Goal: Information Seeking & Learning: Learn about a topic

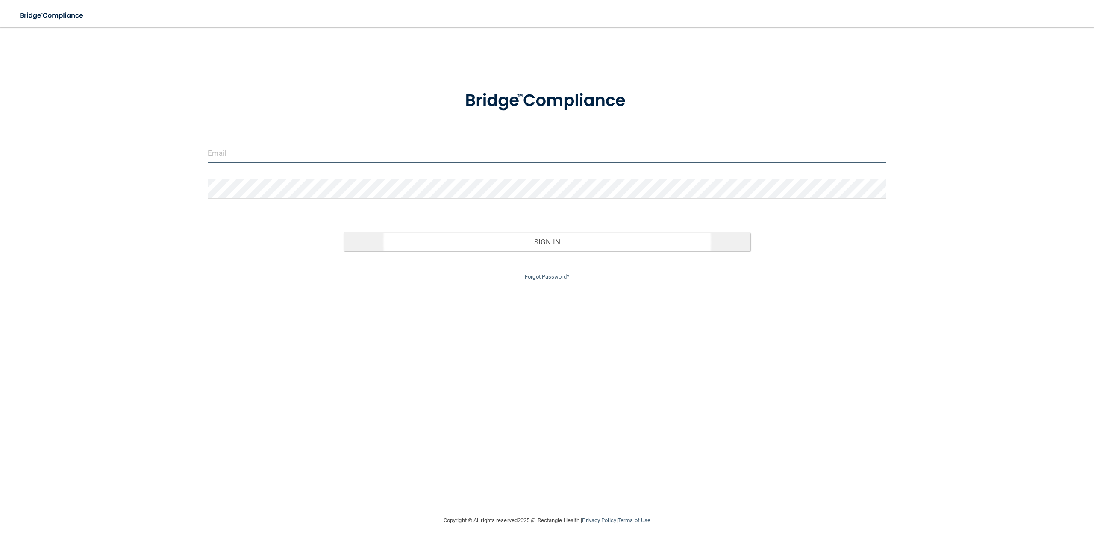
type input "[PERSON_NAME][EMAIL_ADDRESS][DOMAIN_NAME]"
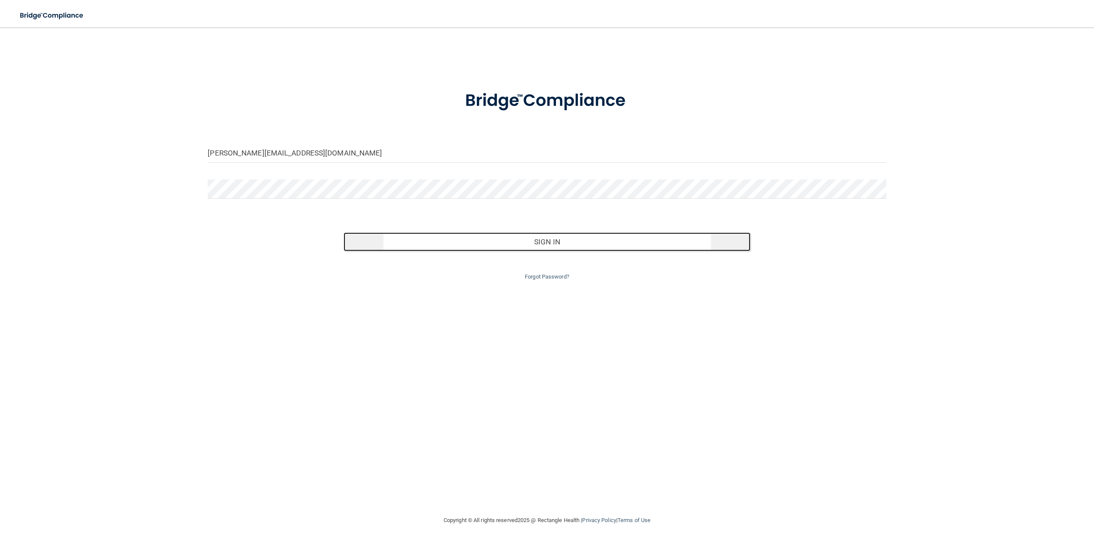
click at [537, 245] on button "Sign In" at bounding box center [546, 241] width 407 height 19
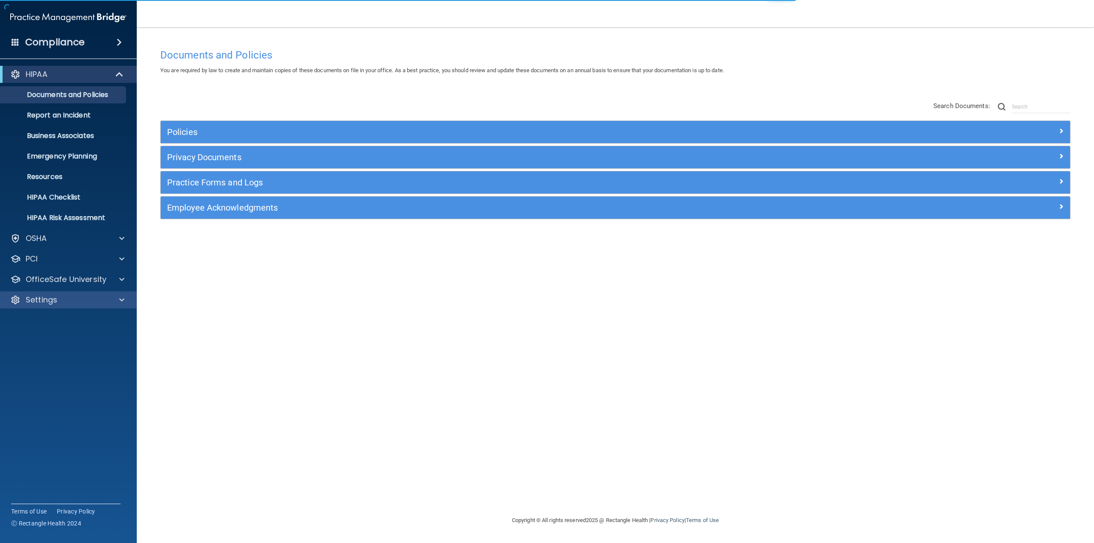
click at [37, 306] on div "Settings" at bounding box center [68, 299] width 137 height 17
click at [40, 292] on div "Settings" at bounding box center [68, 299] width 137 height 17
click at [53, 302] on p "Settings" at bounding box center [42, 300] width 32 height 10
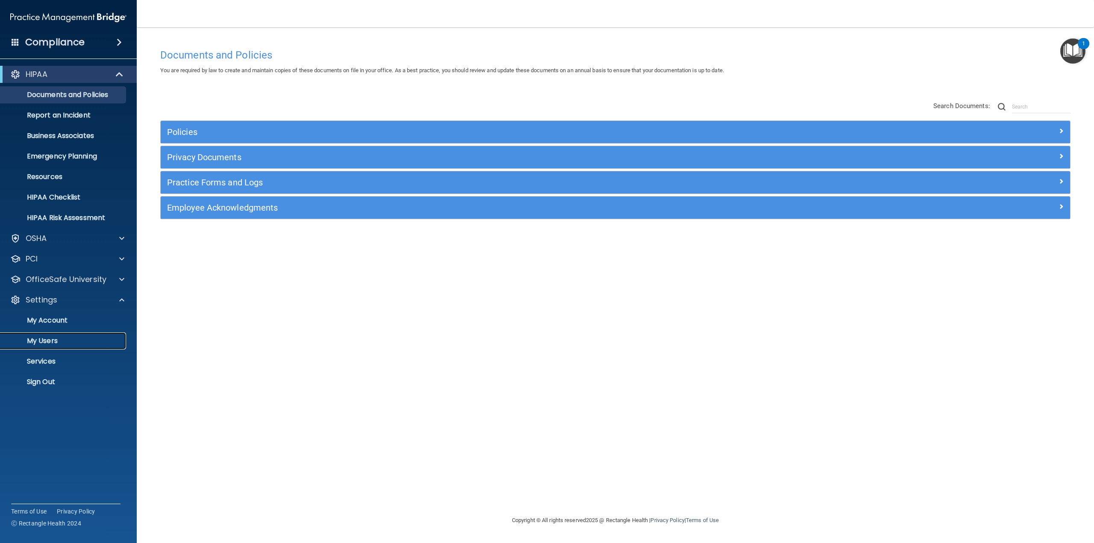
click at [50, 340] on p "My Users" at bounding box center [64, 341] width 117 height 9
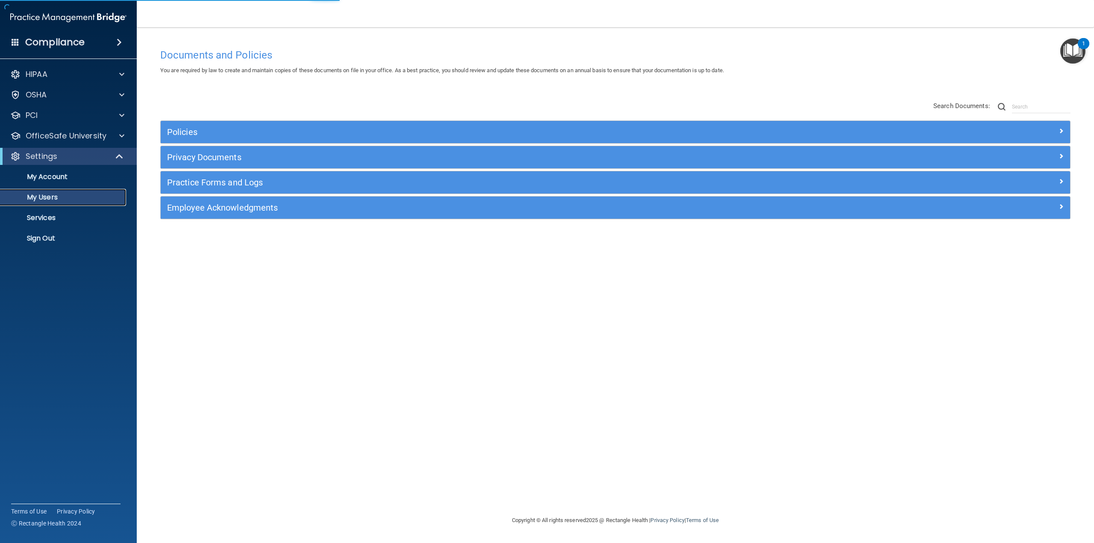
select select "20"
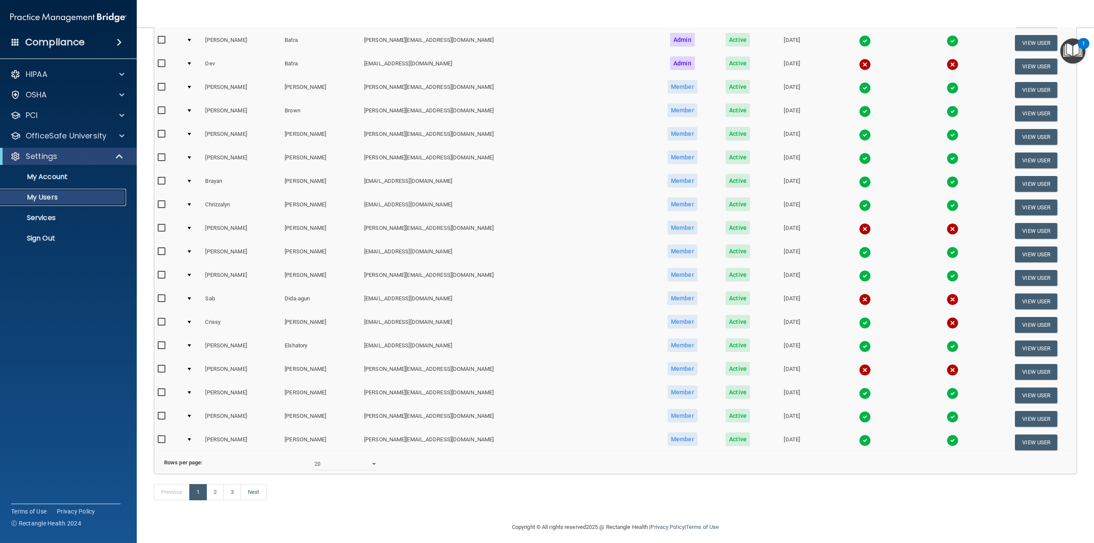
scroll to position [160, 0]
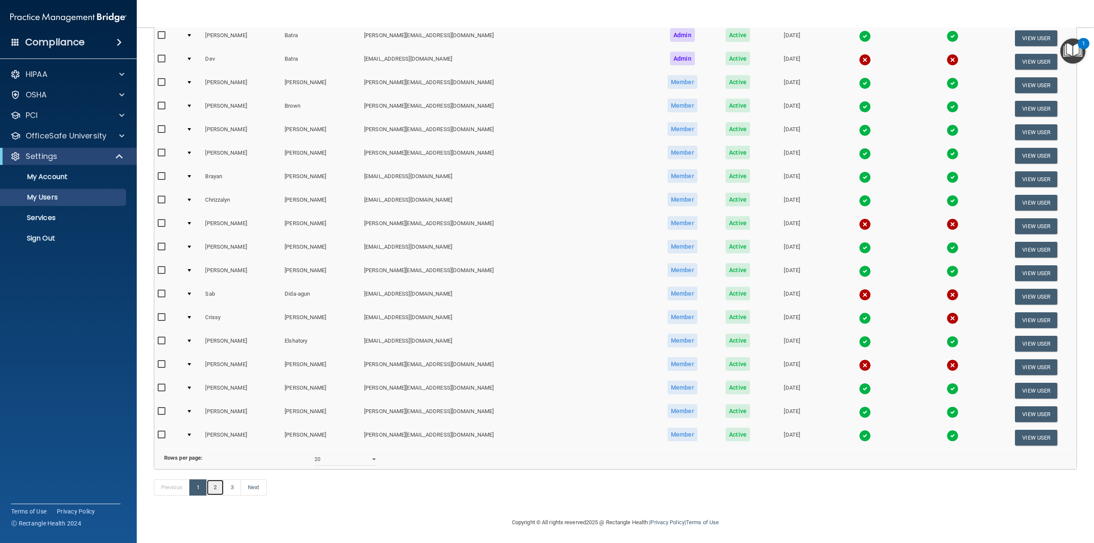
click at [212, 487] on link "2" at bounding box center [215, 487] width 18 height 16
select select "20"
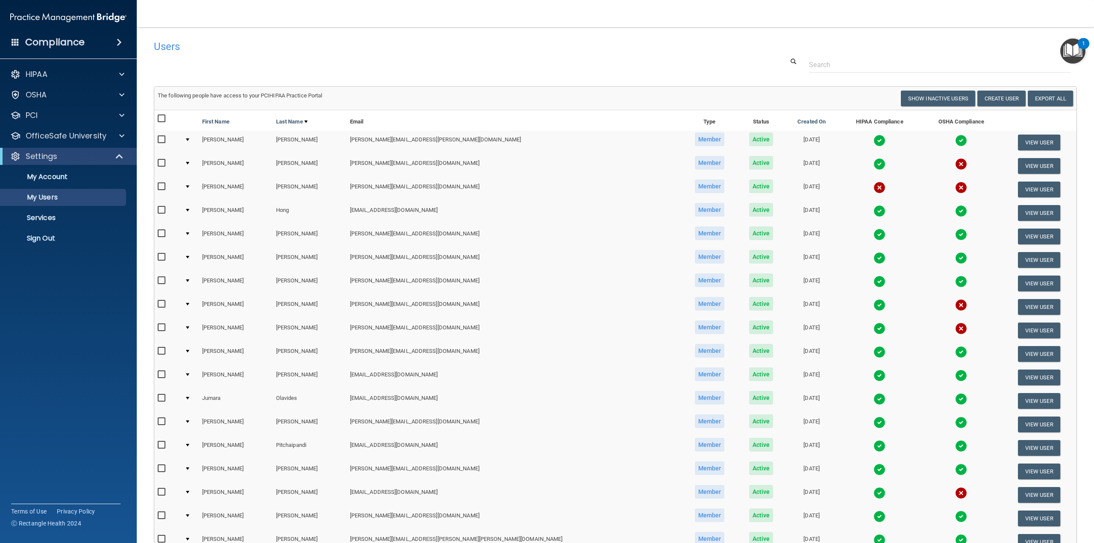
scroll to position [160, 0]
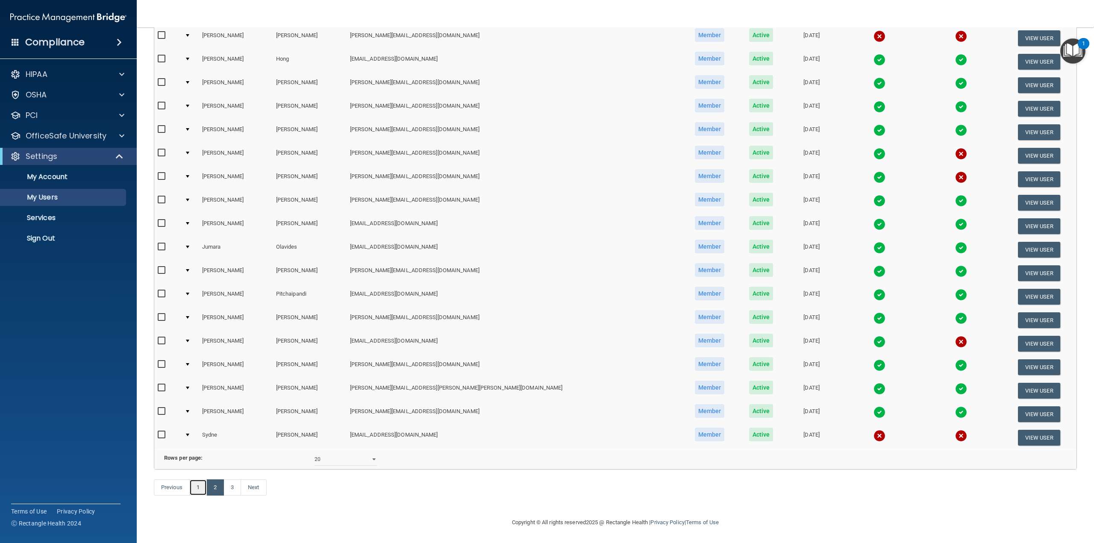
click at [202, 491] on link "1" at bounding box center [198, 487] width 18 height 16
select select "20"
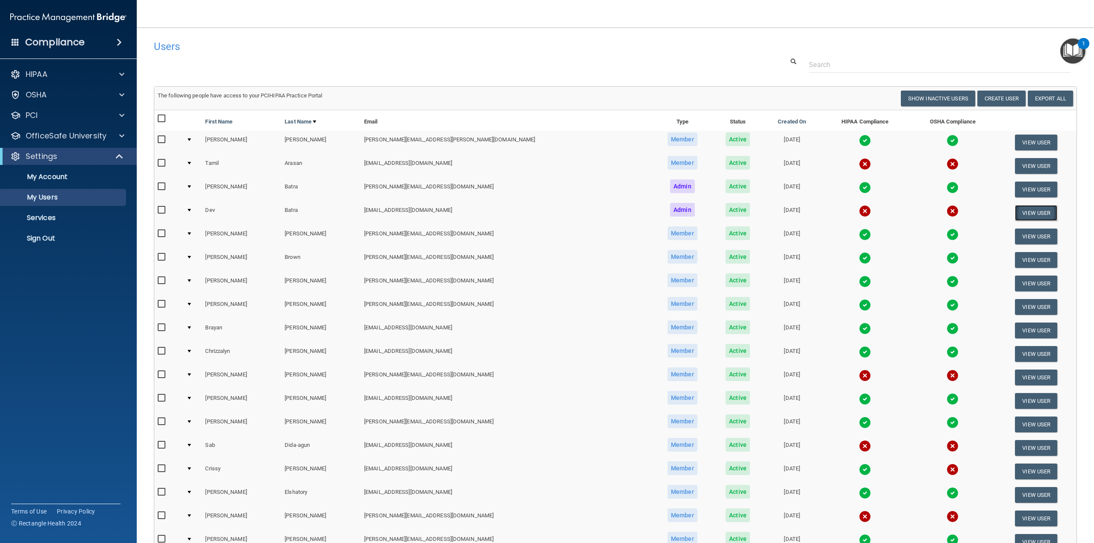
click at [1018, 214] on button "View User" at bounding box center [1036, 213] width 42 height 16
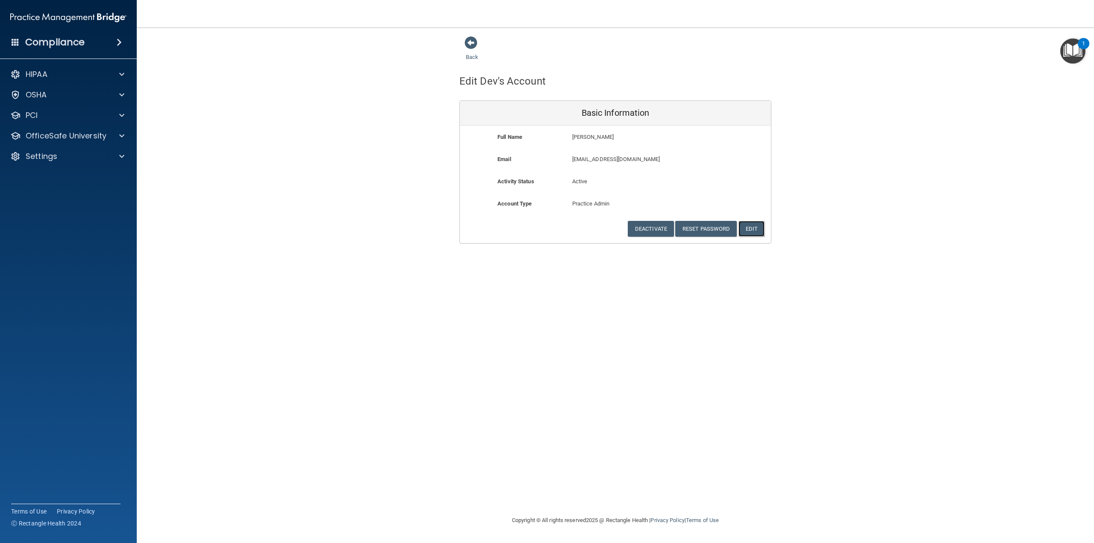
click at [748, 225] on button "Edit" at bounding box center [751, 229] width 26 height 16
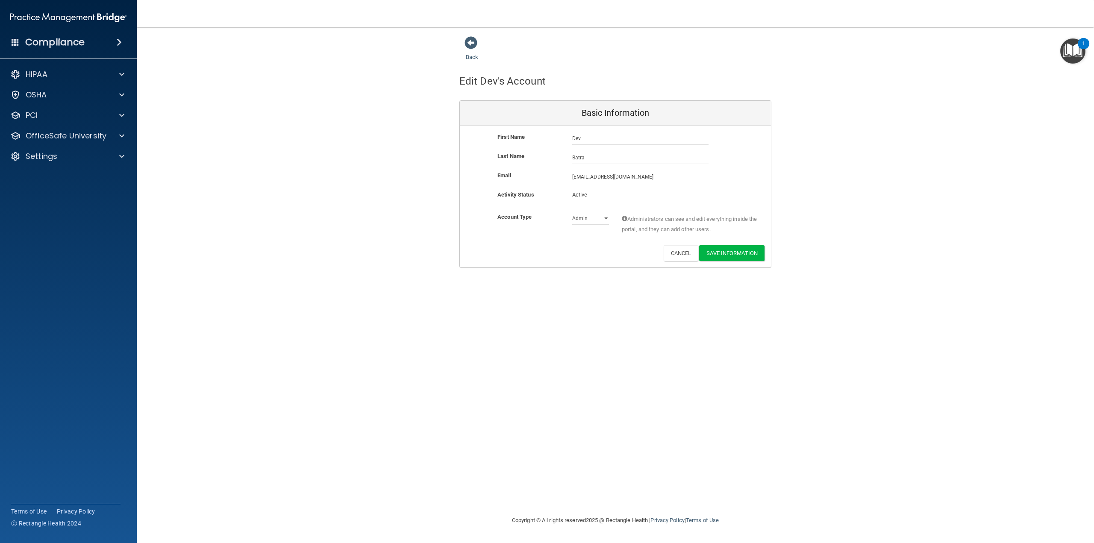
click at [586, 194] on p "Active" at bounding box center [590, 195] width 37 height 10
click at [604, 217] on select "Admin Member" at bounding box center [590, 218] width 37 height 13
select select "practice_member"
click at [572, 212] on select "Admin Member" at bounding box center [590, 218] width 37 height 13
drag, startPoint x: 589, startPoint y: 176, endPoint x: 566, endPoint y: 178, distance: 23.1
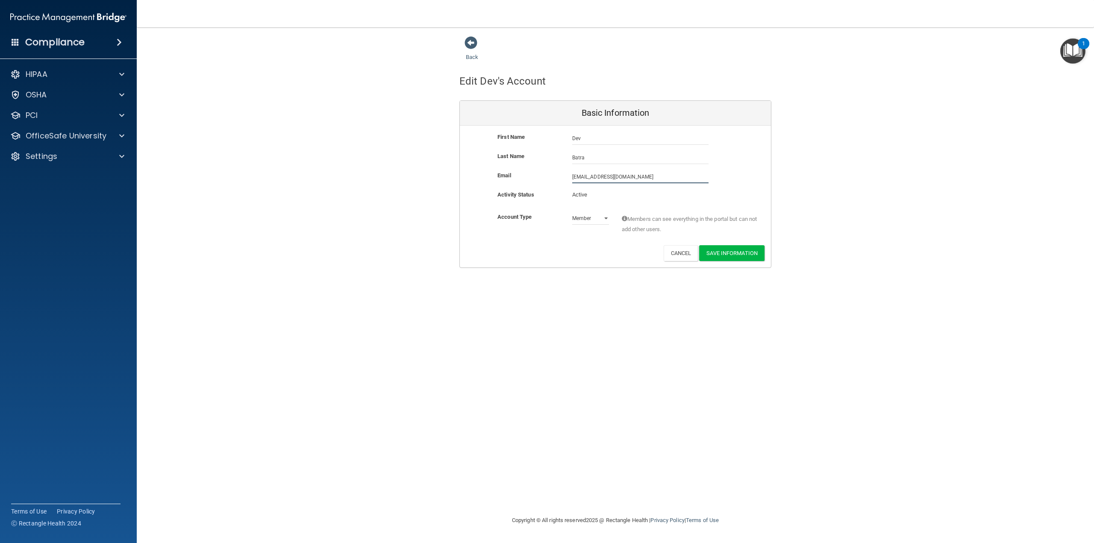
click at [566, 178] on div "[EMAIL_ADDRESS][DOMAIN_NAME] [EMAIL_ADDRESS][DOMAIN_NAME]" at bounding box center [640, 176] width 149 height 13
drag, startPoint x: 626, startPoint y: 176, endPoint x: 573, endPoint y: 174, distance: 53.0
click at [573, 174] on input "[EMAIL_ADDRESS][DOMAIN_NAME]" at bounding box center [640, 176] width 136 height 13
type input "d"
type input "[PERSON_NAME][EMAIL_ADDRESS][DOMAIN_NAME]"
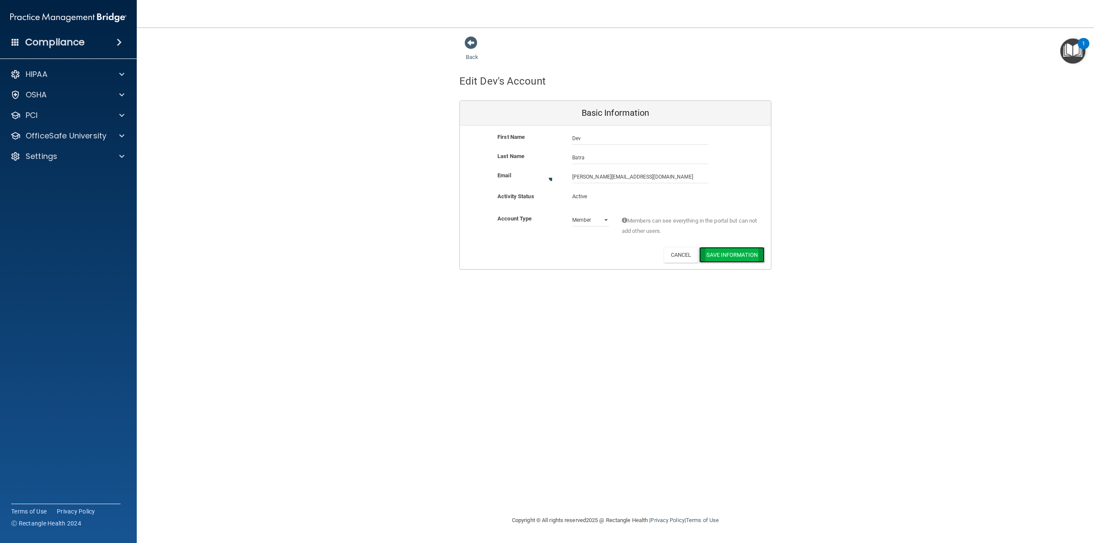
click at [741, 251] on button "Save Information" at bounding box center [731, 255] width 65 height 16
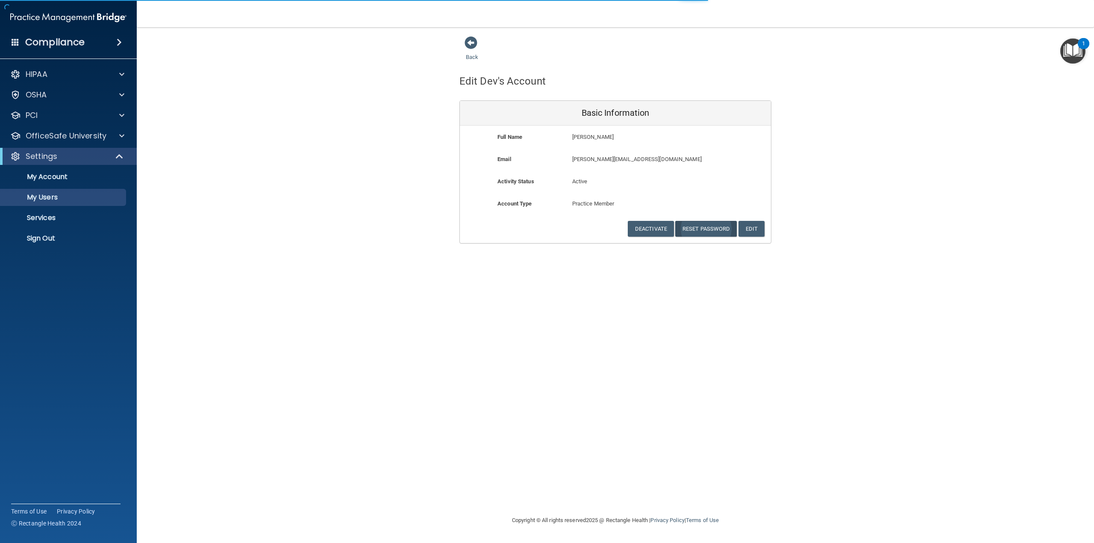
select select "20"
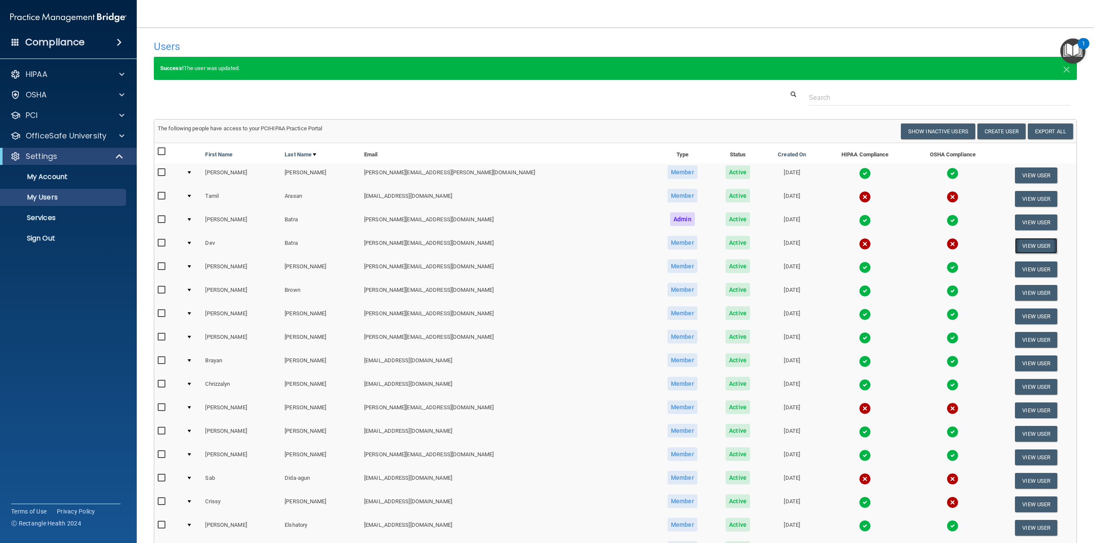
click at [1018, 243] on button "View User" at bounding box center [1036, 246] width 42 height 16
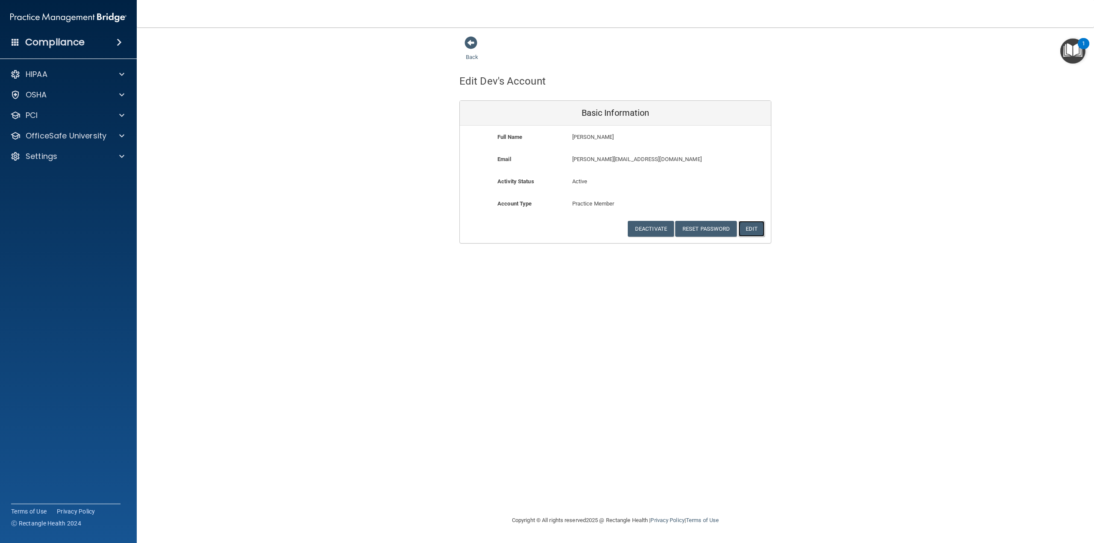
click at [749, 229] on button "Edit" at bounding box center [751, 229] width 26 height 16
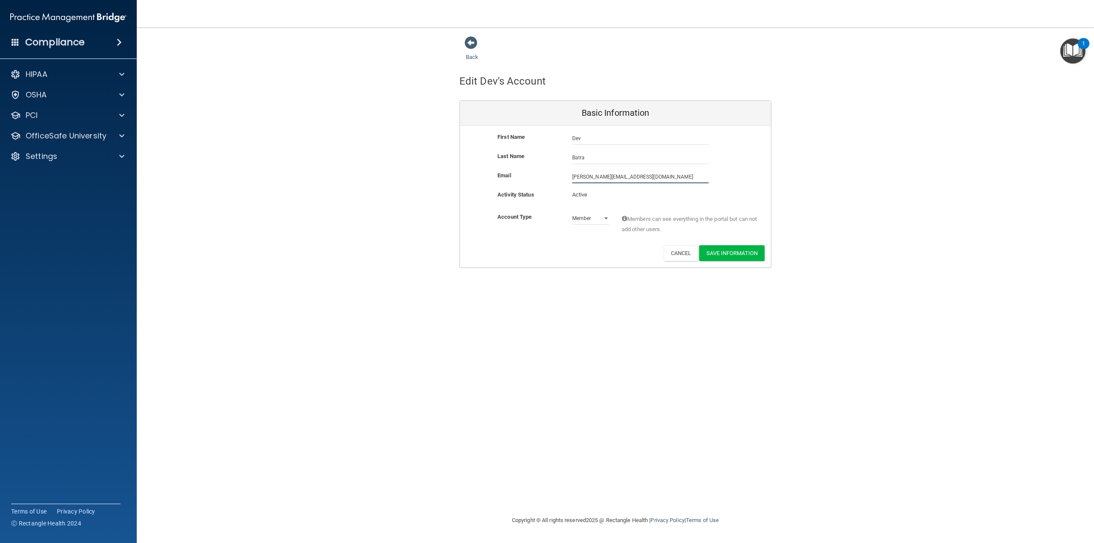
click at [647, 174] on input "[PERSON_NAME][EMAIL_ADDRESS][DOMAIN_NAME]" at bounding box center [640, 176] width 136 height 13
drag, startPoint x: 607, startPoint y: 176, endPoint x: 550, endPoint y: 176, distance: 56.8
click at [550, 176] on div "Email [PERSON_NAME][EMAIL_ADDRESS][DOMAIN_NAME] [PERSON_NAME][DOMAIN_NAME][EMAI…" at bounding box center [615, 176] width 311 height 13
click at [732, 176] on div "Email [PERSON_NAME][EMAIL_ADDRESS][DOMAIN_NAME] [PERSON_NAME][DOMAIN_NAME][EMAI…" at bounding box center [615, 176] width 311 height 13
click at [685, 253] on button "Cancel" at bounding box center [680, 253] width 35 height 16
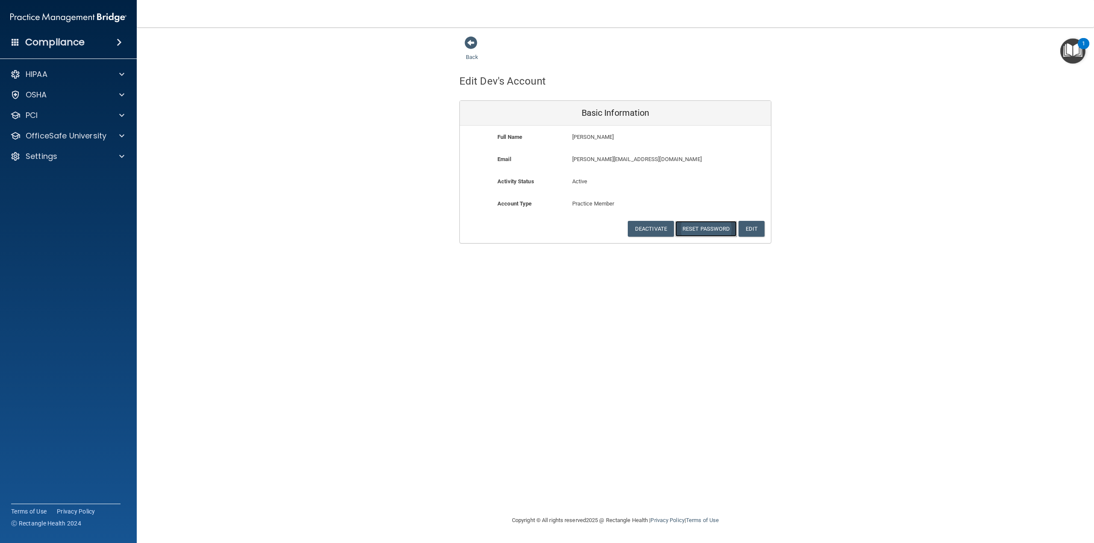
click at [698, 229] on button "Reset Password" at bounding box center [706, 229] width 62 height 16
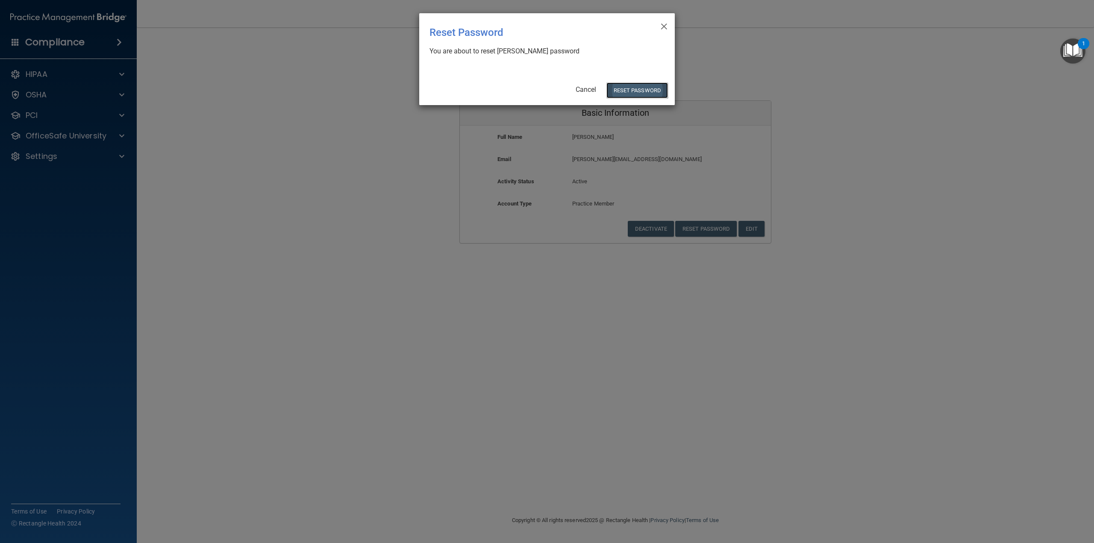
click at [625, 88] on button "Reset Password" at bounding box center [637, 90] width 62 height 16
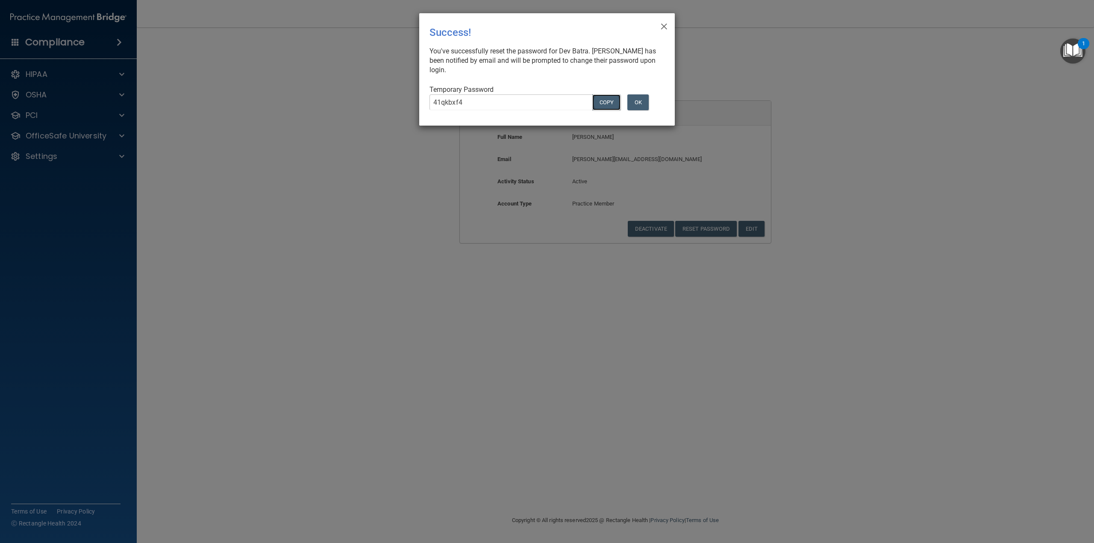
click at [613, 105] on button "COPY" at bounding box center [606, 102] width 28 height 16
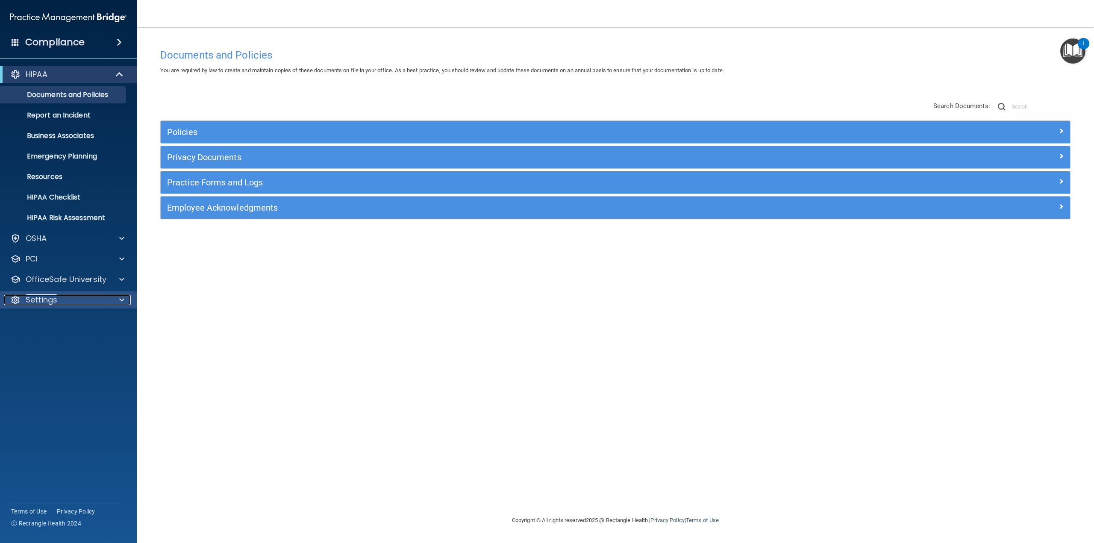
click at [44, 295] on p "Settings" at bounding box center [42, 300] width 32 height 10
click at [33, 381] on p "Sign Out" at bounding box center [64, 382] width 117 height 9
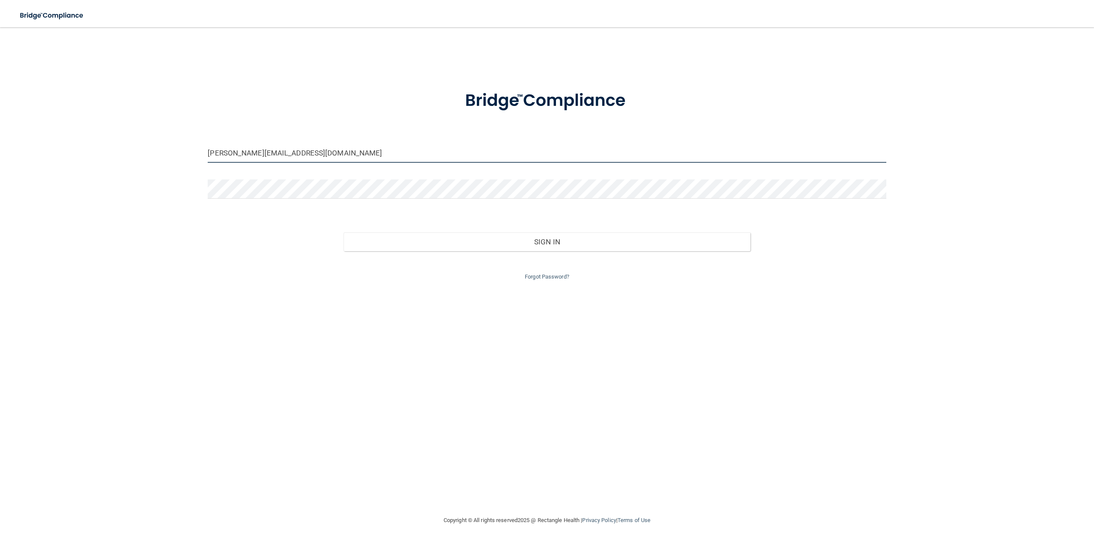
click at [288, 153] on input "[PERSON_NAME][EMAIL_ADDRESS][DOMAIN_NAME]" at bounding box center [547, 153] width 678 height 19
drag, startPoint x: 288, startPoint y: 153, endPoint x: 202, endPoint y: 153, distance: 85.4
click at [202, 153] on div "[PERSON_NAME][EMAIL_ADDRESS][DOMAIN_NAME]" at bounding box center [546, 157] width 691 height 26
type input "[PERSON_NAME][EMAIL_ADDRESS][DOMAIN_NAME]"
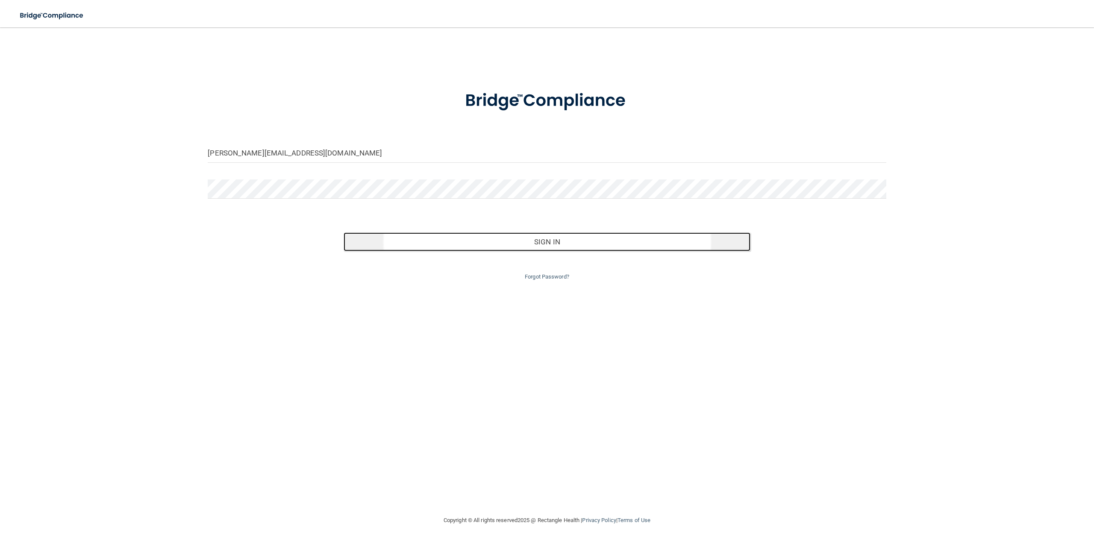
click at [534, 240] on button "Sign In" at bounding box center [546, 241] width 407 height 19
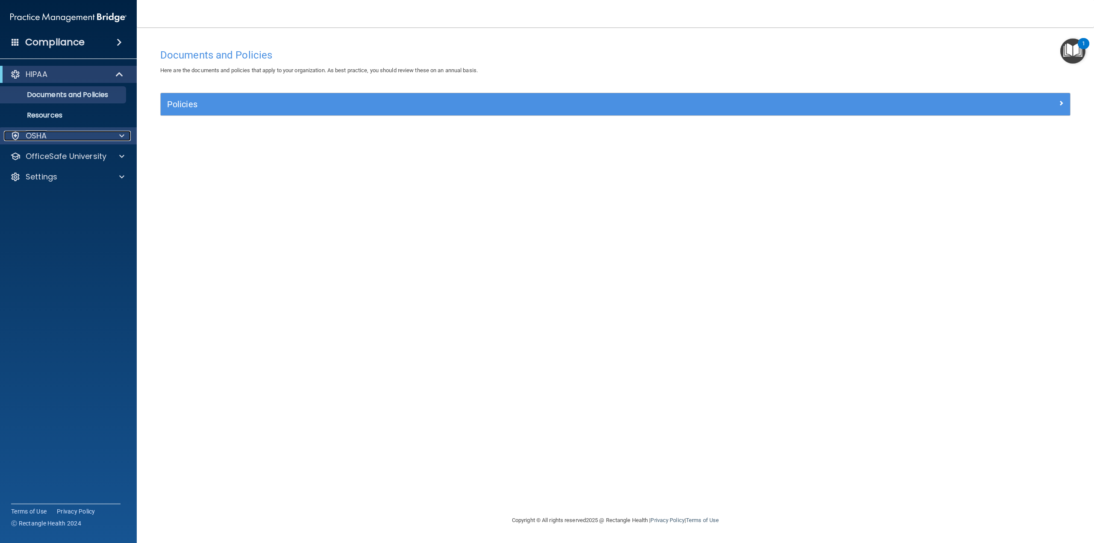
click at [44, 134] on p "OSHA" at bounding box center [36, 136] width 21 height 10
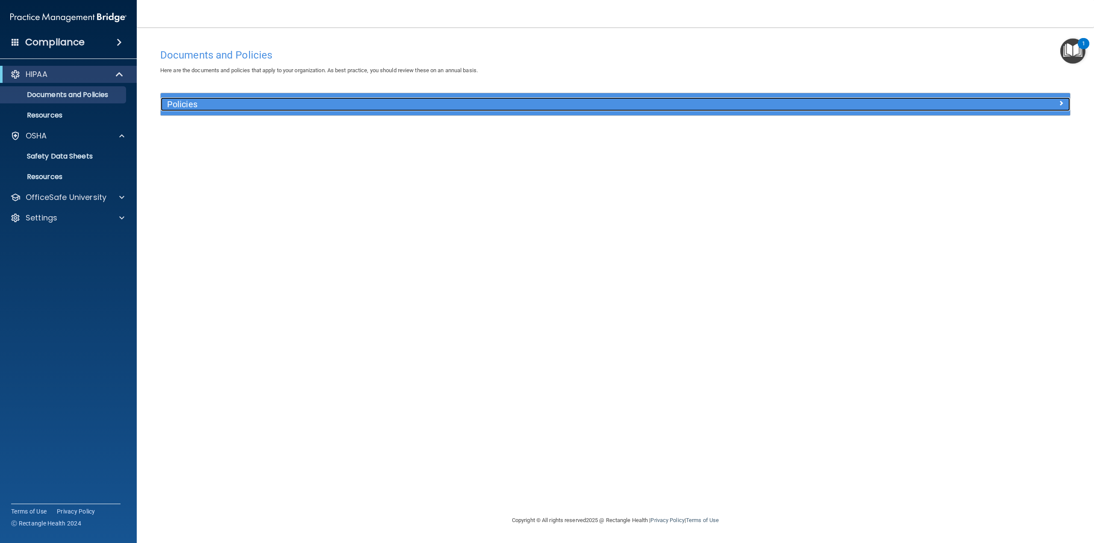
click at [198, 107] on h5 "Policies" at bounding box center [501, 104] width 669 height 9
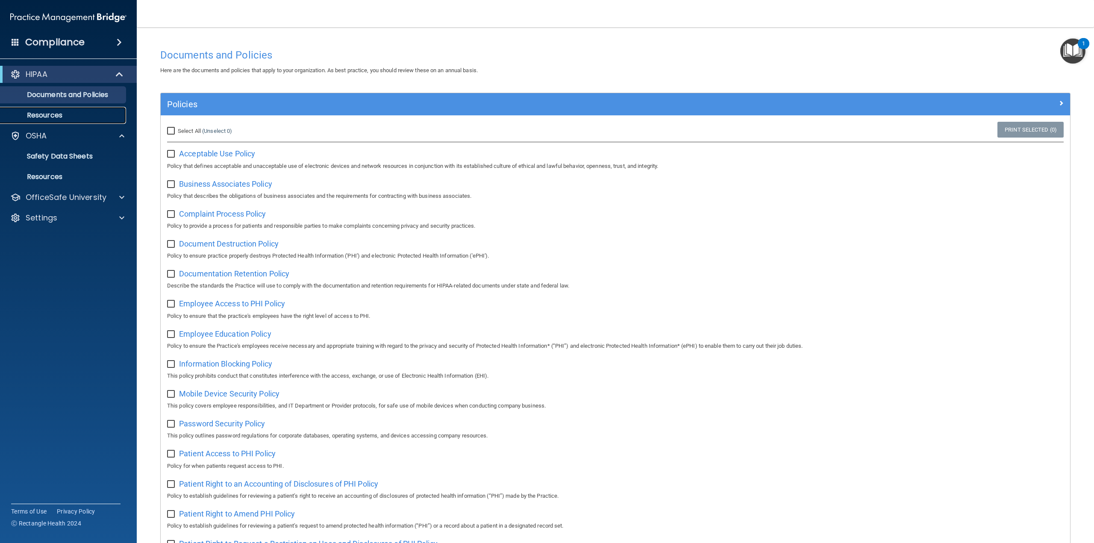
click at [31, 111] on p "Resources" at bounding box center [64, 115] width 117 height 9
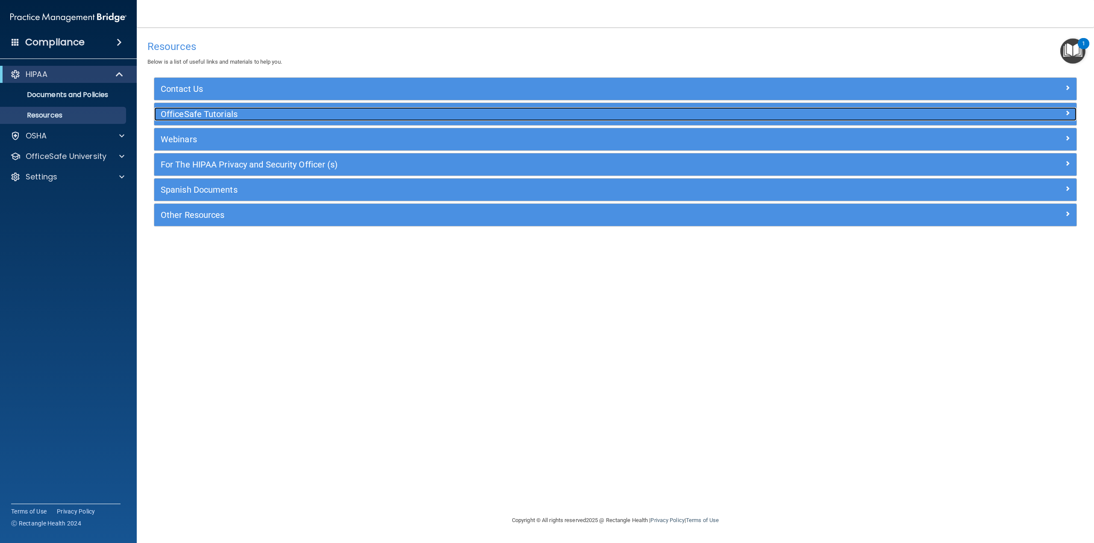
click at [182, 118] on h5 "OfficeSafe Tutorials" at bounding box center [500, 113] width 679 height 9
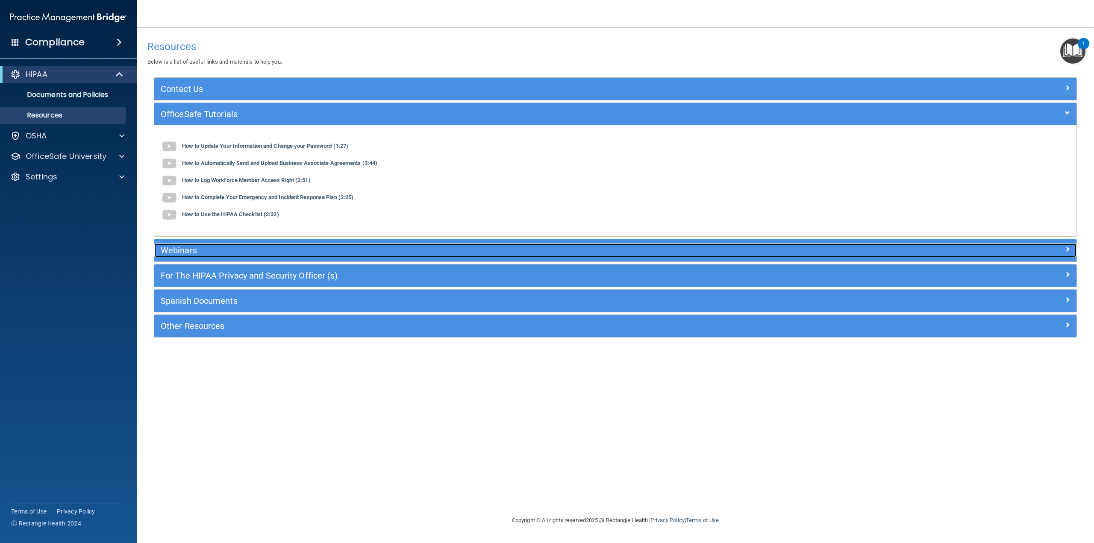
click at [175, 249] on h5 "Webinars" at bounding box center [500, 250] width 679 height 9
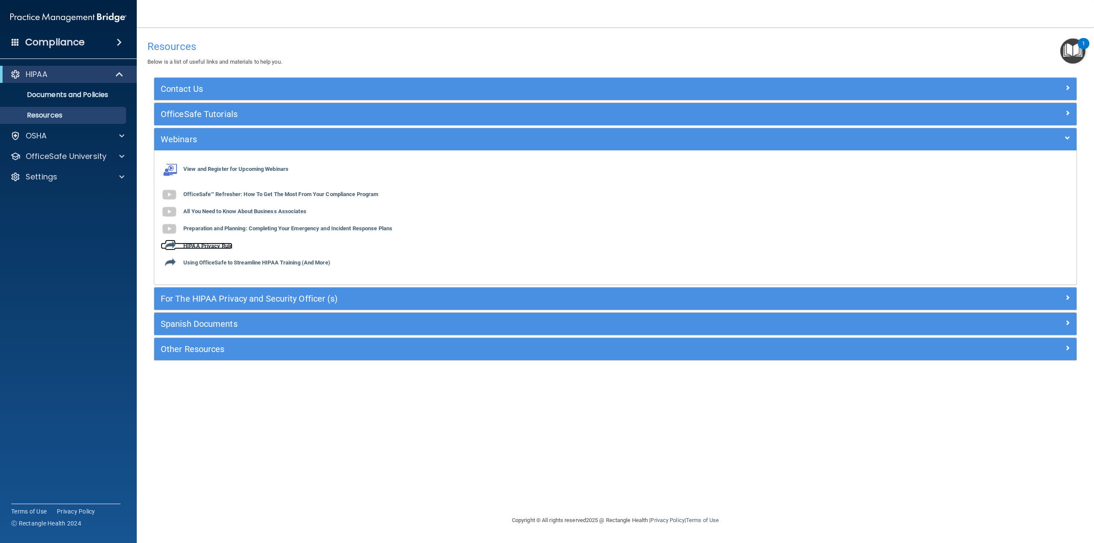
click at [204, 245] on b "HIPAA Privacy Rule" at bounding box center [207, 246] width 49 height 6
click at [57, 138] on div "OSHA" at bounding box center [57, 136] width 106 height 10
click at [56, 194] on p "OfficeSafe University" at bounding box center [66, 197] width 81 height 10
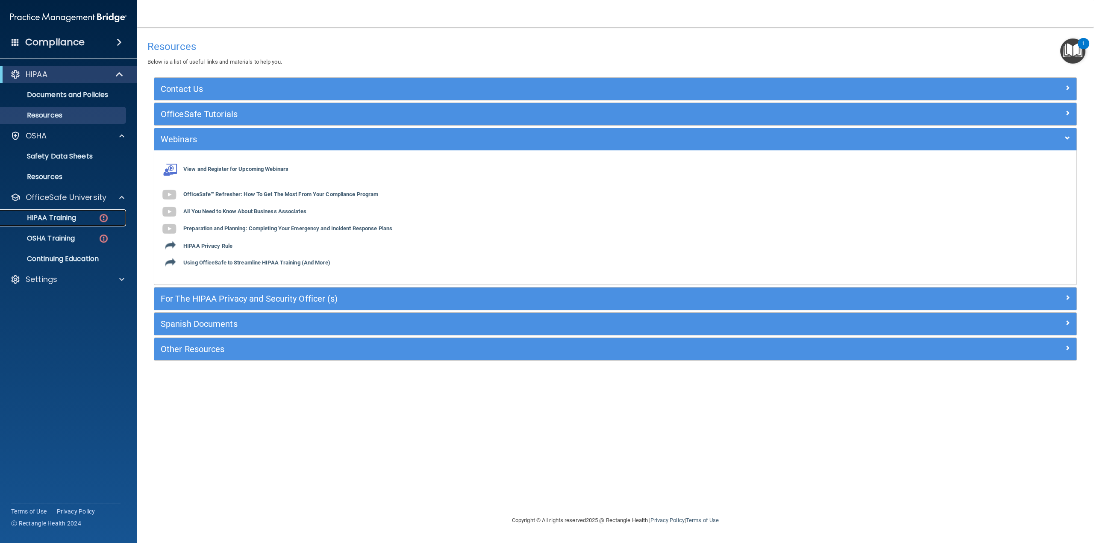
click at [49, 221] on p "HIPAA Training" at bounding box center [41, 218] width 70 height 9
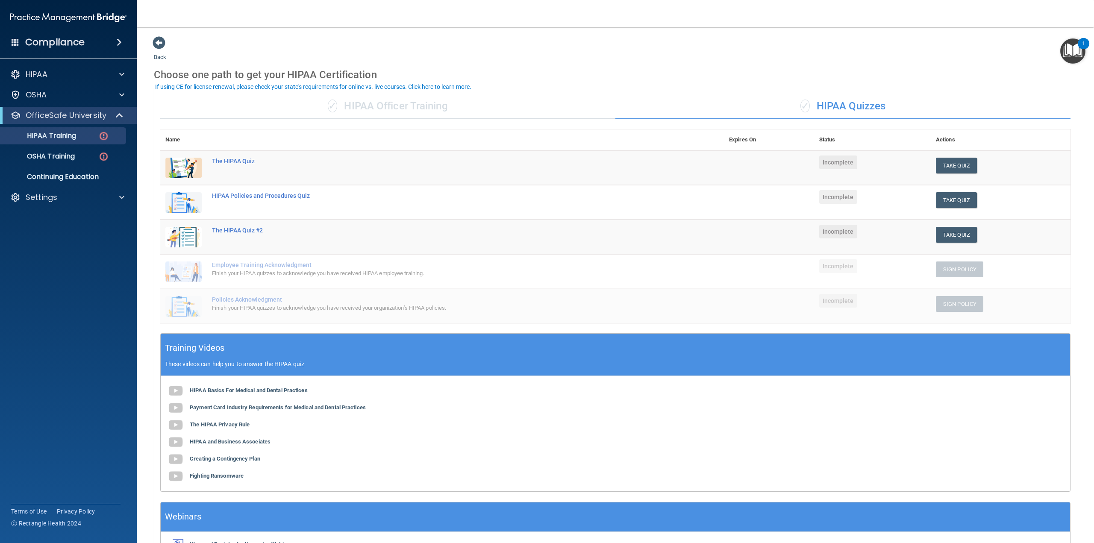
click at [202, 393] on b "HIPAA Basics For Medical and Dental Practices" at bounding box center [249, 390] width 118 height 6
click at [235, 159] on div "The HIPAA Quiz" at bounding box center [446, 161] width 469 height 7
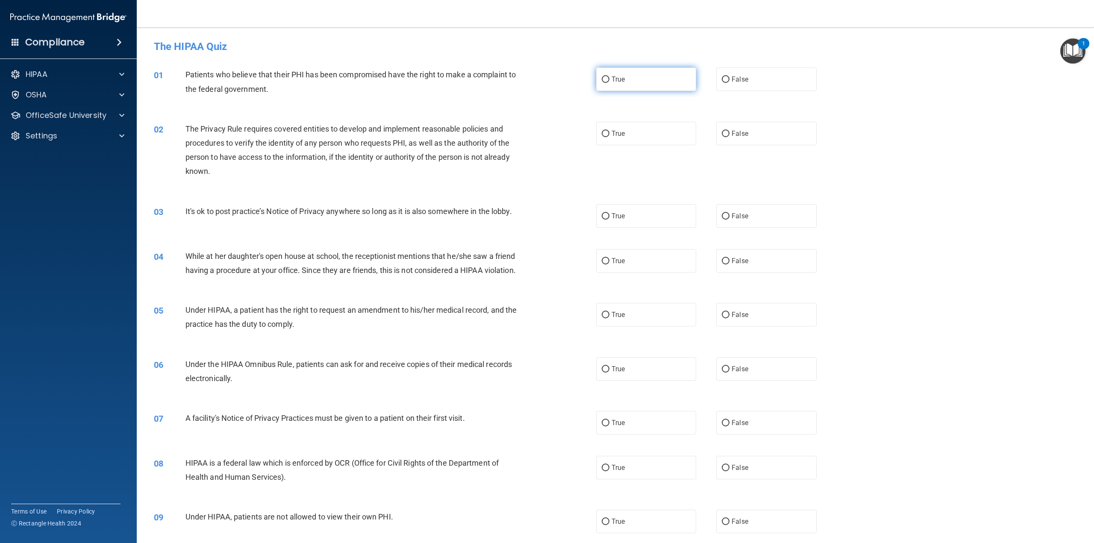
click at [629, 78] on label "True" at bounding box center [646, 78] width 100 height 23
click at [609, 78] on input "True" at bounding box center [605, 79] width 8 height 6
radio input "true"
click at [731, 217] on span "False" at bounding box center [739, 216] width 17 height 8
click at [728, 217] on input "False" at bounding box center [725, 216] width 8 height 6
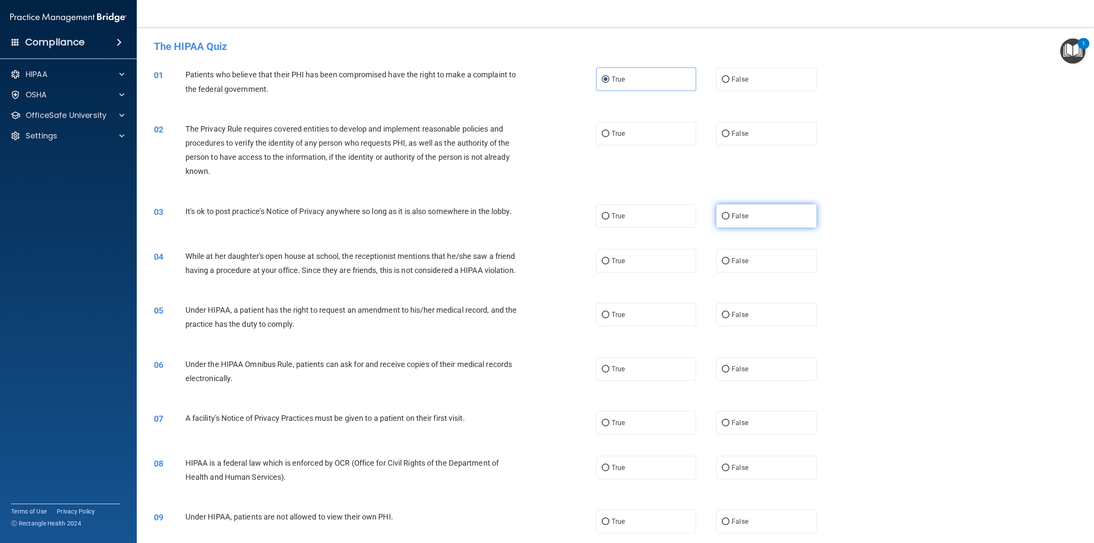
radio input "true"
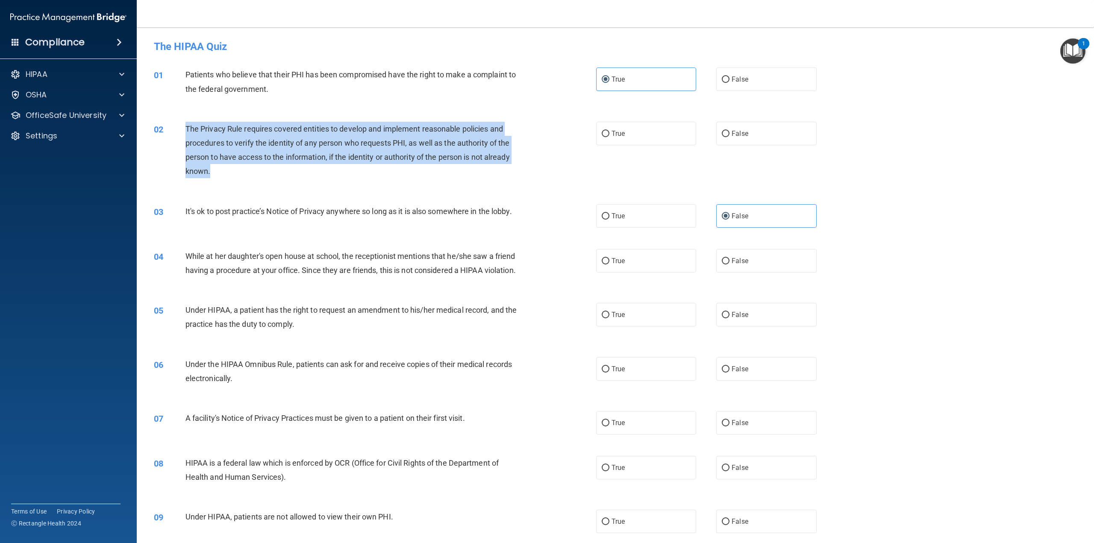
drag, startPoint x: 217, startPoint y: 178, endPoint x: 172, endPoint y: 126, distance: 69.0
click at [172, 126] on div "02 The Privacy Rule requires covered entities to develop and implement reasonab…" at bounding box center [375, 152] width 468 height 61
copy div "The Privacy Rule requires covered entities to develop and implement reasonable …"
click at [322, 176] on div "The Privacy Rule requires covered entities to develop and implement reasonable …" at bounding box center [355, 150] width 341 height 57
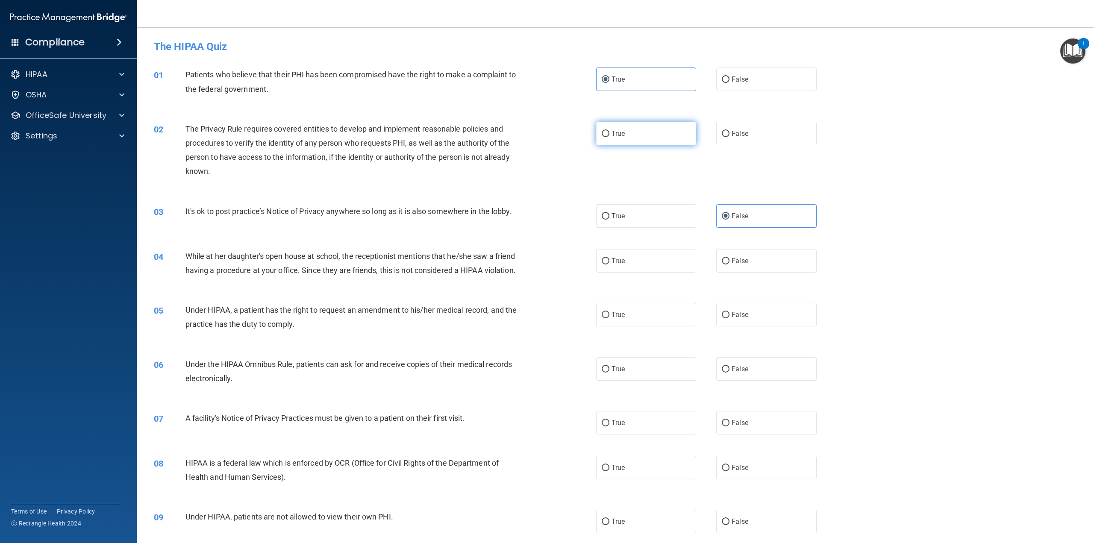
click at [596, 132] on label "True" at bounding box center [646, 133] width 100 height 23
click at [601, 132] on input "True" at bounding box center [605, 134] width 8 height 6
radio input "true"
click at [726, 264] on label "False" at bounding box center [766, 260] width 100 height 23
click at [726, 264] on input "False" at bounding box center [725, 261] width 8 height 6
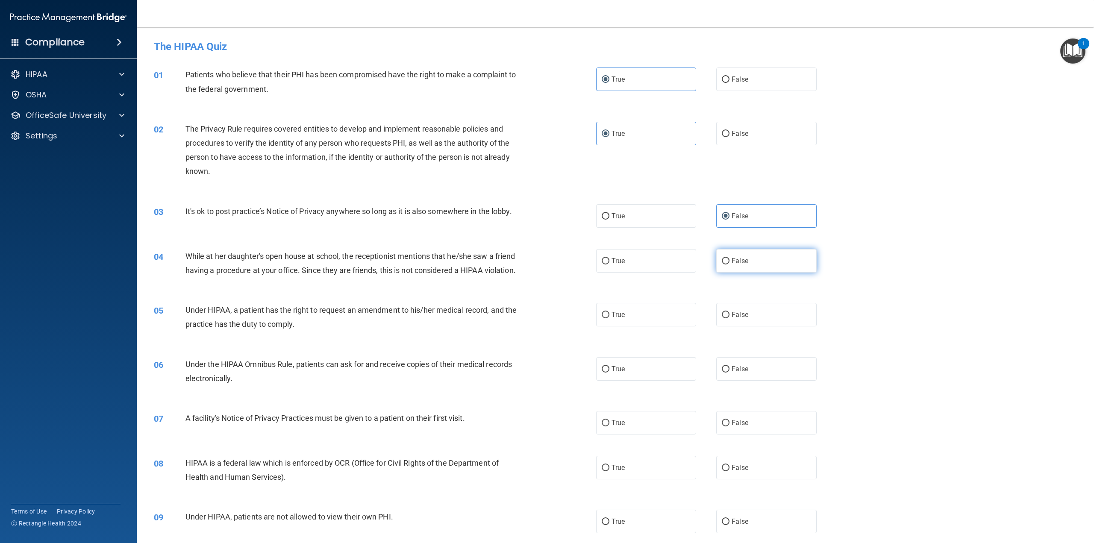
radio input "true"
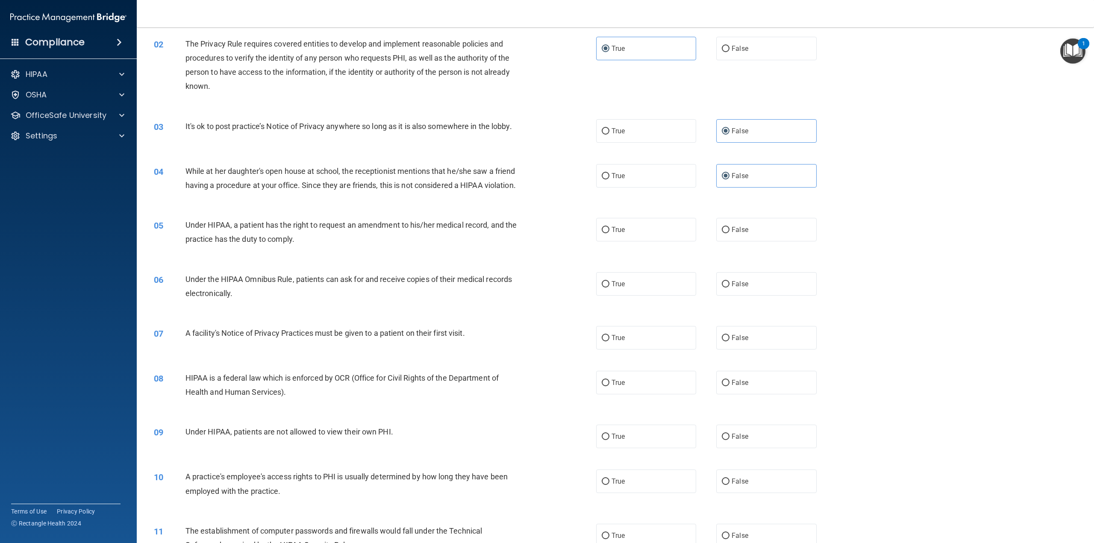
scroll to position [85, 0]
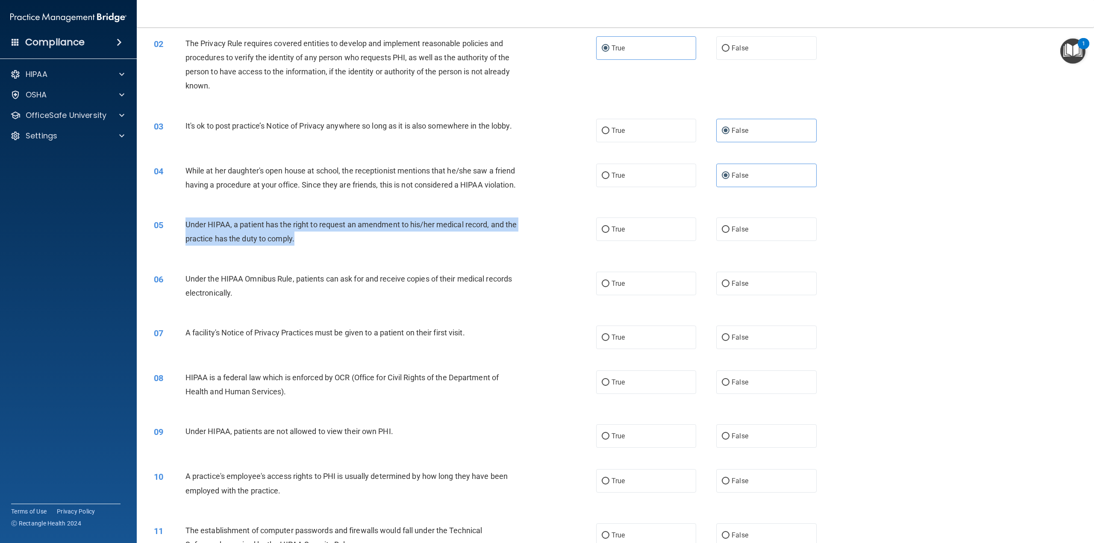
drag, startPoint x: 303, startPoint y: 256, endPoint x: 185, endPoint y: 236, distance: 119.5
click at [185, 236] on div "Under HIPAA, a patient has the right to request an amendment to his/her medical…" at bounding box center [355, 231] width 341 height 28
copy span "Under HIPAA, a patient has the right to request an amendment to his/her medical…"
click at [726, 241] on label "False" at bounding box center [766, 228] width 100 height 23
click at [726, 233] on input "False" at bounding box center [725, 229] width 8 height 6
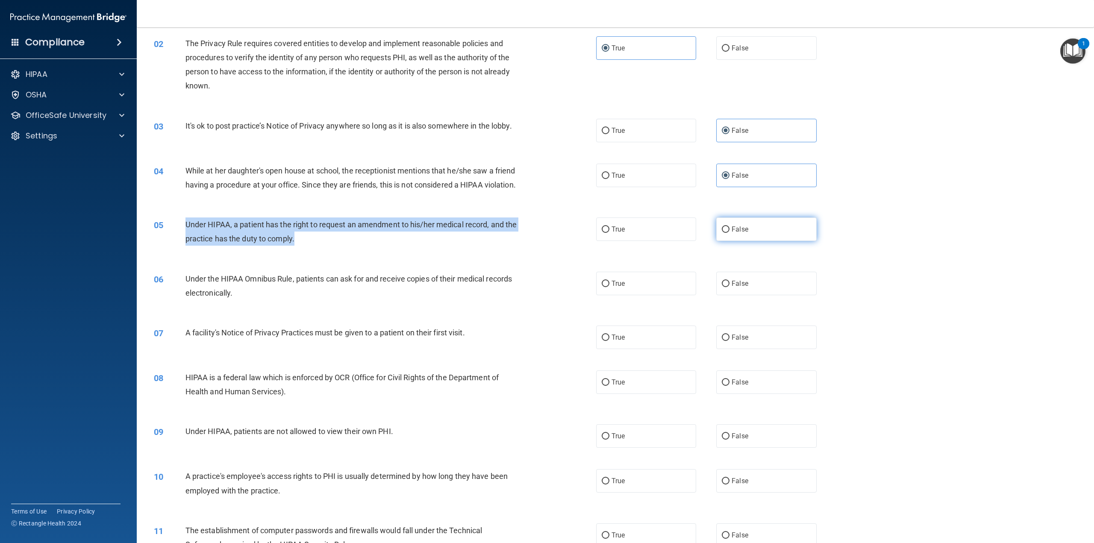
radio input "true"
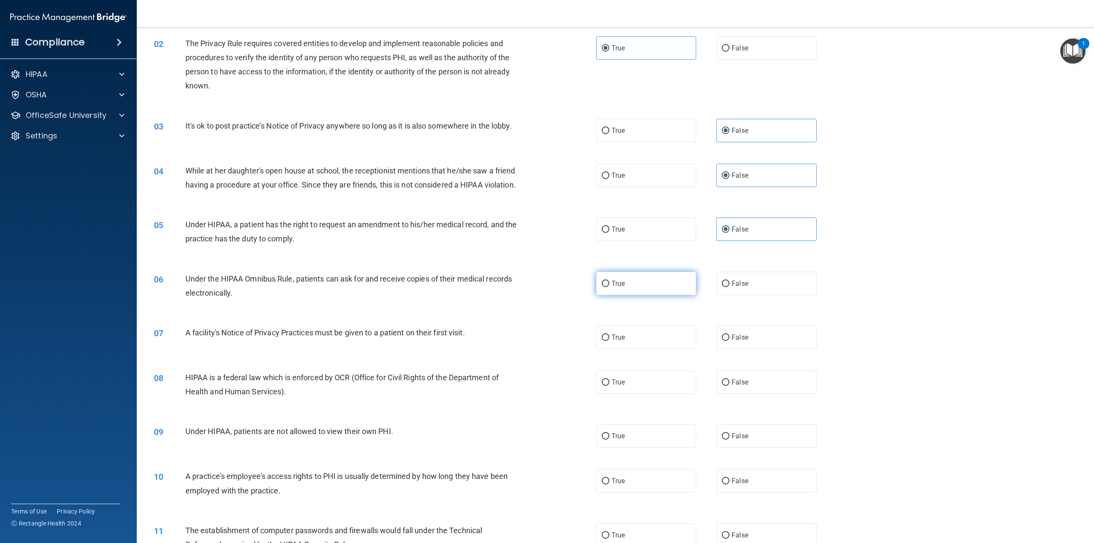
click at [604, 287] on input "True" at bounding box center [605, 284] width 8 height 6
radio input "true"
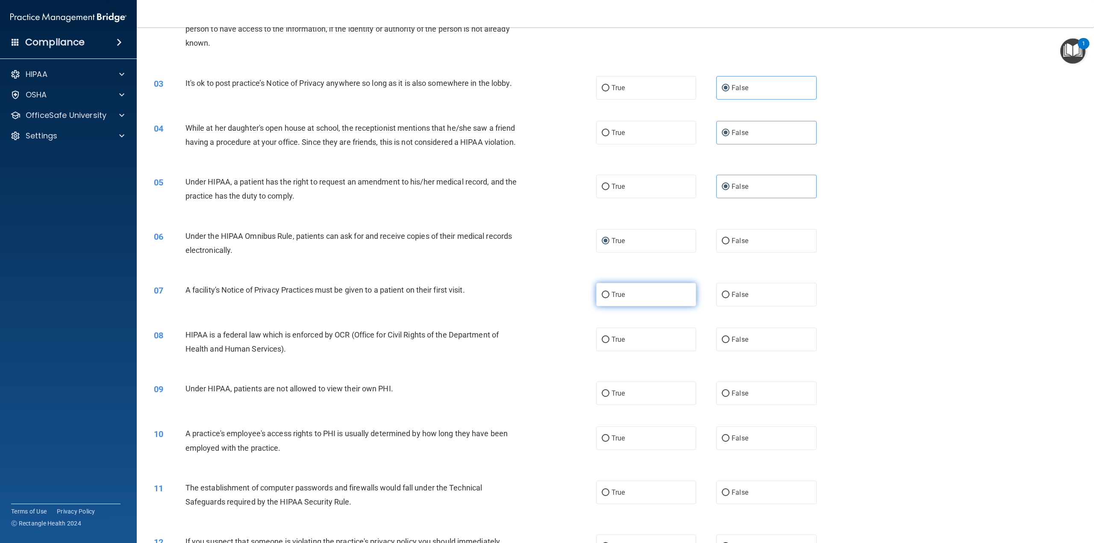
click at [605, 298] on input "True" at bounding box center [605, 295] width 8 height 6
radio input "true"
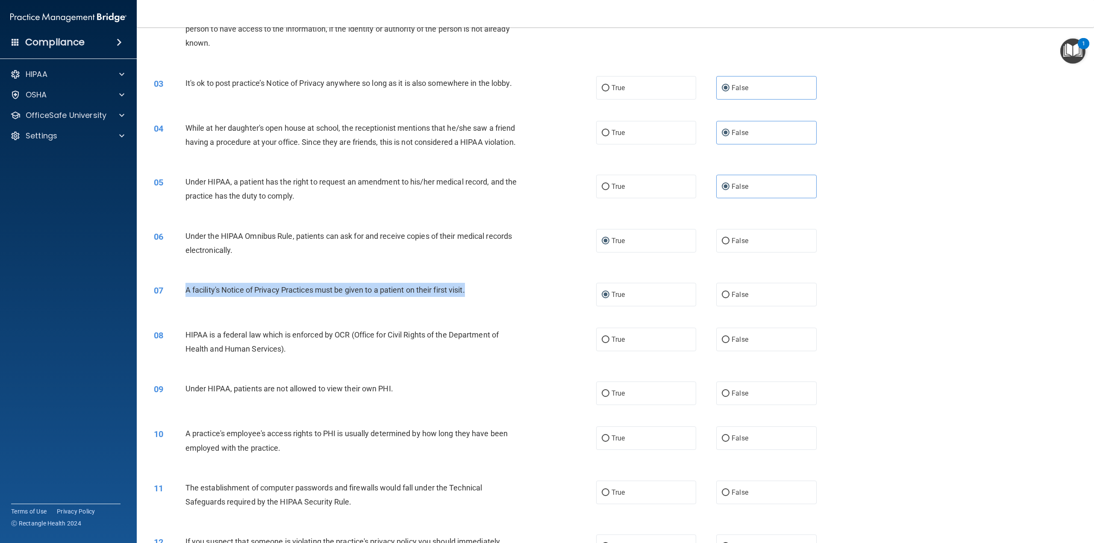
drag, startPoint x: 482, startPoint y: 305, endPoint x: 183, endPoint y: 304, distance: 298.6
click at [183, 301] on div "07 A facility's Notice of Privacy Practices must be given to a patient on their…" at bounding box center [375, 292] width 468 height 18
copy div "A facility's Notice of Privacy Practices must be given to a patient on their fi…"
click at [420, 356] on div "HIPAA is a federal law which is enforced by OCR (Office for Civil Rights of the…" at bounding box center [355, 342] width 341 height 28
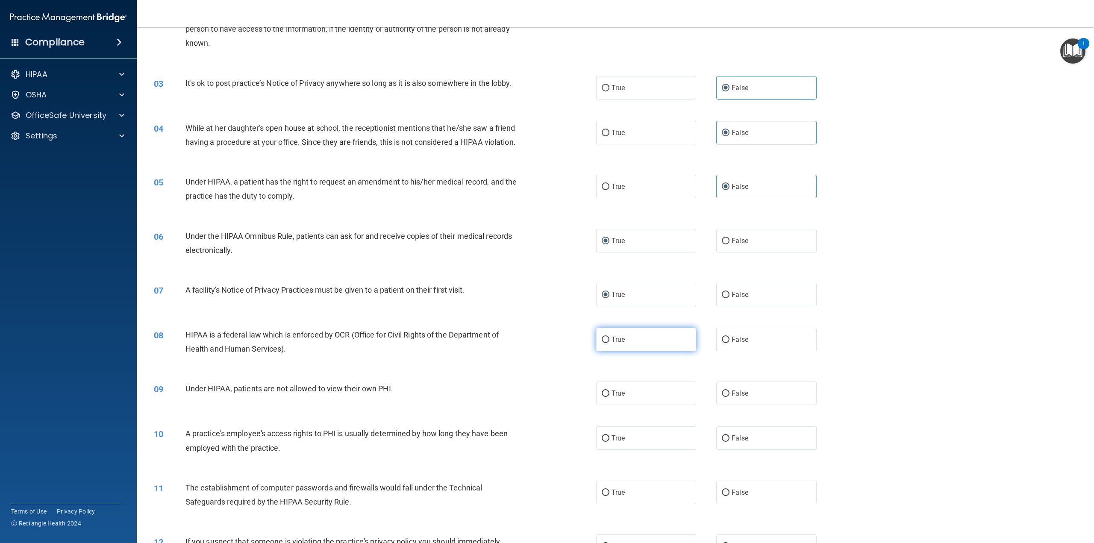
click at [617, 343] on span "True" at bounding box center [617, 339] width 13 height 8
click at [609, 343] on input "True" at bounding box center [605, 340] width 8 height 6
radio input "true"
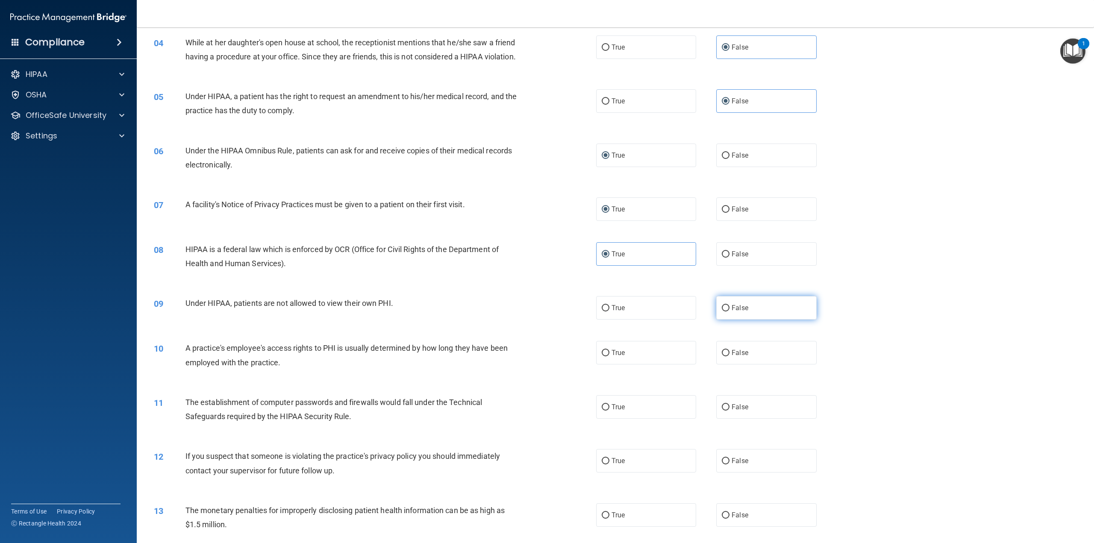
click at [725, 320] on label "False" at bounding box center [766, 307] width 100 height 23
click at [725, 311] on input "False" at bounding box center [725, 308] width 8 height 6
radio input "true"
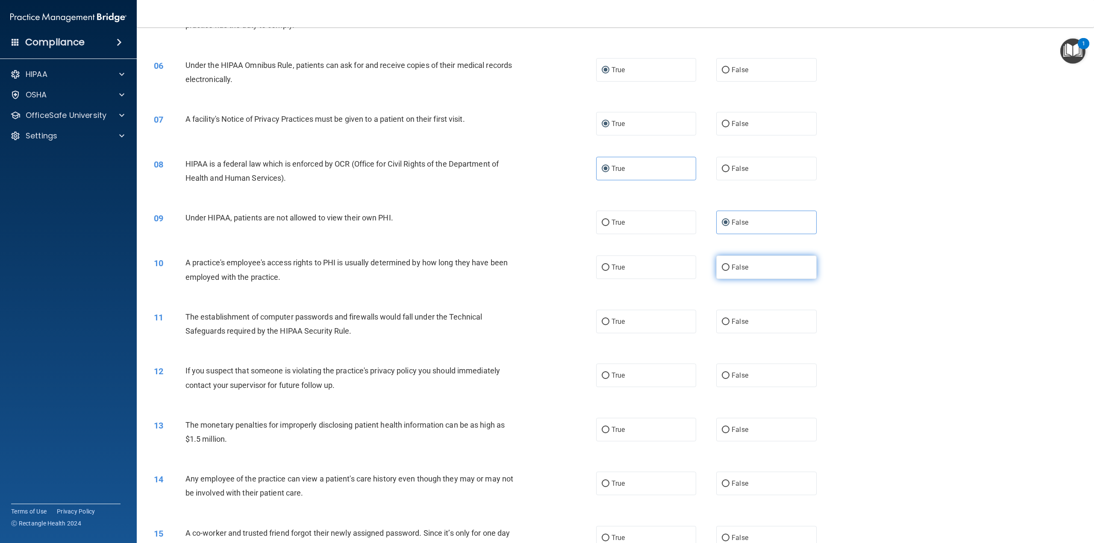
click at [726, 279] on label "False" at bounding box center [766, 266] width 100 height 23
click at [726, 271] on input "False" at bounding box center [725, 267] width 8 height 6
radio input "true"
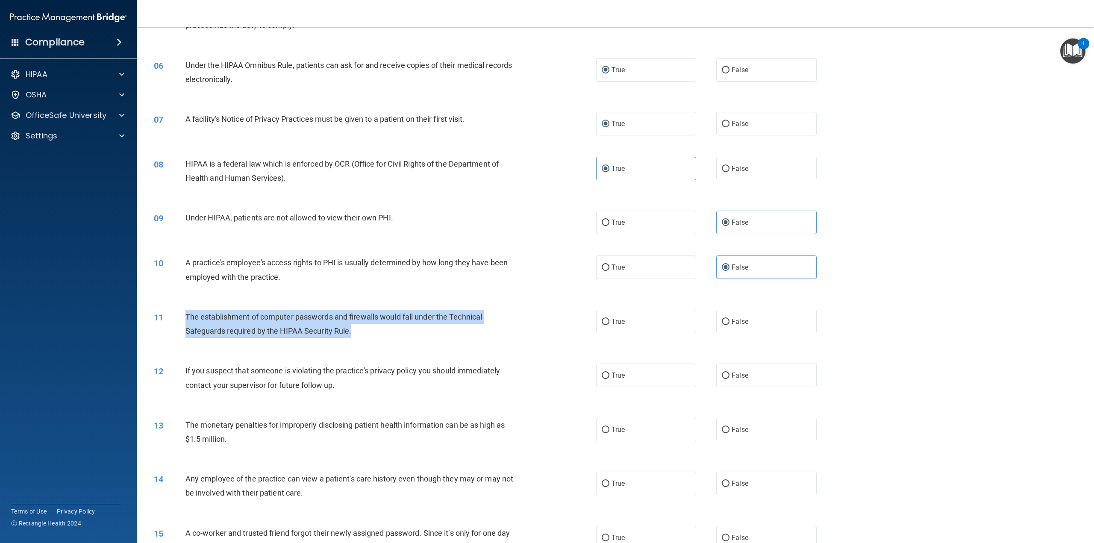
drag, startPoint x: 352, startPoint y: 348, endPoint x: 186, endPoint y: 328, distance: 167.0
click at [186, 328] on div "The establishment of computer passwords and firewalls would fall under the Tech…" at bounding box center [355, 324] width 341 height 28
copy span "The establishment of computer passwords and firewalls would fall under the Tech…"
click at [601, 325] on input "True" at bounding box center [605, 322] width 8 height 6
radio input "true"
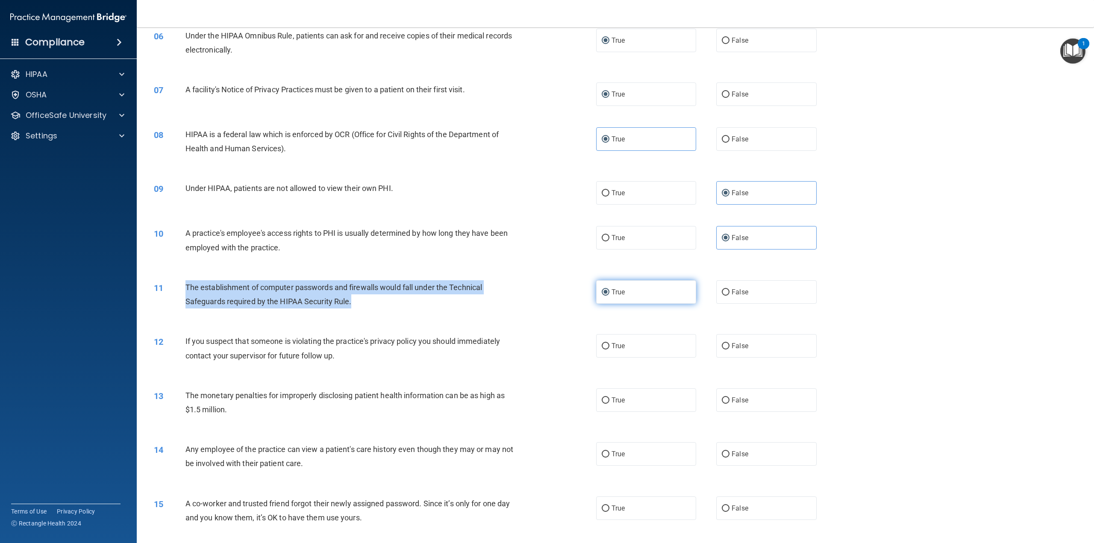
scroll to position [342, 0]
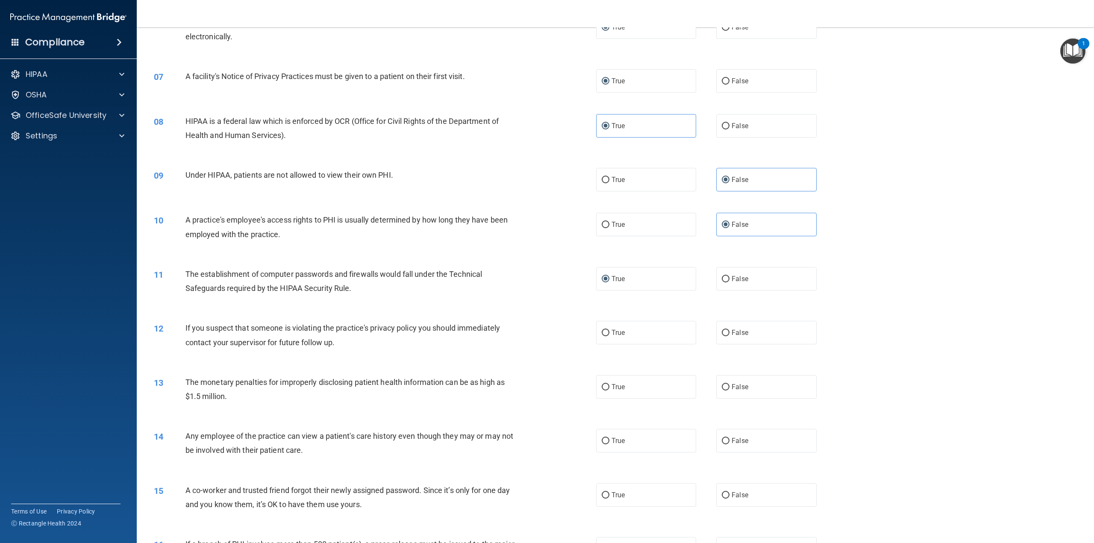
click at [437, 325] on div "12 If you suspect that someone is violating the practice's privacy policy you s…" at bounding box center [615, 337] width 936 height 54
click at [618, 337] on span "True" at bounding box center [617, 332] width 13 height 8
click at [609, 336] on input "True" at bounding box center [605, 333] width 8 height 6
radio input "true"
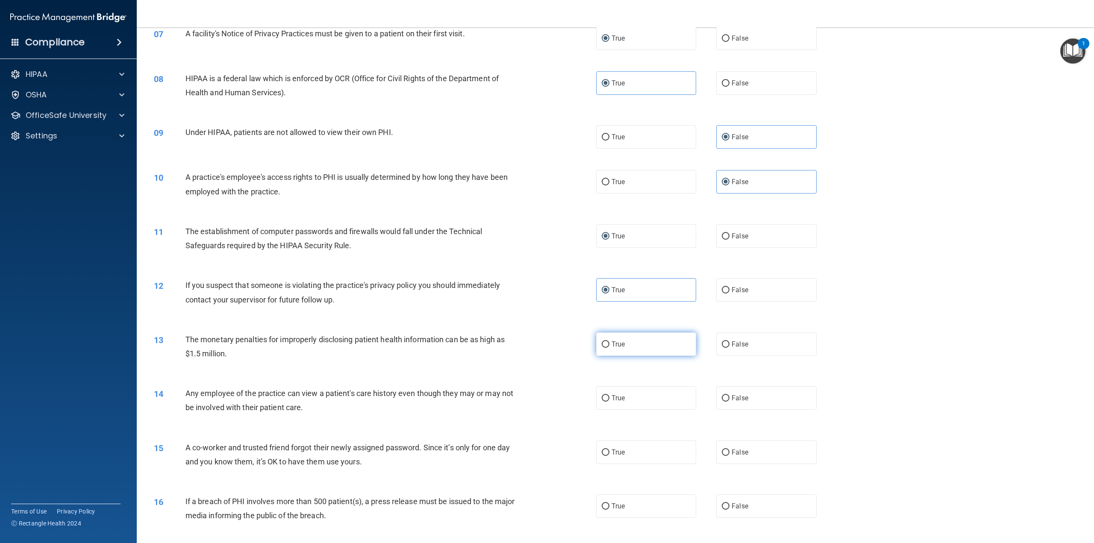
click at [616, 356] on label "True" at bounding box center [646, 343] width 100 height 23
click at [609, 348] on input "True" at bounding box center [605, 344] width 8 height 6
radio input "true"
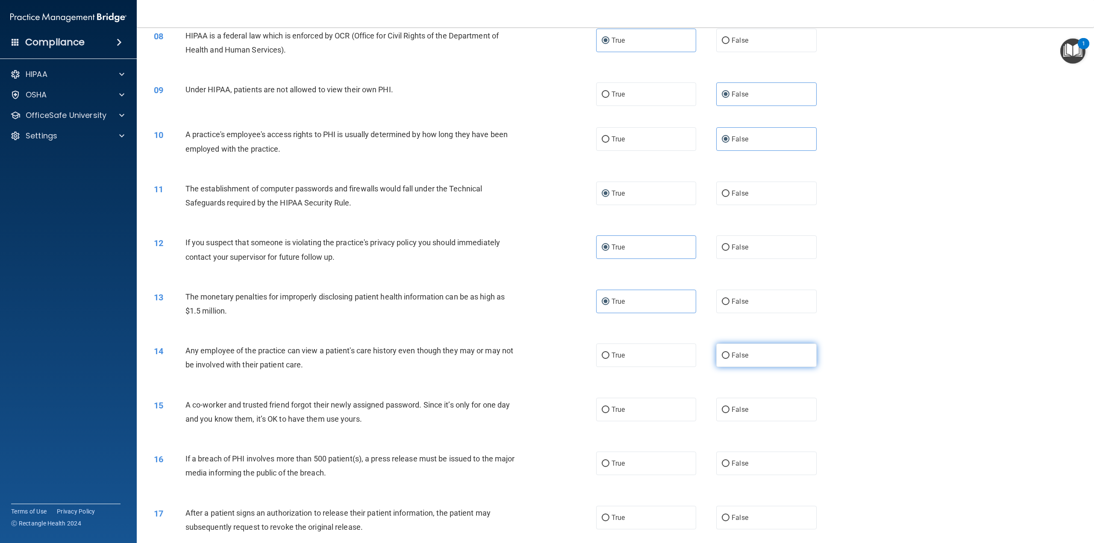
click at [722, 359] on input "False" at bounding box center [725, 355] width 8 height 6
radio input "true"
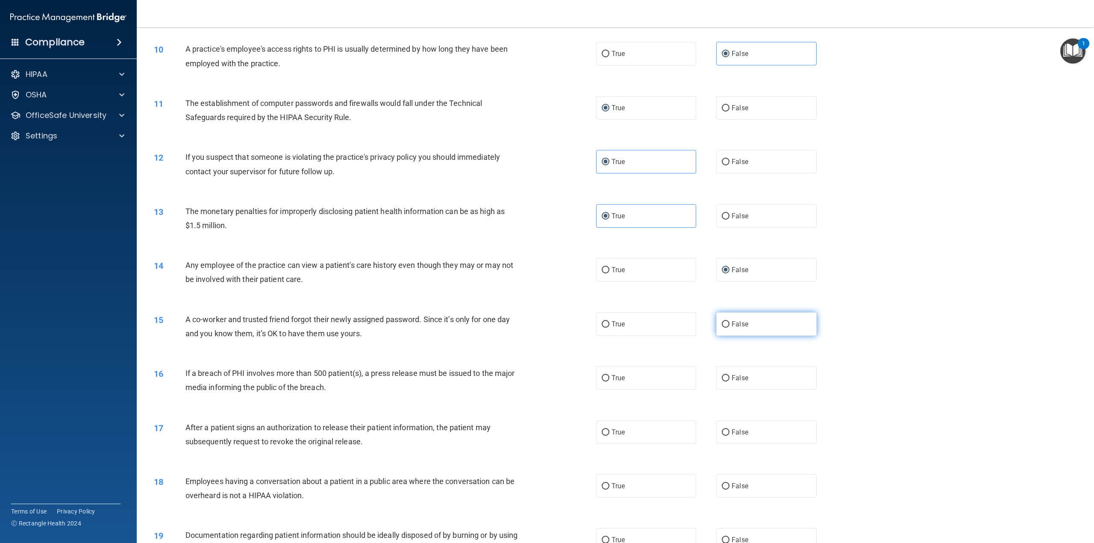
click at [732, 328] on span "False" at bounding box center [739, 324] width 17 height 8
click at [729, 328] on input "False" at bounding box center [725, 324] width 8 height 6
radio input "true"
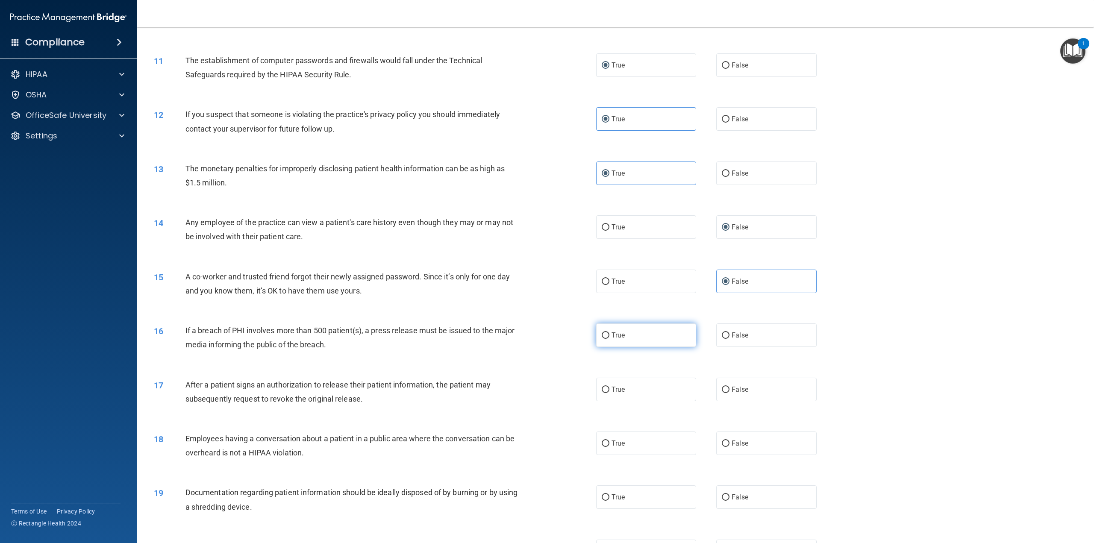
click at [627, 347] on label "True" at bounding box center [646, 334] width 100 height 23
click at [609, 339] on input "True" at bounding box center [605, 335] width 8 height 6
radio input "true"
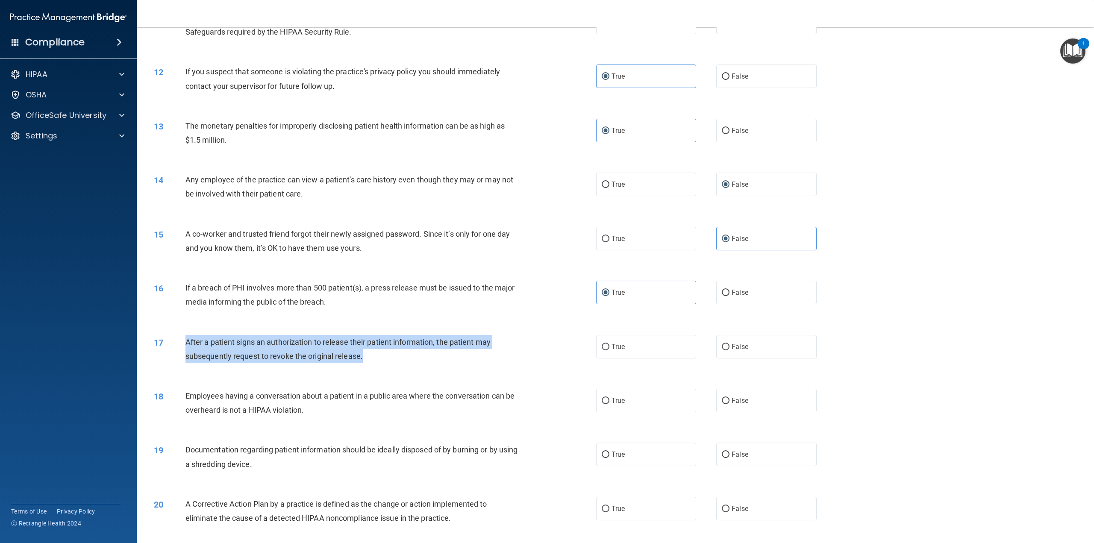
drag, startPoint x: 368, startPoint y: 370, endPoint x: 171, endPoint y: 361, distance: 197.6
click at [171, 361] on div "17 After a patient signs an authorization to release their patient information,…" at bounding box center [375, 351] width 468 height 32
copy div "After a patient signs an authorization to release their patient information, th…"
click at [604, 350] on input "True" at bounding box center [605, 347] width 8 height 6
radio input "true"
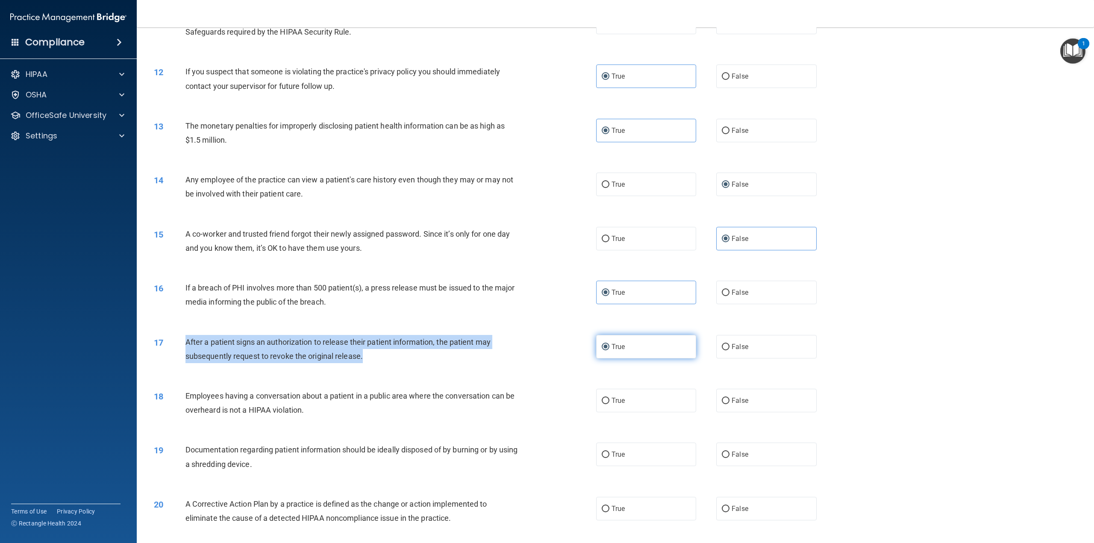
scroll to position [641, 0]
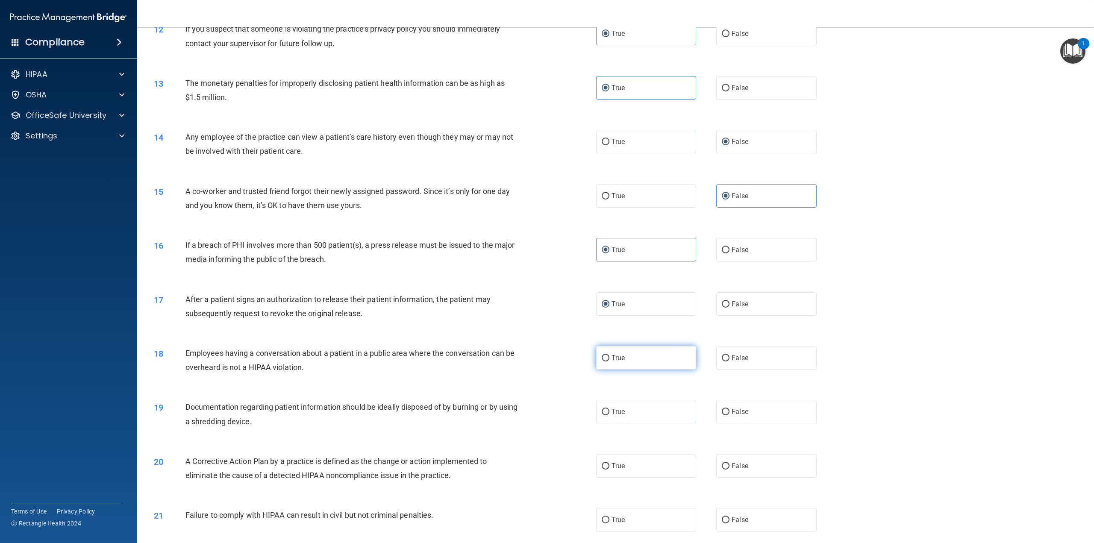
click at [670, 370] on label "True" at bounding box center [646, 357] width 100 height 23
click at [609, 361] on input "True" at bounding box center [605, 358] width 8 height 6
radio input "true"
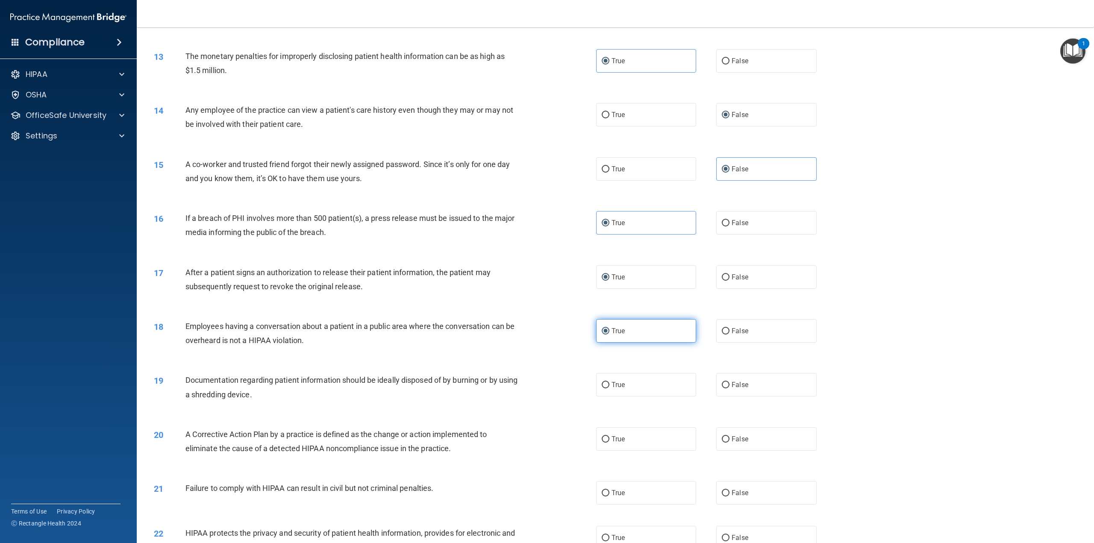
scroll to position [726, 0]
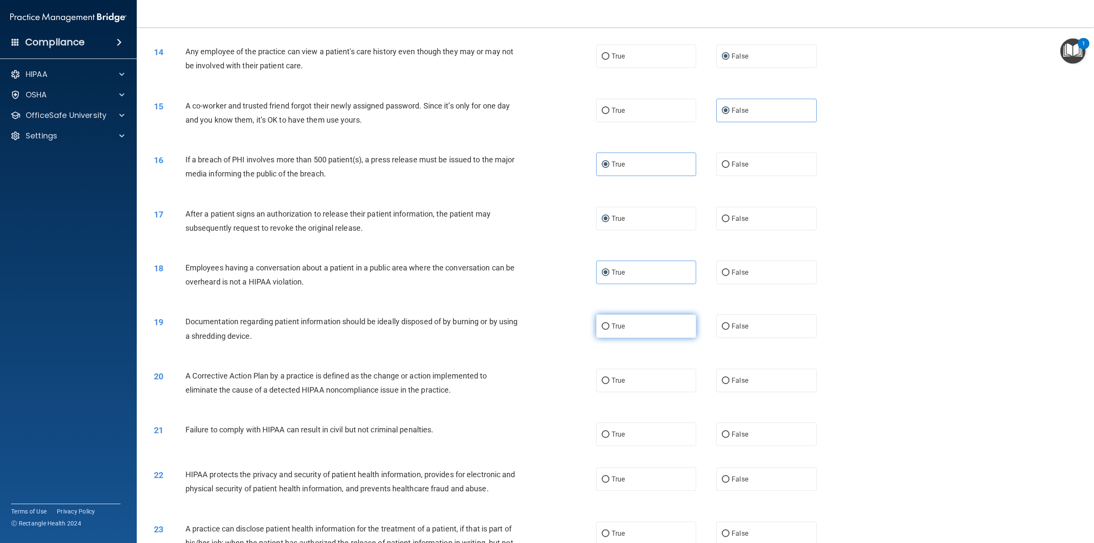
click at [657, 338] on label "True" at bounding box center [646, 325] width 100 height 23
click at [609, 330] on input "True" at bounding box center [605, 326] width 8 height 6
radio input "true"
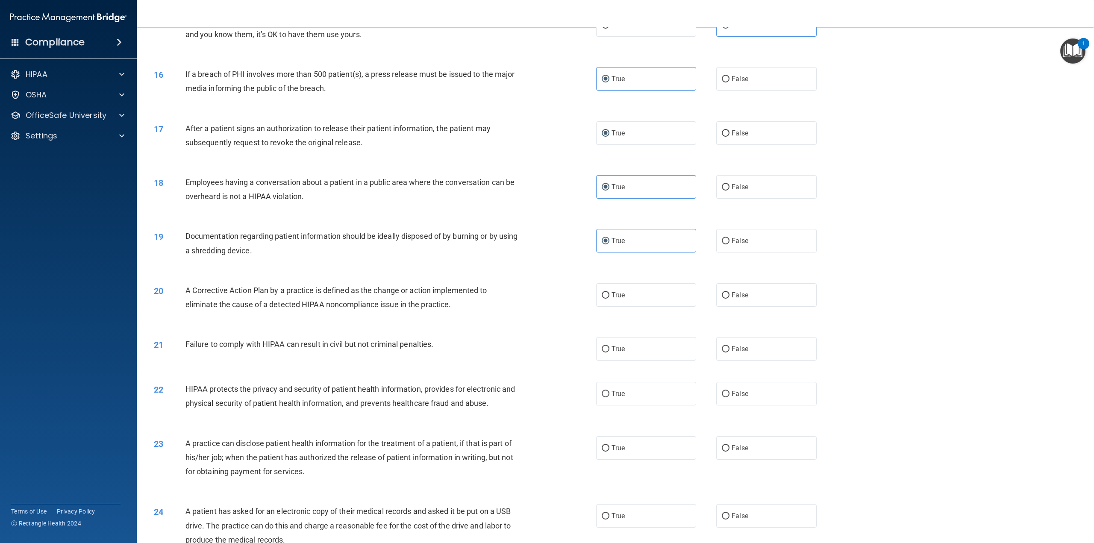
click at [280, 257] on div "Documentation regarding patient information should be ideally disposed of by bu…" at bounding box center [355, 243] width 341 height 28
click at [605, 299] on input "True" at bounding box center [605, 295] width 8 height 6
radio input "true"
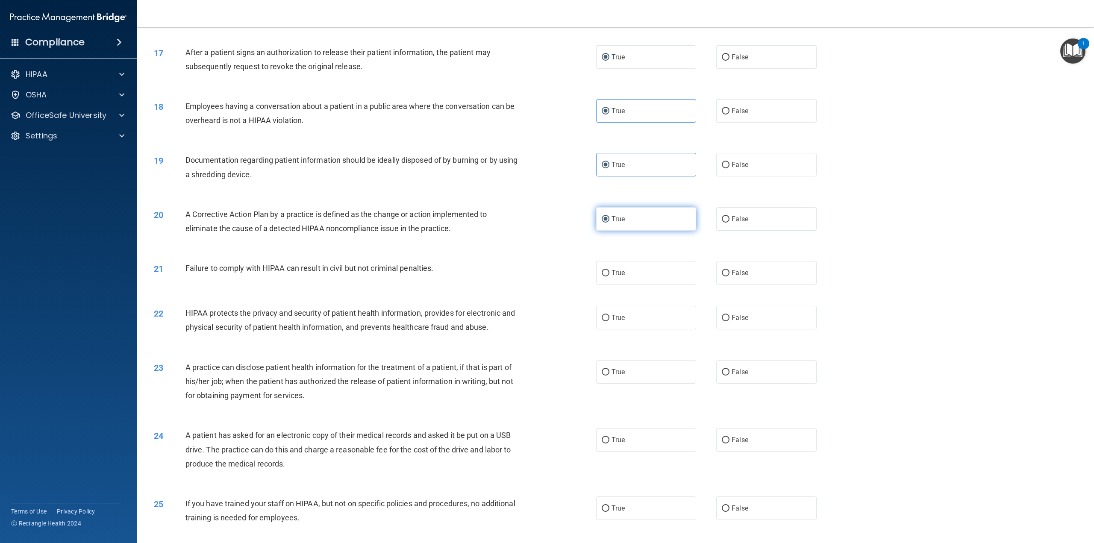
scroll to position [897, 0]
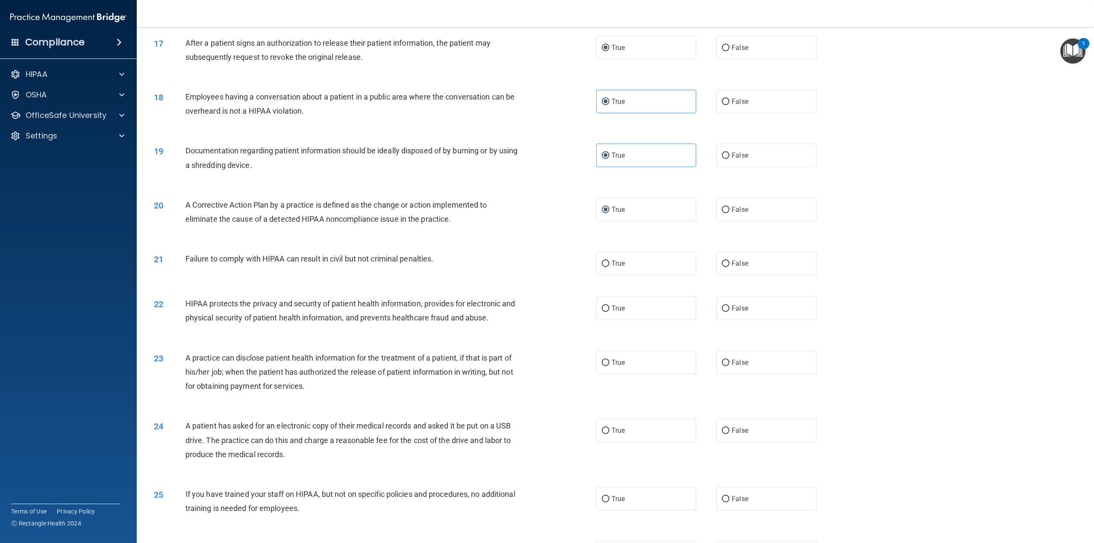
click at [447, 266] on div "Failure to comply with HIPAA can result in civil but not criminal penalties." at bounding box center [355, 259] width 341 height 14
click at [740, 267] on span "False" at bounding box center [739, 263] width 17 height 8
click at [729, 267] on input "False" at bounding box center [725, 264] width 8 height 6
radio input "true"
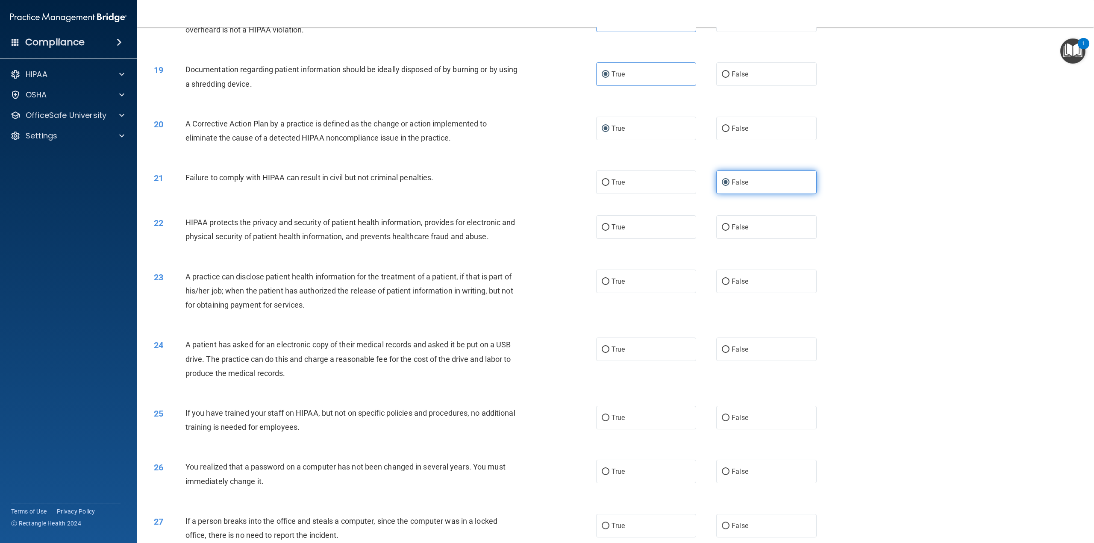
scroll to position [982, 0]
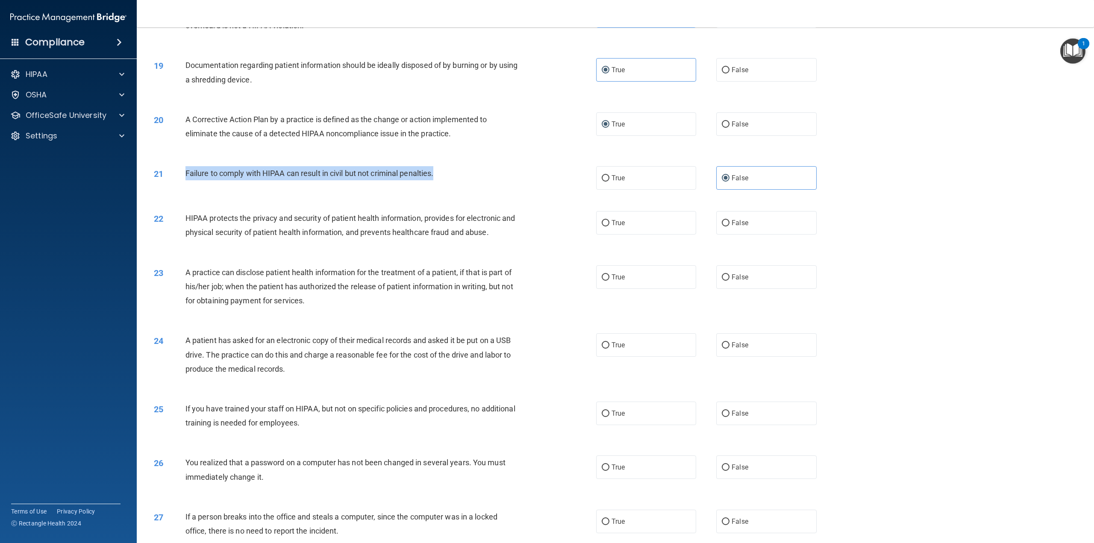
drag, startPoint x: 440, startPoint y: 183, endPoint x: 168, endPoint y: 190, distance: 272.2
click at [168, 185] on div "21 Failure to comply with HIPAA can result in civil but not criminal penalties." at bounding box center [375, 175] width 468 height 18
copy div "Failure to comply with HIPAA can result in civil but not criminal penalties."
click at [601, 226] on input "True" at bounding box center [605, 223] width 8 height 6
radio input "true"
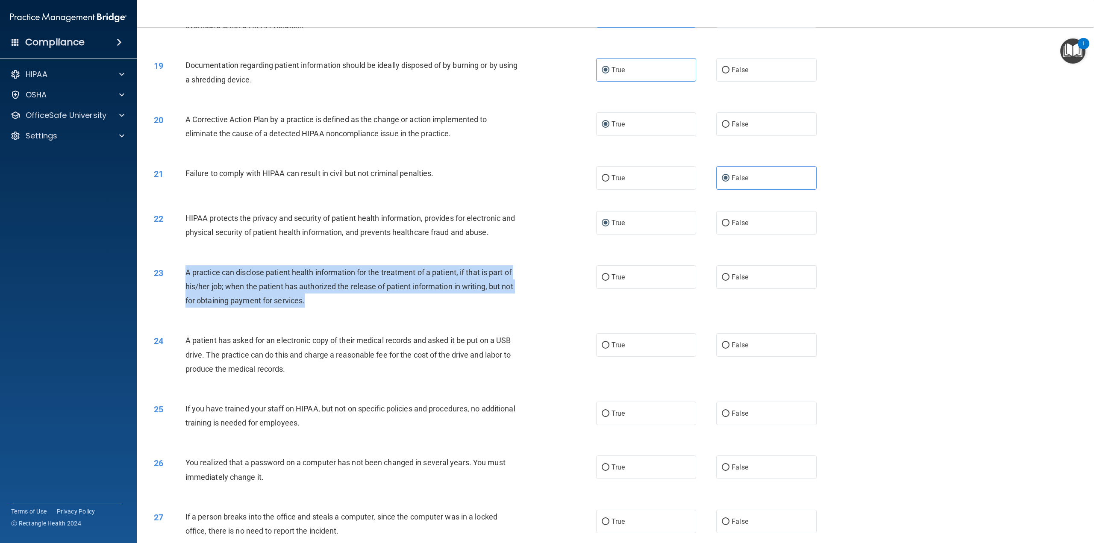
drag, startPoint x: 318, startPoint y: 312, endPoint x: 185, endPoint y: 284, distance: 135.7
click at [185, 284] on div "A practice can disclose patient health information for the treatment of a patie…" at bounding box center [355, 286] width 341 height 43
copy span "A practice can disclose patient health information for the treatment of a patie…"
drag, startPoint x: 472, startPoint y: 311, endPoint x: 504, endPoint y: 298, distance: 35.5
click at [472, 308] on div "A practice can disclose patient health information for the treatment of a patie…" at bounding box center [355, 286] width 341 height 43
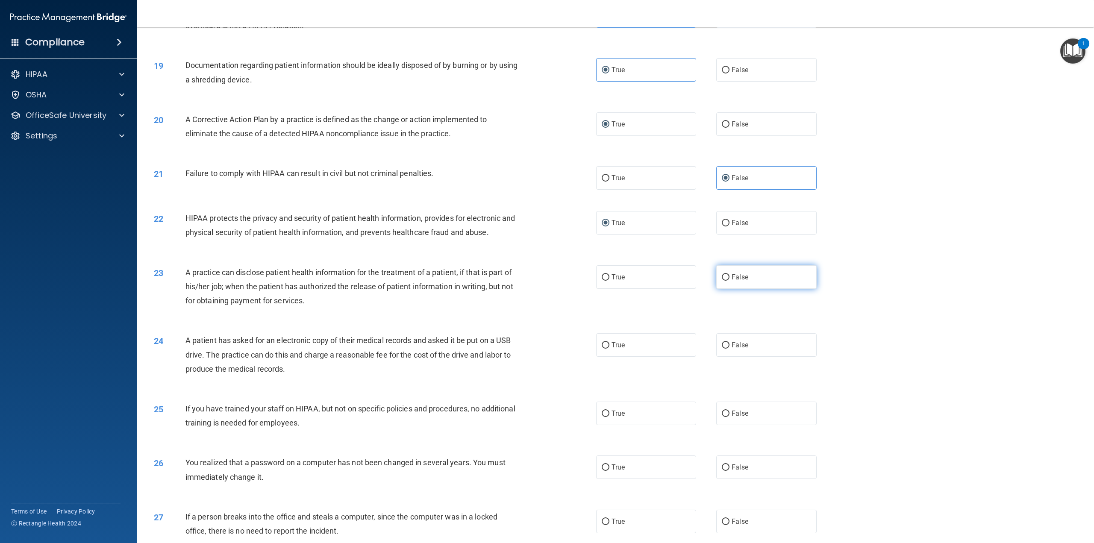
click at [722, 281] on input "False" at bounding box center [725, 277] width 8 height 6
radio input "true"
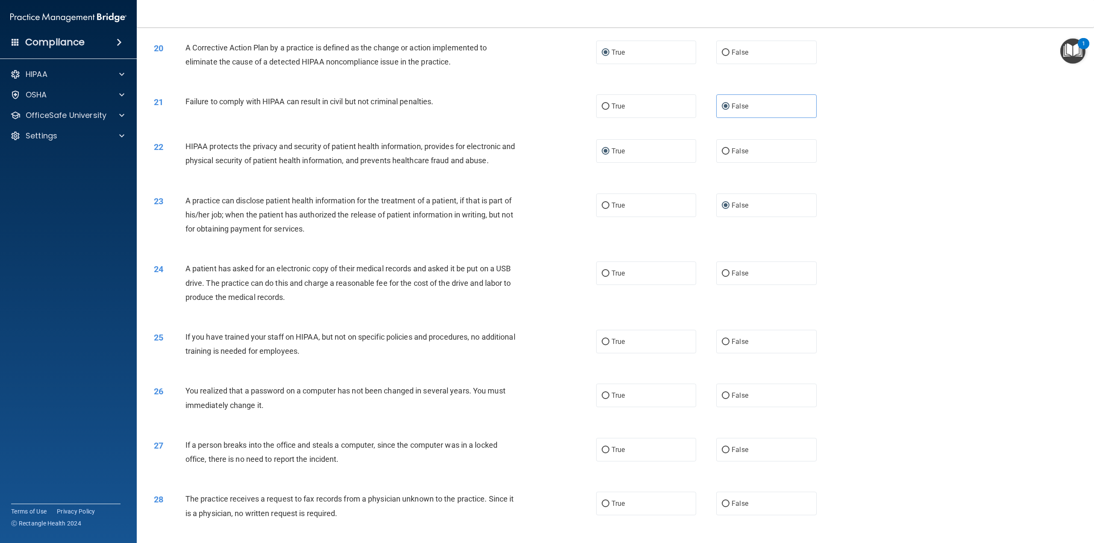
scroll to position [1068, 0]
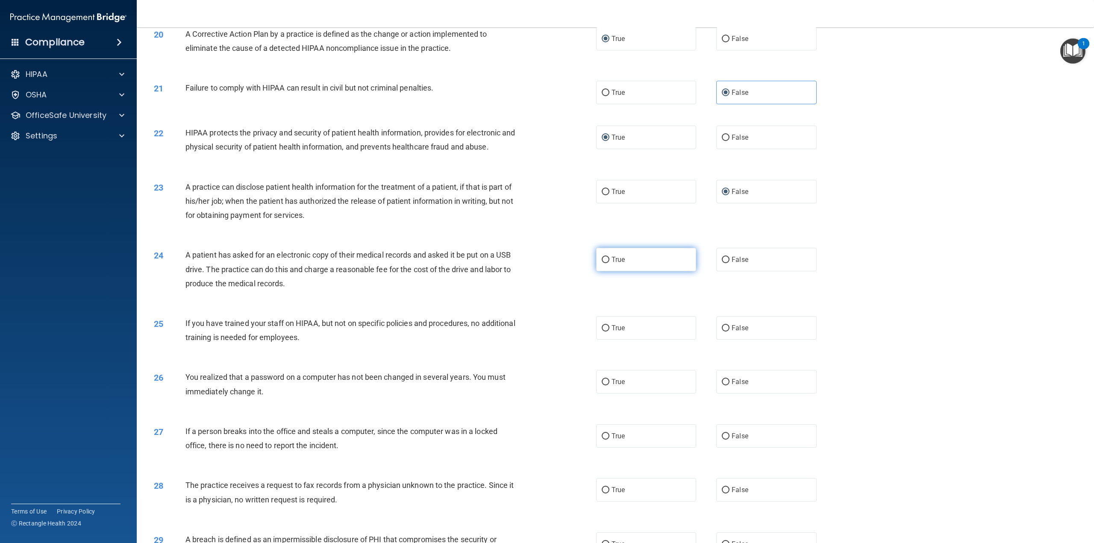
click at [619, 264] on span "True" at bounding box center [617, 259] width 13 height 8
click at [609, 263] on input "True" at bounding box center [605, 260] width 8 height 6
radio input "true"
click at [725, 340] on label "False" at bounding box center [766, 327] width 100 height 23
click at [725, 331] on input "False" at bounding box center [725, 328] width 8 height 6
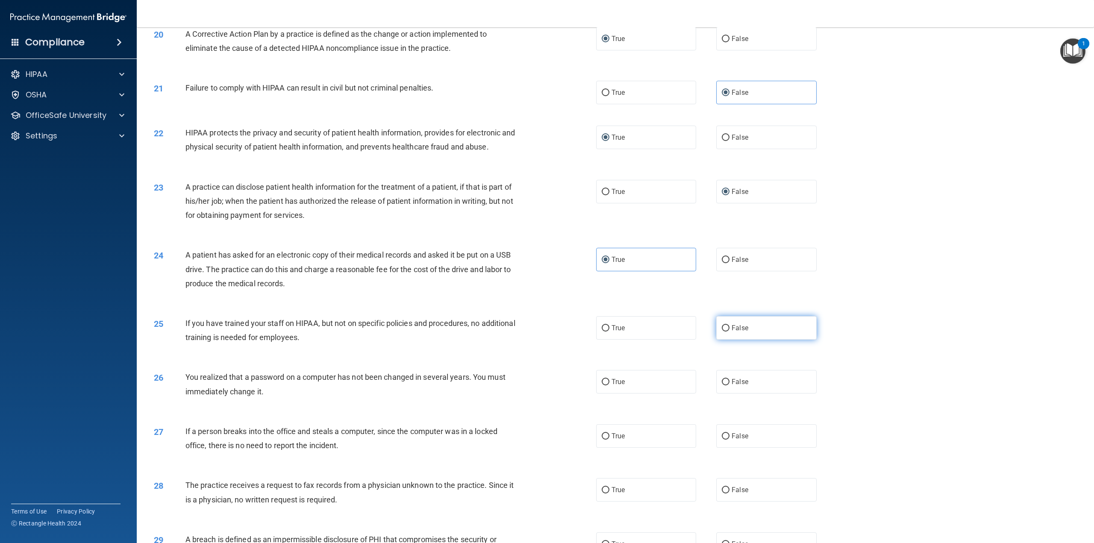
radio input "true"
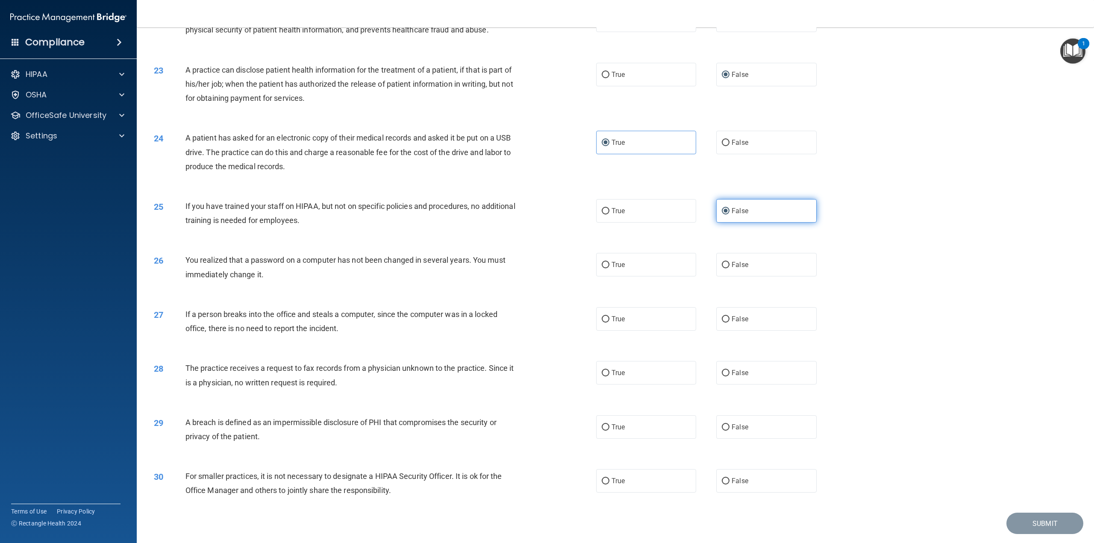
scroll to position [1196, 0]
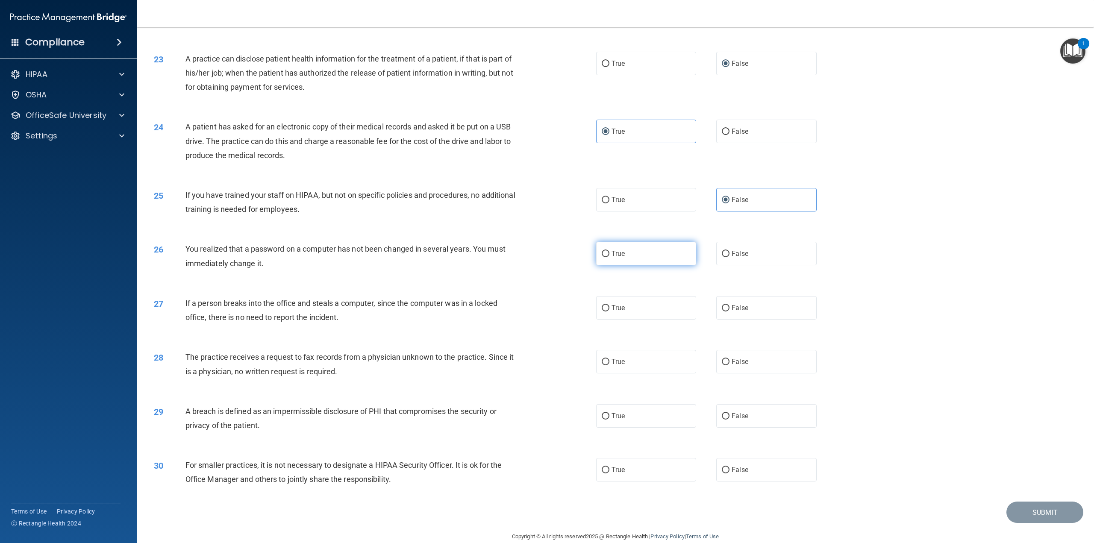
click at [613, 258] on span "True" at bounding box center [617, 253] width 13 height 8
click at [609, 257] on input "True" at bounding box center [605, 254] width 8 height 6
radio input "true"
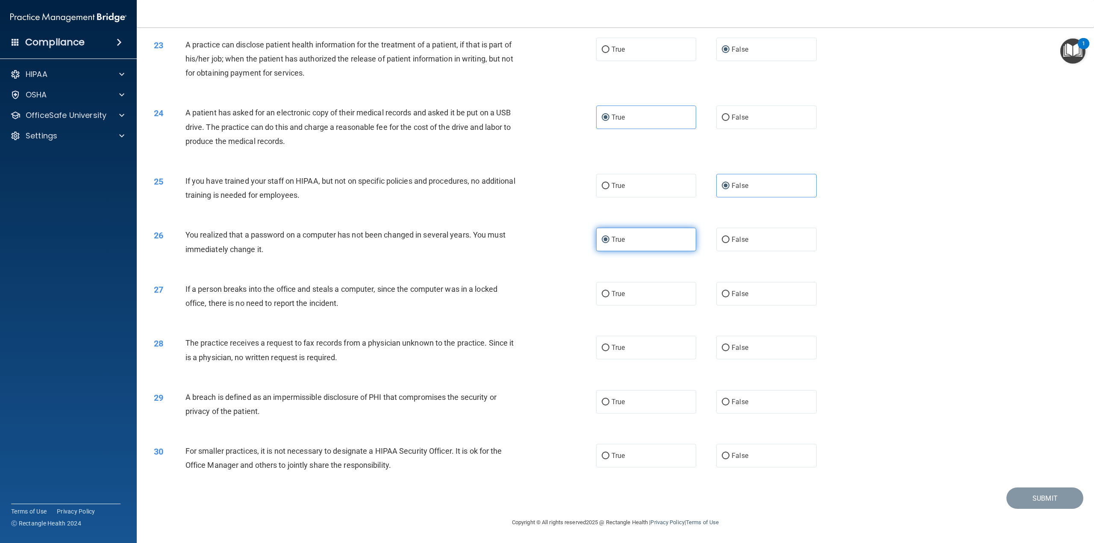
scroll to position [1224, 0]
click at [731, 296] on span "False" at bounding box center [739, 294] width 17 height 8
click at [729, 296] on input "False" at bounding box center [725, 294] width 8 height 6
radio input "true"
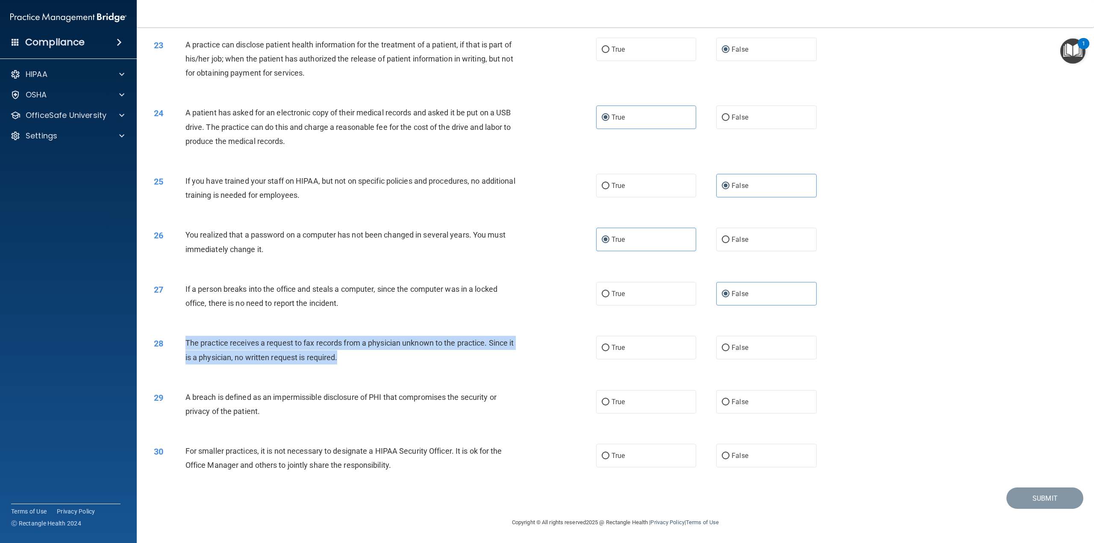
drag, startPoint x: 368, startPoint y: 356, endPoint x: 178, endPoint y: 348, distance: 190.7
click at [178, 348] on div "28 The practice receives a request to fax records from a physician unknown to t…" at bounding box center [375, 352] width 468 height 32
copy div "The practice receives a request to fax records from a physician unknown to the …"
click at [724, 345] on input "False" at bounding box center [725, 348] width 8 height 6
radio input "true"
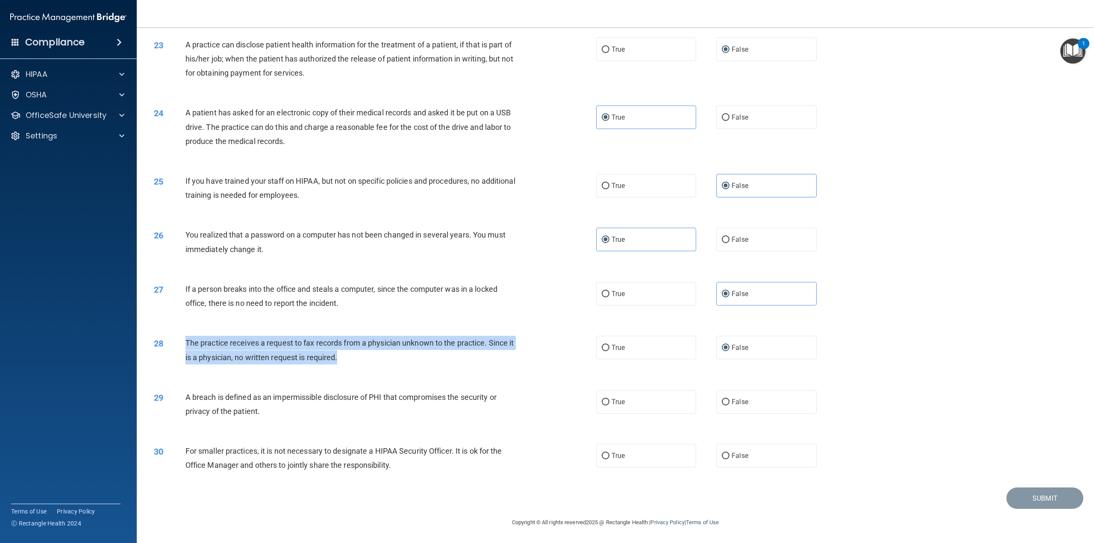
click at [371, 364] on div "28 The practice receives a request to fax records from a physician unknown to t…" at bounding box center [375, 352] width 468 height 32
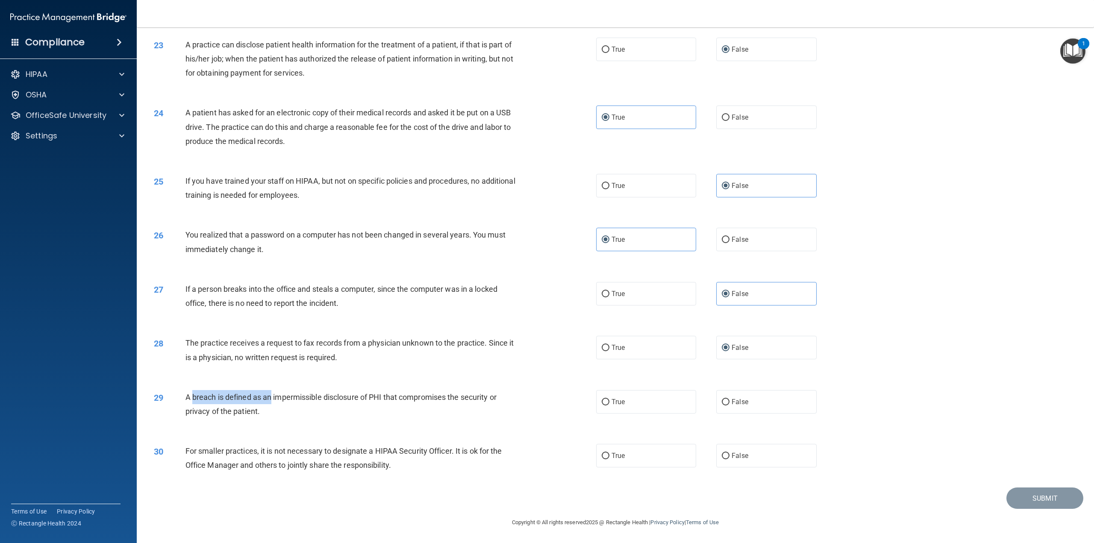
drag, startPoint x: 271, startPoint y: 403, endPoint x: 191, endPoint y: 403, distance: 79.5
click at [191, 403] on div "A breach is defined as an impermissible disclosure of PHI that compromises the …" at bounding box center [355, 404] width 341 height 28
click at [260, 412] on div "A breach is defined as an impermissible disclosure of PHI that compromises the …" at bounding box center [355, 404] width 341 height 28
drag, startPoint x: 255, startPoint y: 410, endPoint x: 185, endPoint y: 393, distance: 72.0
click at [185, 393] on div "A breach is defined as an impermissible disclosure of PHI that compromises the …" at bounding box center [355, 404] width 341 height 28
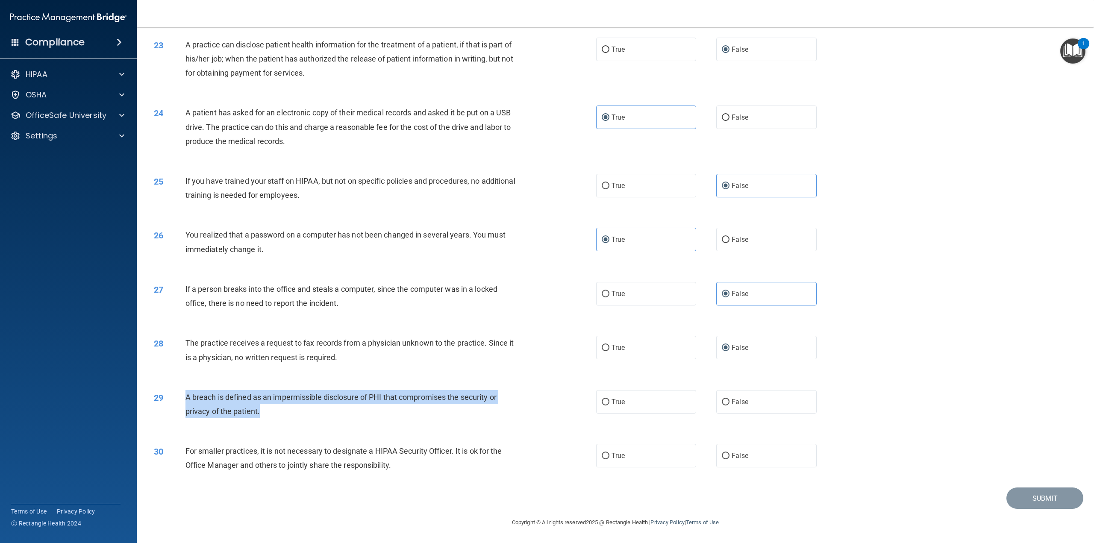
copy span "A breach is defined as an impermissible disclosure of PHI that compromises the …"
click at [670, 378] on div "28 The practice receives a request to fax records from a physician unknown to t…" at bounding box center [615, 352] width 936 height 54
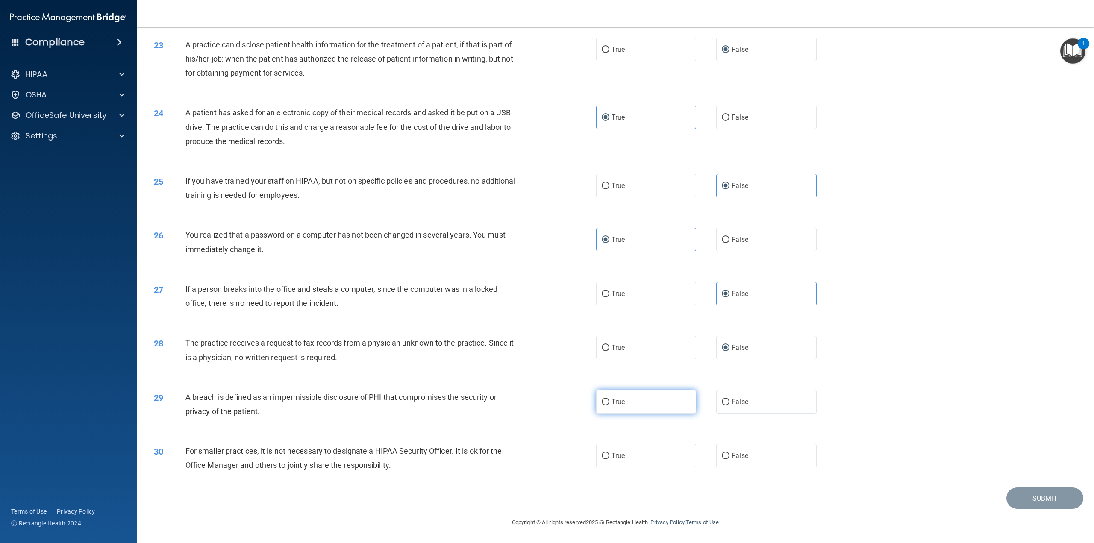
click at [654, 401] on label "True" at bounding box center [646, 401] width 100 height 23
click at [609, 401] on input "True" at bounding box center [605, 402] width 8 height 6
radio input "true"
click at [734, 454] on span "False" at bounding box center [739, 456] width 17 height 8
click at [729, 454] on input "False" at bounding box center [725, 456] width 8 height 6
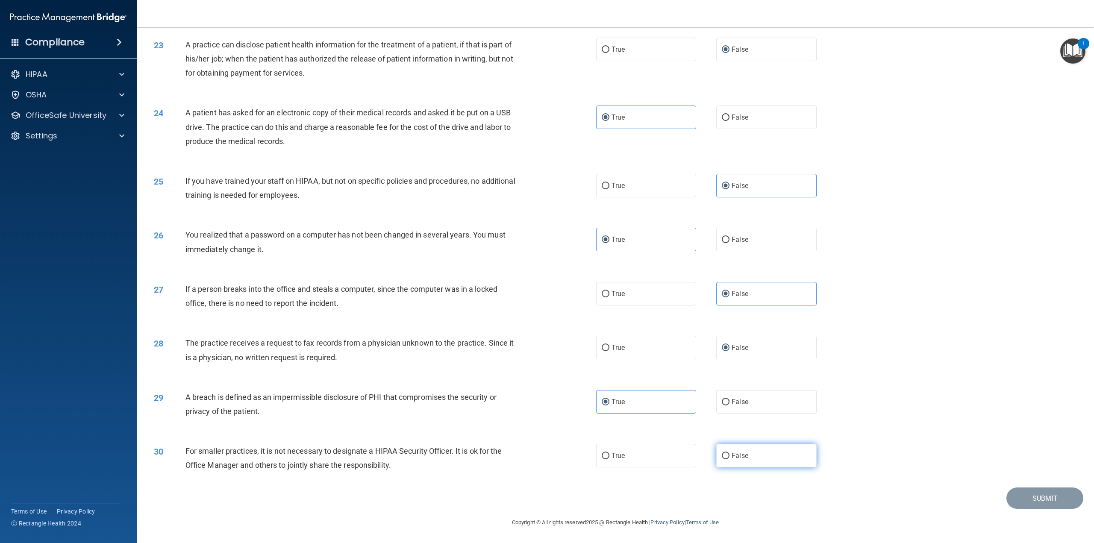
radio input "true"
click at [1041, 450] on div "30 For smaller practices, it is not necessary to designate a HIPAA Security Off…" at bounding box center [615, 460] width 936 height 54
click at [1026, 446] on div "30 For smaller practices, it is not necessary to designate a HIPAA Security Off…" at bounding box center [615, 460] width 936 height 54
click at [1027, 500] on button "Submit" at bounding box center [1044, 498] width 77 height 22
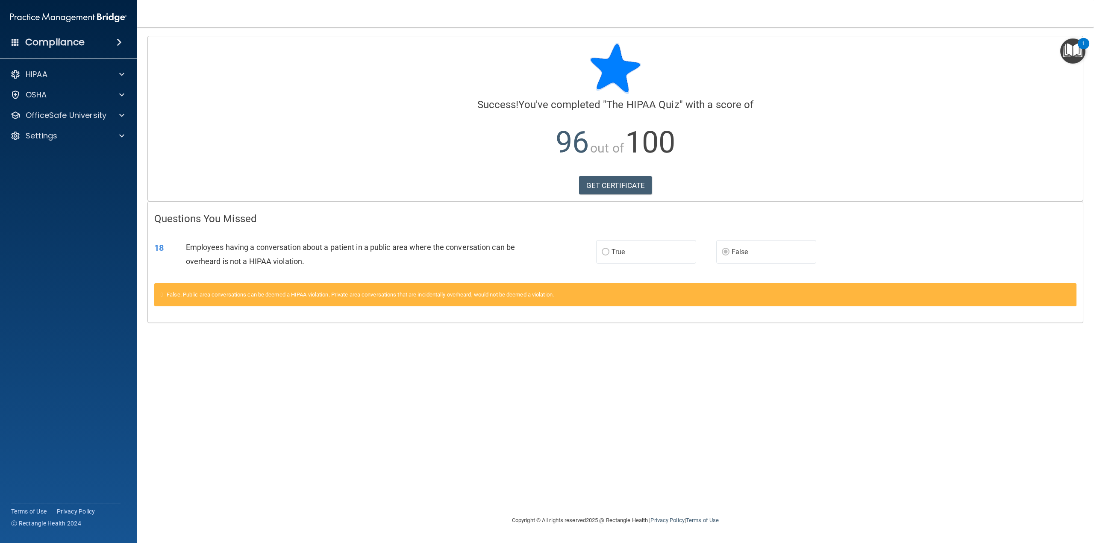
click at [615, 250] on span "True" at bounding box center [617, 252] width 13 height 8
click at [935, 425] on div "Calculating your score.... Success! You've completed " The HIPAA Quiz " with a …" at bounding box center [615, 271] width 923 height 471
click at [608, 183] on link "GET CERTIFICATE" at bounding box center [615, 185] width 73 height 19
click at [49, 118] on p "OfficeSafe University" at bounding box center [66, 115] width 81 height 10
click at [48, 136] on p "HIPAA Training" at bounding box center [41, 136] width 70 height 9
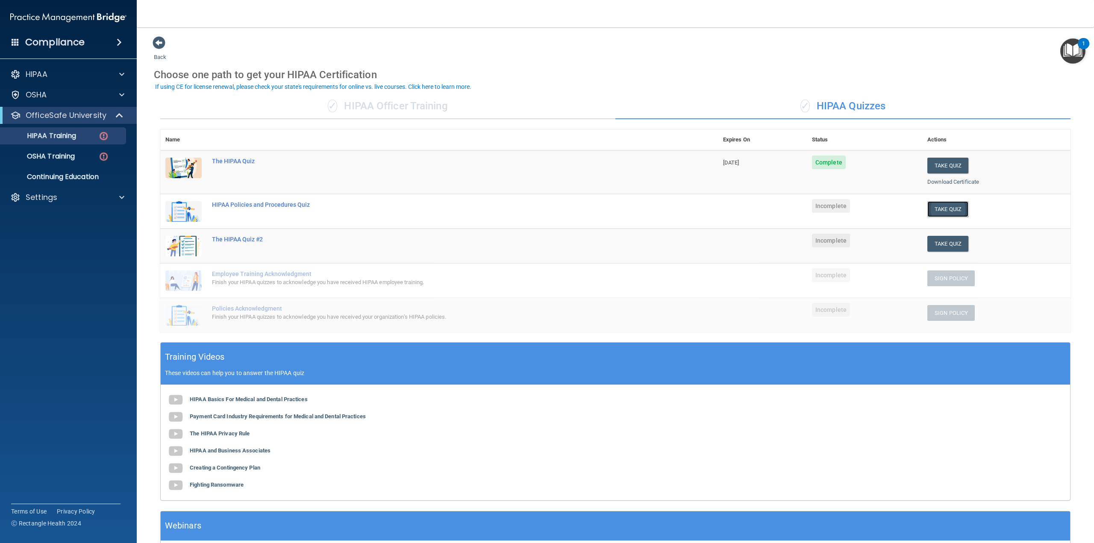
click at [937, 207] on button "Take Quiz" at bounding box center [947, 209] width 41 height 16
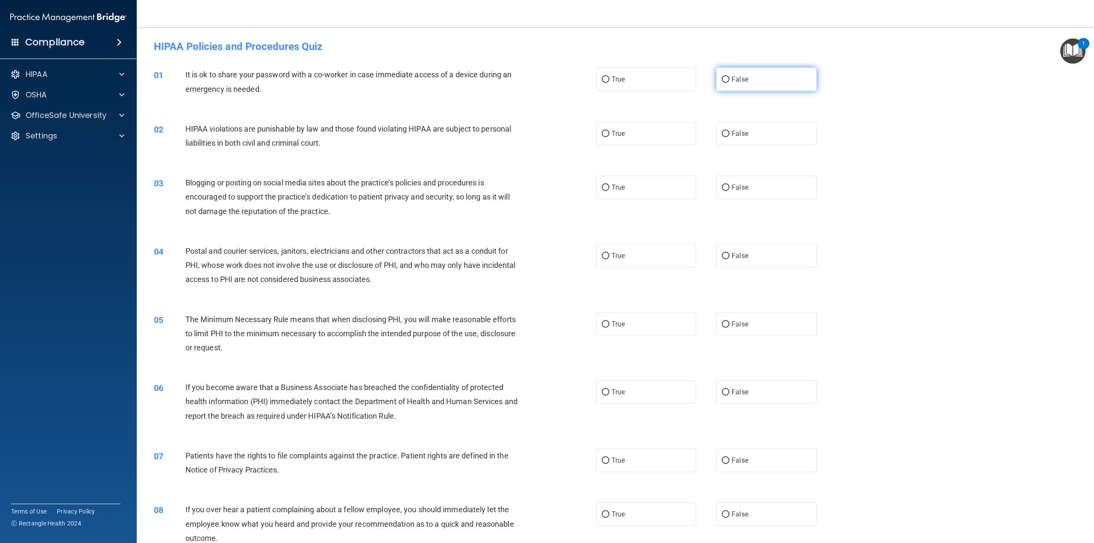
click at [732, 81] on span "False" at bounding box center [739, 79] width 17 height 8
click at [729, 81] on input "False" at bounding box center [725, 79] width 8 height 6
radio input "true"
click at [733, 122] on label "False" at bounding box center [766, 133] width 100 height 23
click at [729, 131] on input "False" at bounding box center [725, 134] width 8 height 6
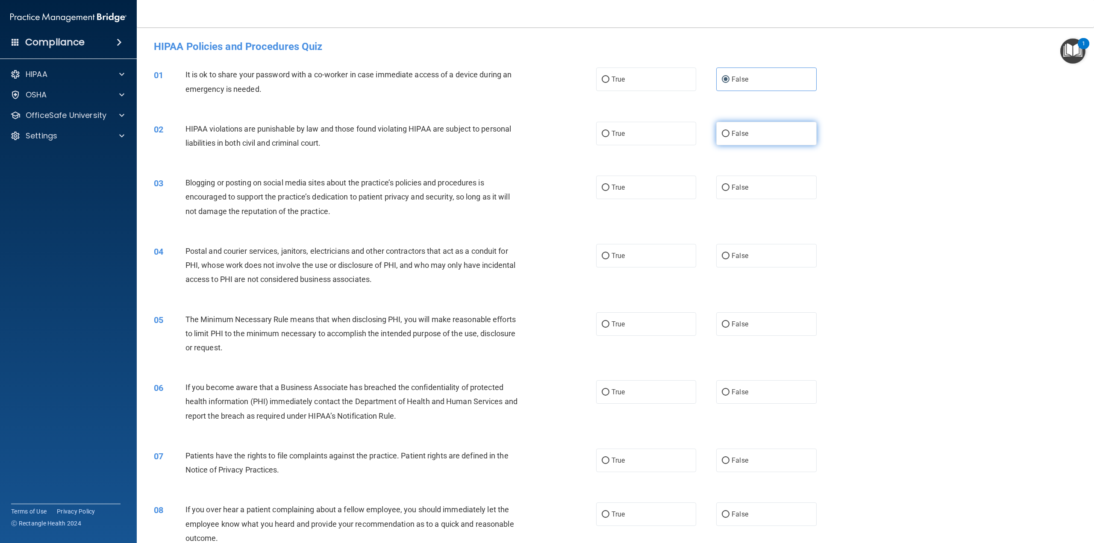
radio input "true"
click at [663, 138] on label "True" at bounding box center [646, 133] width 100 height 23
click at [609, 137] on input "True" at bounding box center [605, 134] width 8 height 6
radio input "true"
radio input "false"
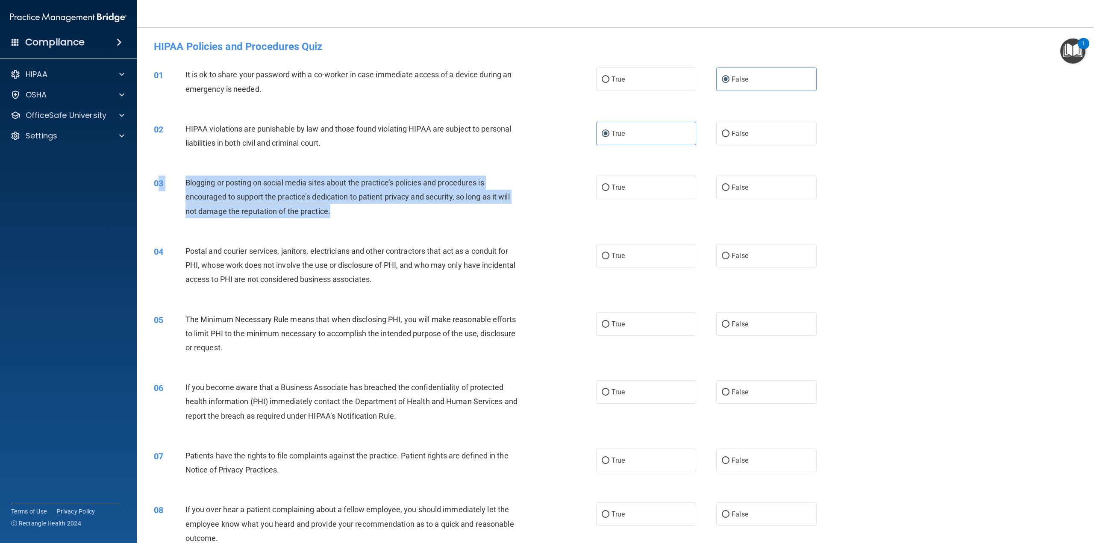
drag, startPoint x: 369, startPoint y: 206, endPoint x: 159, endPoint y: 185, distance: 210.8
click at [159, 185] on div "03 Blogging or posting on social media sites about the practice’s policies and …" at bounding box center [375, 199] width 468 height 47
click at [338, 212] on div "Blogging or posting on social media sites about the practice’s policies and pro…" at bounding box center [355, 197] width 341 height 43
drag, startPoint x: 332, startPoint y: 212, endPoint x: 186, endPoint y: 181, distance: 149.5
click at [186, 181] on div "Blogging or posting on social media sites about the practice’s policies and pro…" at bounding box center [355, 197] width 341 height 43
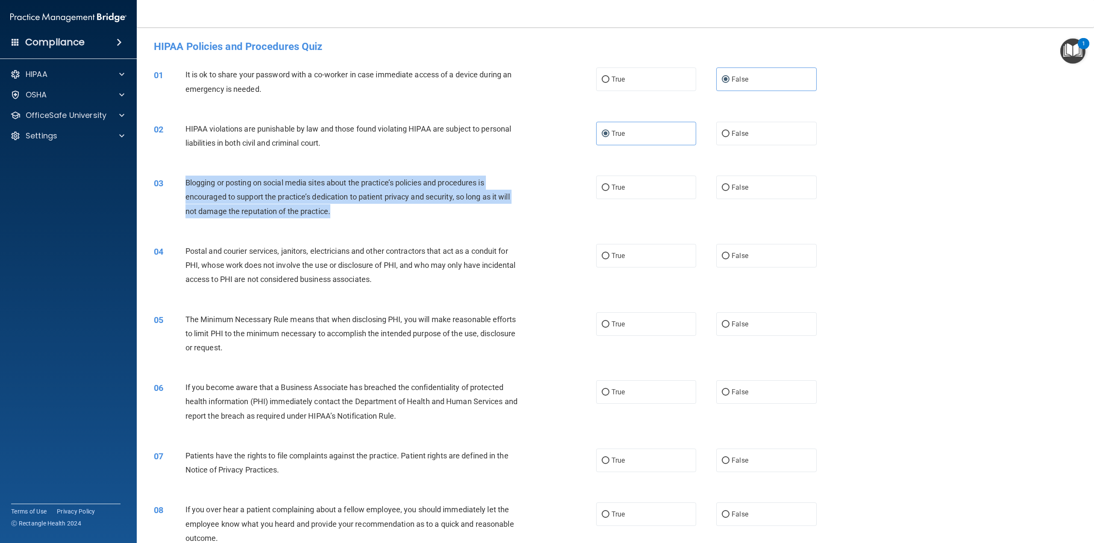
copy span "Blogging or posting on social media sites about the practice’s policies and pro…"
click at [731, 191] on span "False" at bounding box center [739, 187] width 17 height 8
click at [729, 191] on input "False" at bounding box center [725, 188] width 8 height 6
radio input "true"
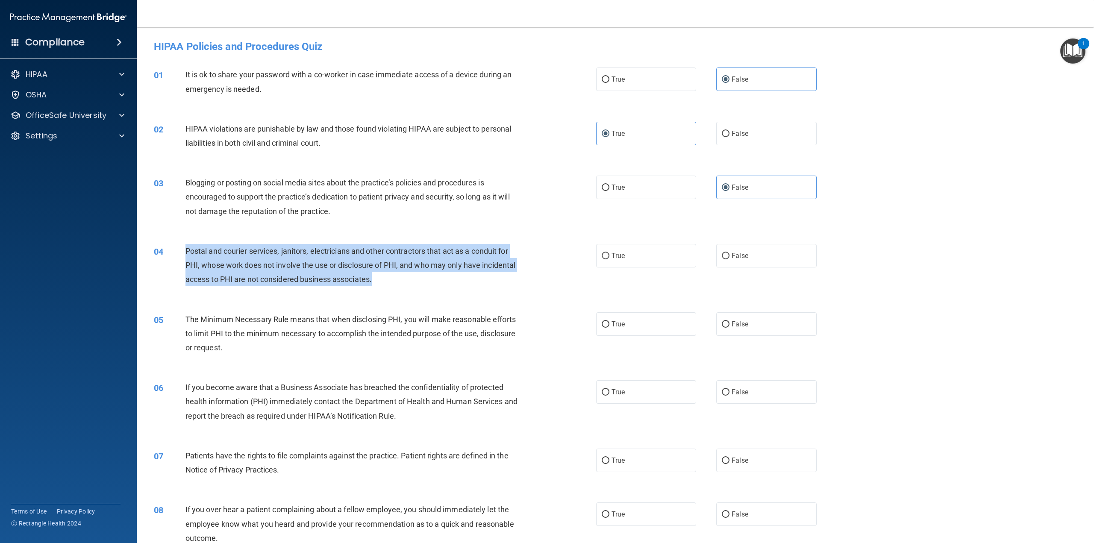
drag, startPoint x: 417, startPoint y: 277, endPoint x: 186, endPoint y: 251, distance: 232.2
click at [186, 251] on div "Postal and courier services, janitors, electricians and other contractors that …" at bounding box center [355, 265] width 341 height 43
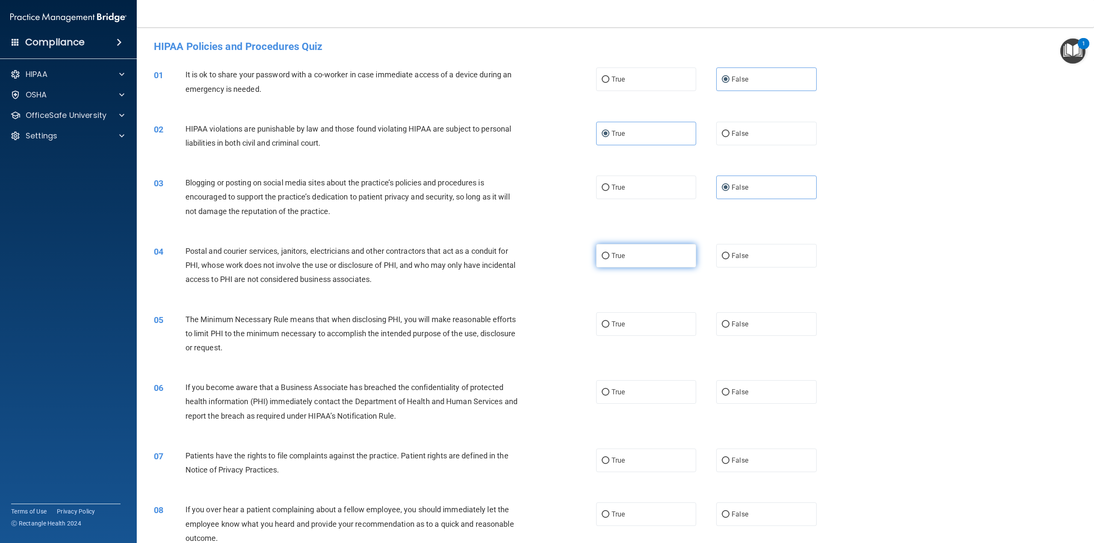
click at [606, 256] on label "True" at bounding box center [646, 255] width 100 height 23
click at [606, 256] on input "True" at bounding box center [605, 256] width 8 height 6
radio input "true"
click at [631, 328] on label "True" at bounding box center [646, 323] width 100 height 23
click at [609, 328] on input "True" at bounding box center [605, 324] width 8 height 6
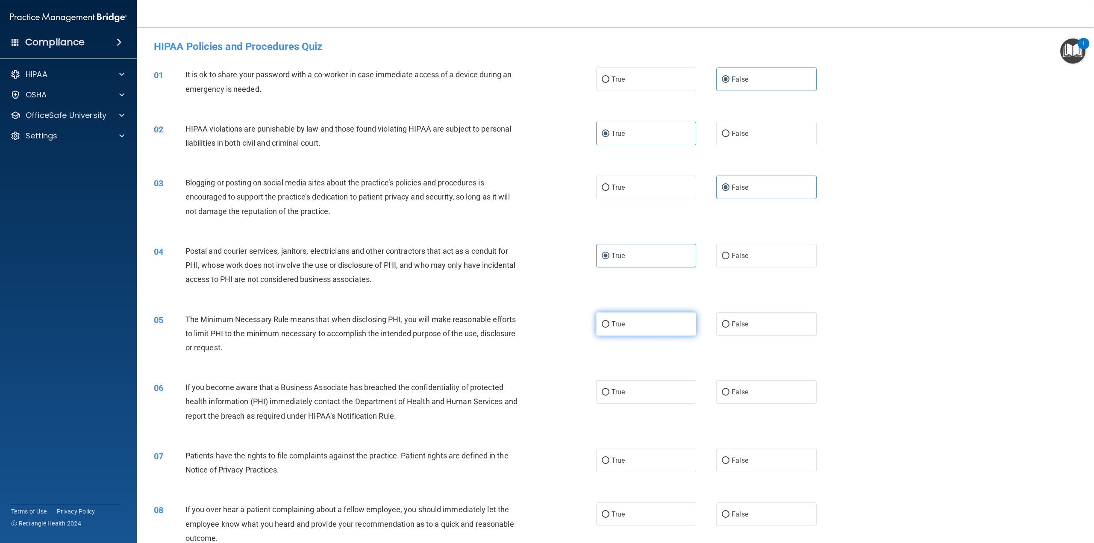
radio input "true"
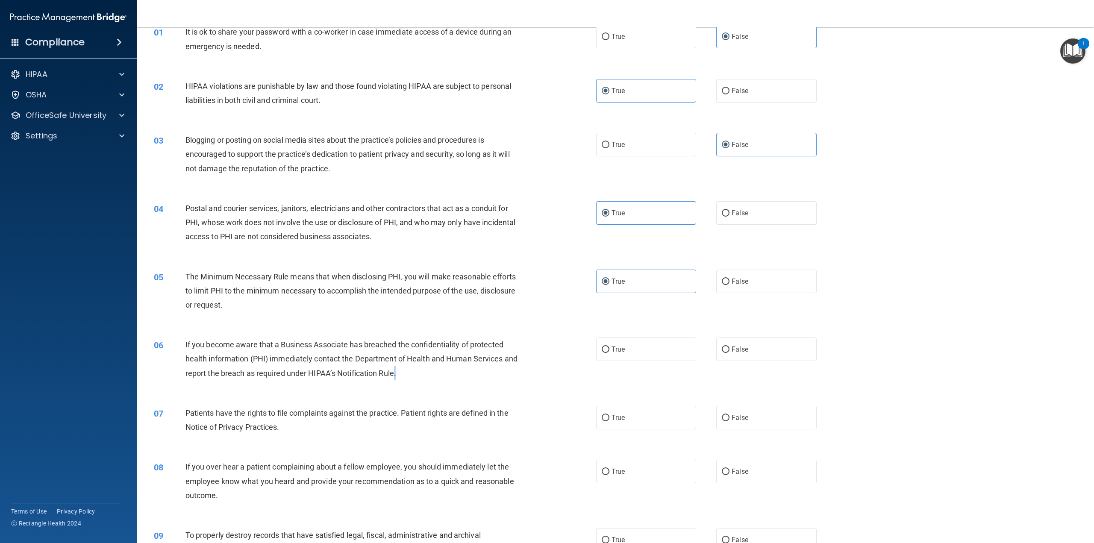
drag, startPoint x: 416, startPoint y: 368, endPoint x: 410, endPoint y: 371, distance: 6.9
click at [410, 371] on div "If you become aware that a Business Associate has breached the confidentiality …" at bounding box center [355, 358] width 341 height 43
click at [649, 343] on label "True" at bounding box center [646, 348] width 100 height 23
click at [609, 346] on input "True" at bounding box center [605, 349] width 8 height 6
radio input "true"
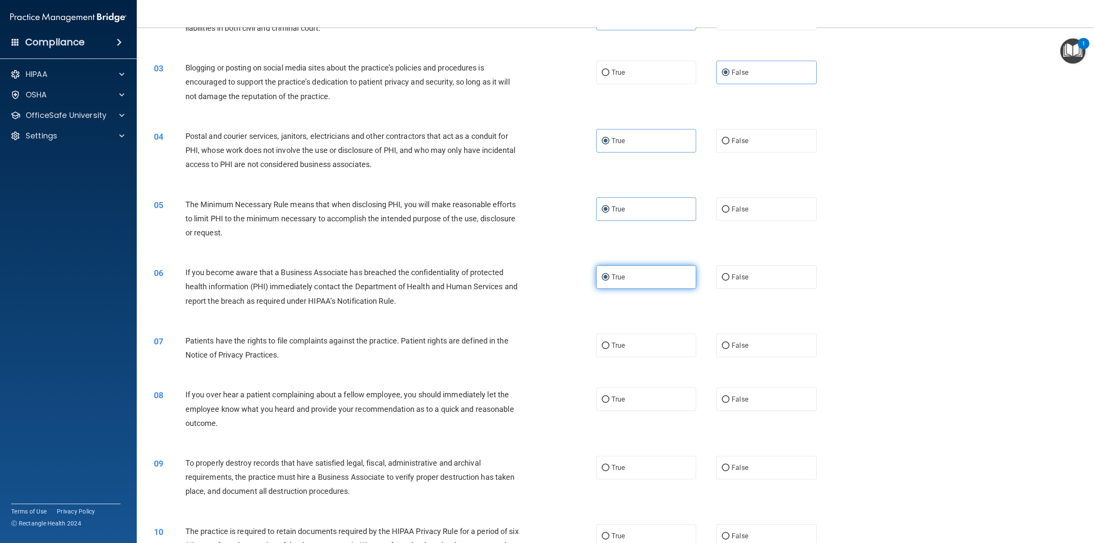
scroll to position [128, 0]
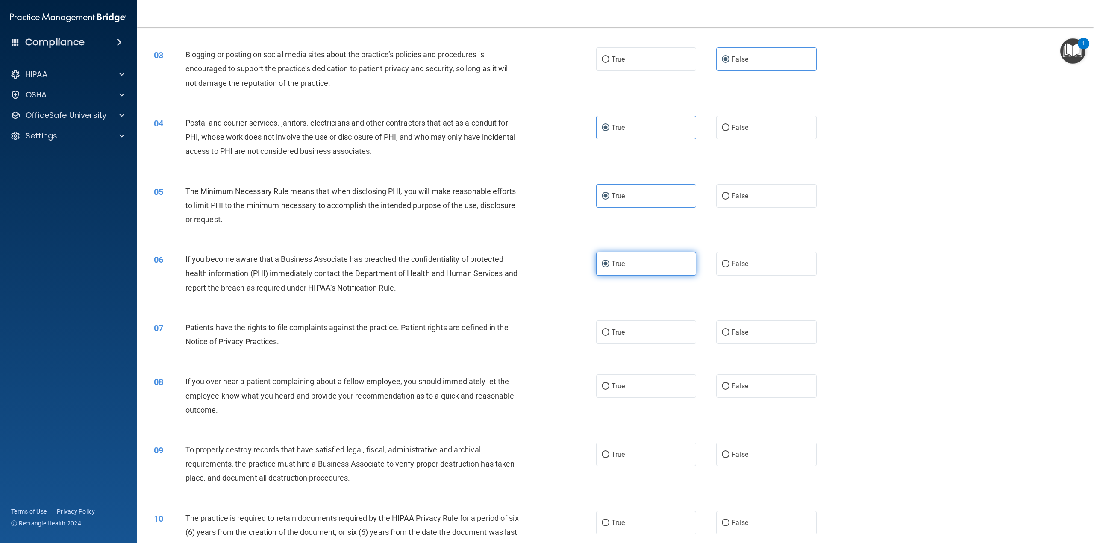
click at [649, 343] on label "True" at bounding box center [646, 331] width 100 height 23
click at [609, 336] on input "True" at bounding box center [605, 332] width 8 height 6
radio input "true"
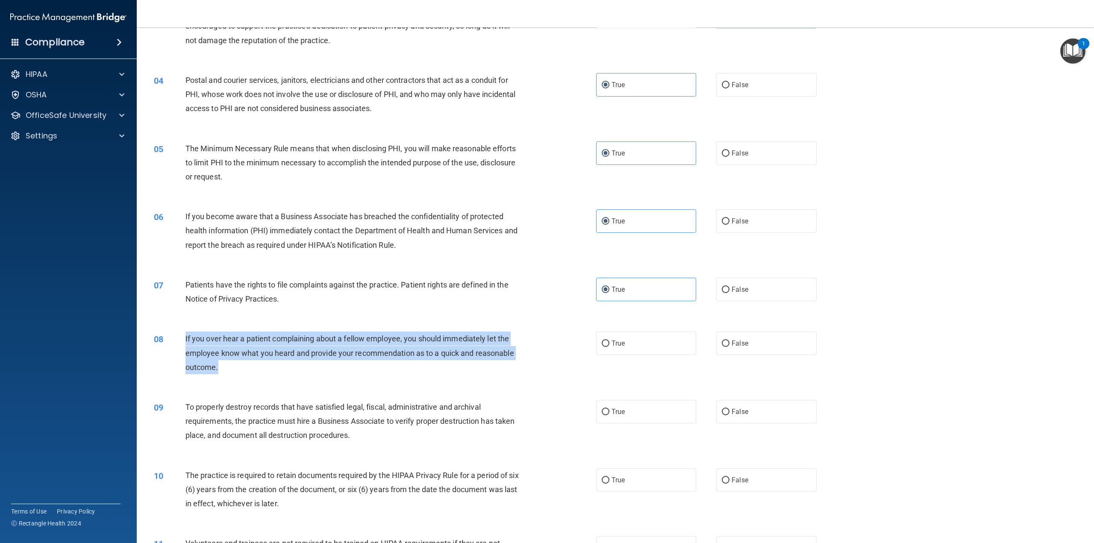
drag, startPoint x: 252, startPoint y: 369, endPoint x: 183, endPoint y: 337, distance: 76.1
click at [183, 337] on div "08 If you over hear a patient complaining about a fellow employee, you should i…" at bounding box center [375, 354] width 468 height 47
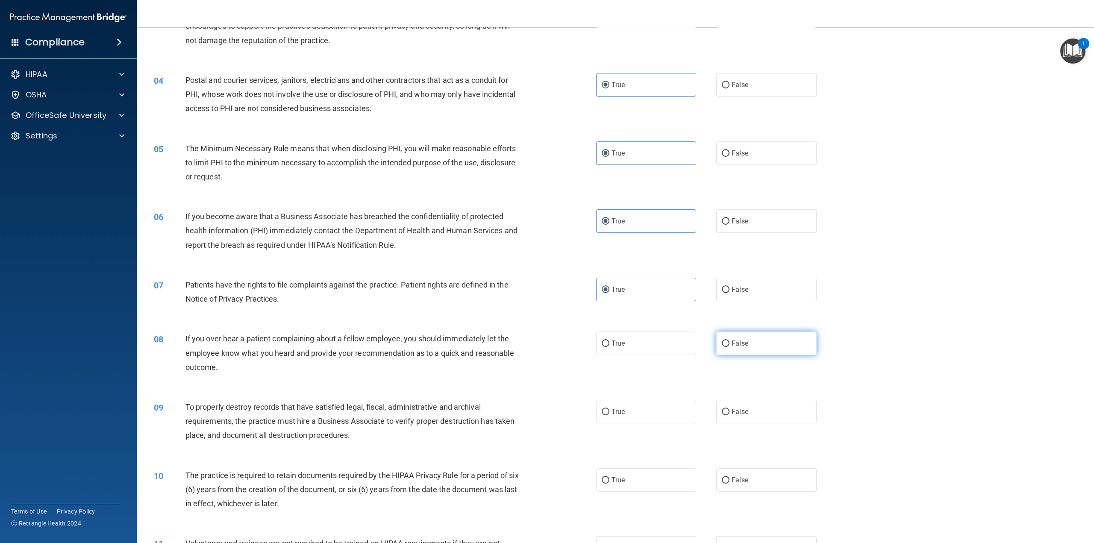
click at [742, 345] on span "False" at bounding box center [739, 343] width 17 height 8
click at [729, 345] on input "False" at bounding box center [725, 343] width 8 height 6
radio input "true"
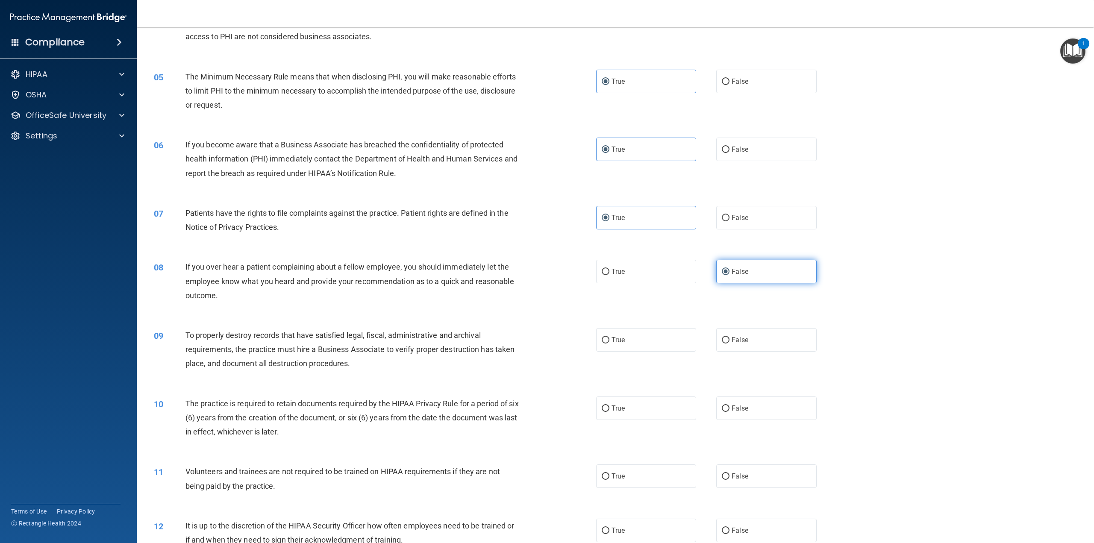
scroll to position [256, 0]
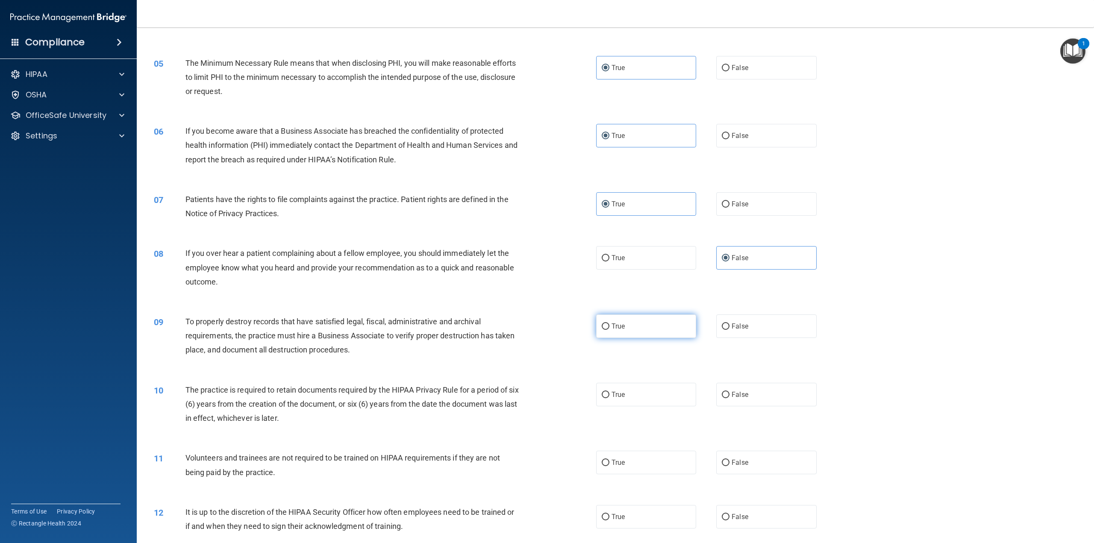
click at [627, 328] on label "True" at bounding box center [646, 325] width 100 height 23
click at [609, 328] on input "True" at bounding box center [605, 326] width 8 height 6
radio input "true"
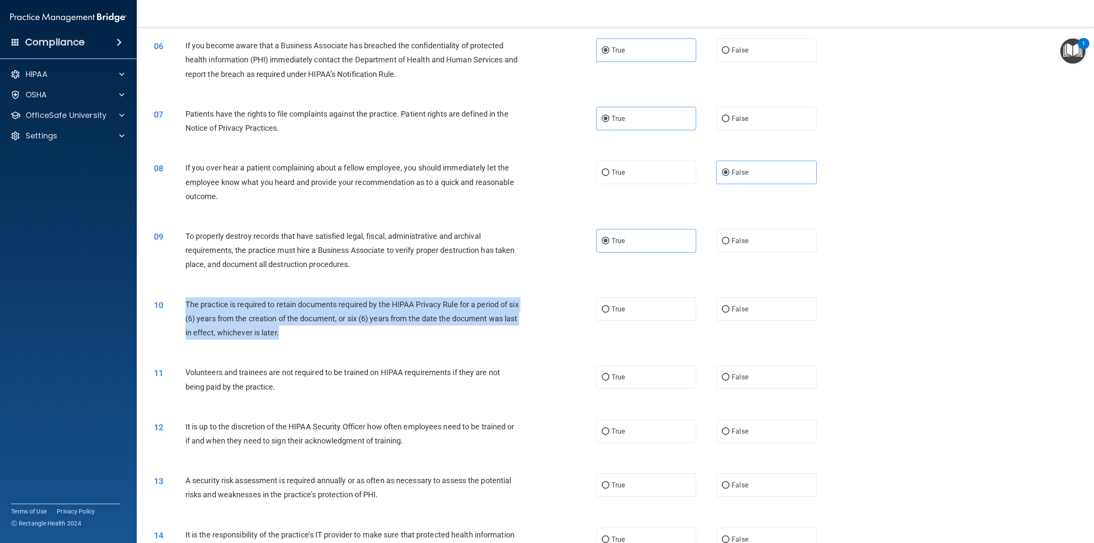
drag, startPoint x: 336, startPoint y: 335, endPoint x: 183, endPoint y: 306, distance: 155.7
click at [183, 306] on div "10 The practice is required to retain documents required by the HIPAA Privacy R…" at bounding box center [375, 320] width 468 height 47
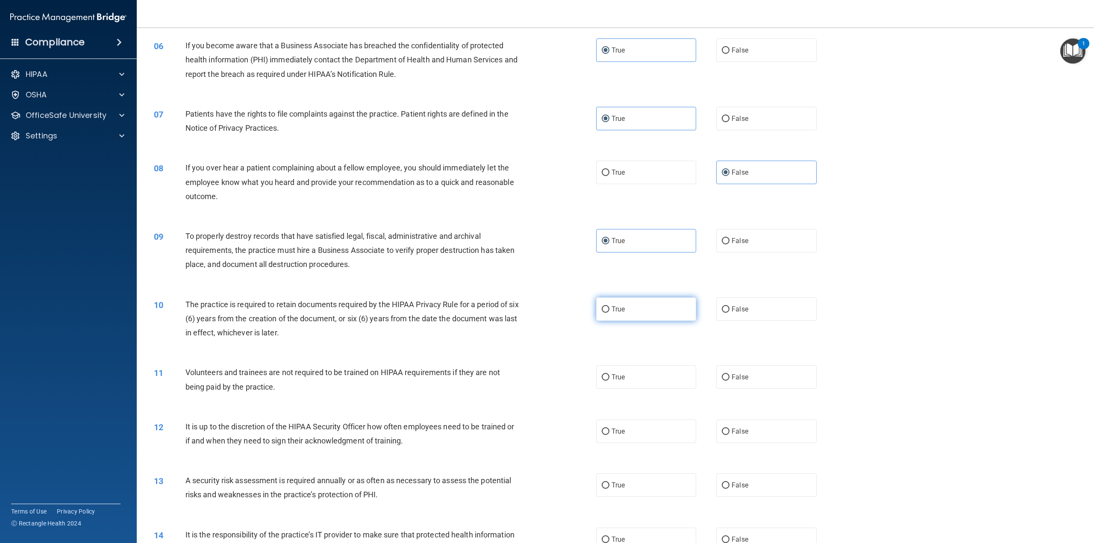
click at [607, 309] on label "True" at bounding box center [646, 308] width 100 height 23
click at [607, 309] on input "True" at bounding box center [605, 309] width 8 height 6
radio input "true"
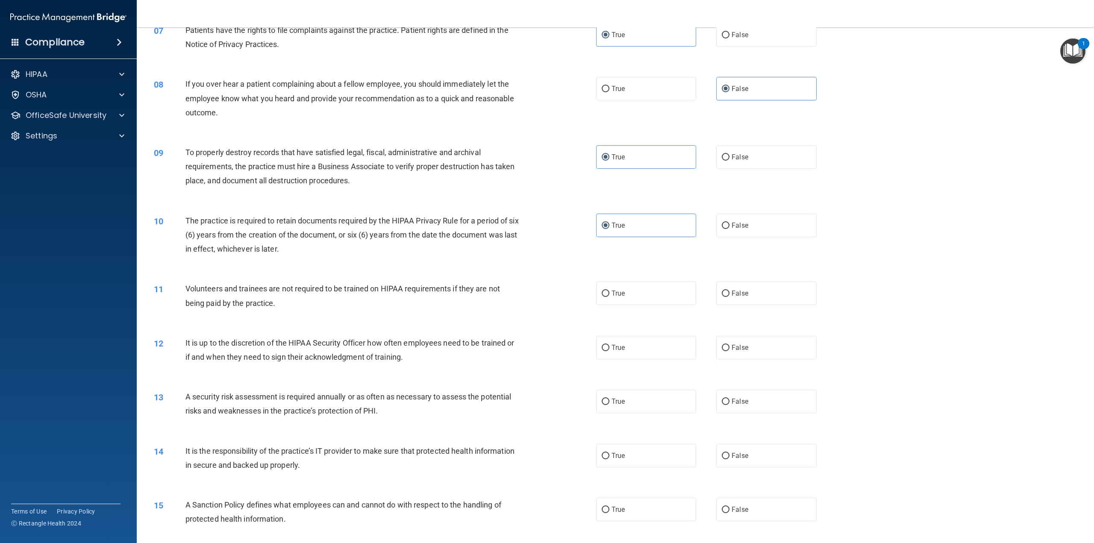
scroll to position [427, 0]
click at [725, 291] on label "False" at bounding box center [766, 291] width 100 height 23
click at [725, 291] on input "False" at bounding box center [725, 292] width 8 height 6
radio input "true"
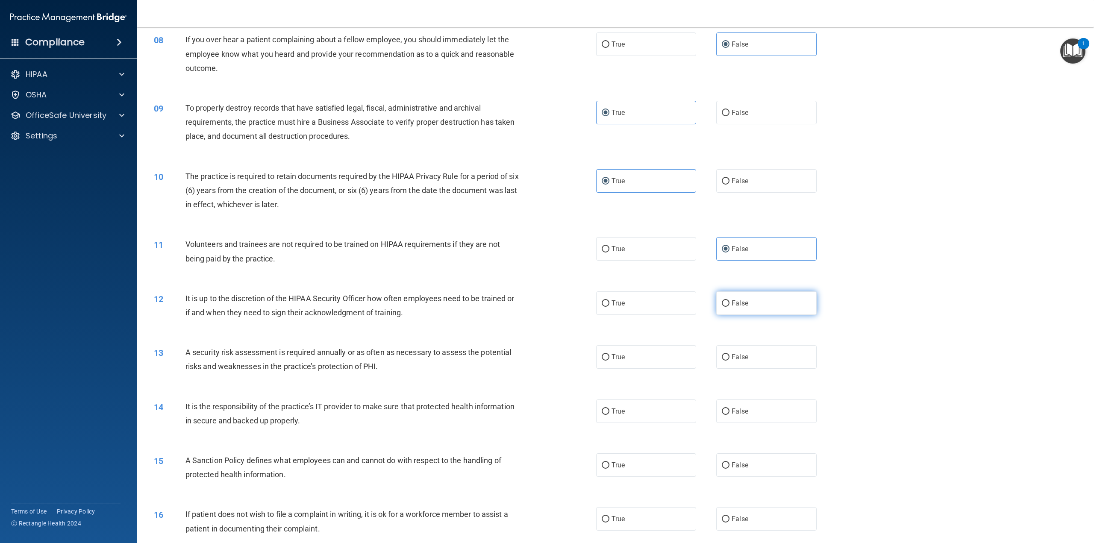
click at [724, 299] on label "False" at bounding box center [766, 302] width 100 height 23
click at [724, 300] on input "False" at bounding box center [725, 303] width 8 height 6
radio input "true"
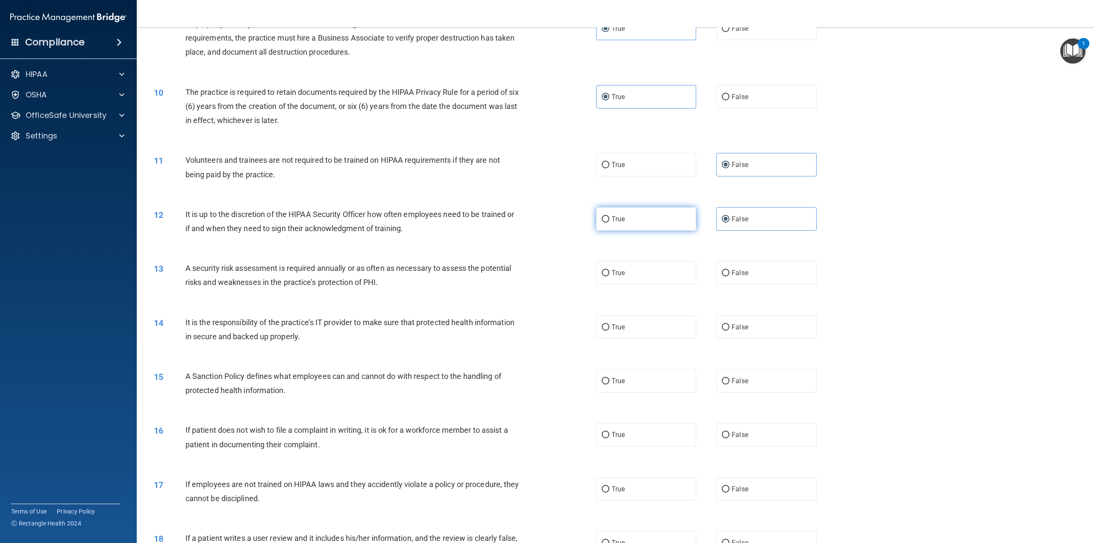
scroll to position [555, 0]
click at [605, 273] on input "True" at bounding box center [605, 272] width 8 height 6
radio input "true"
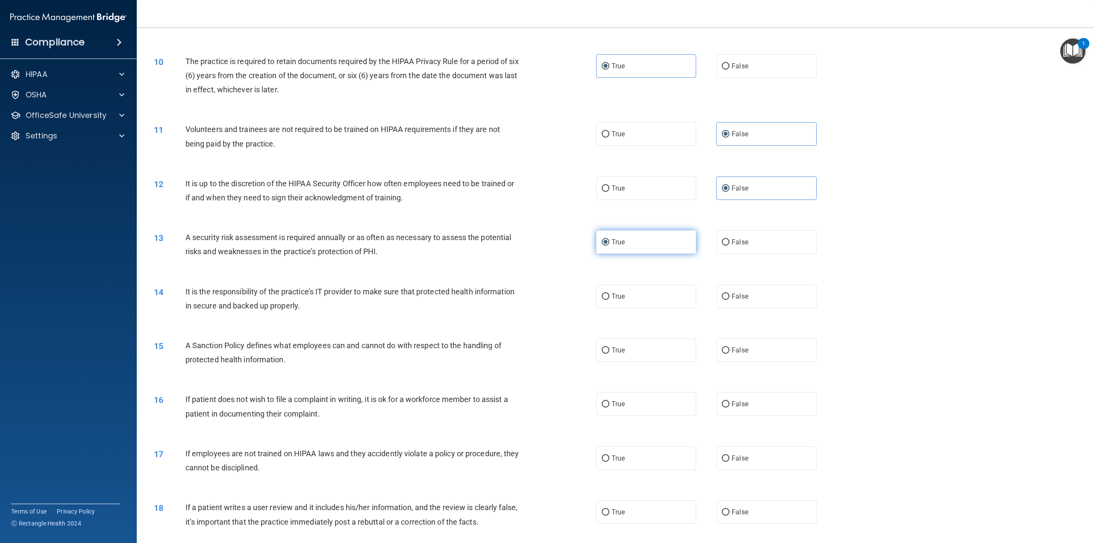
scroll to position [598, 0]
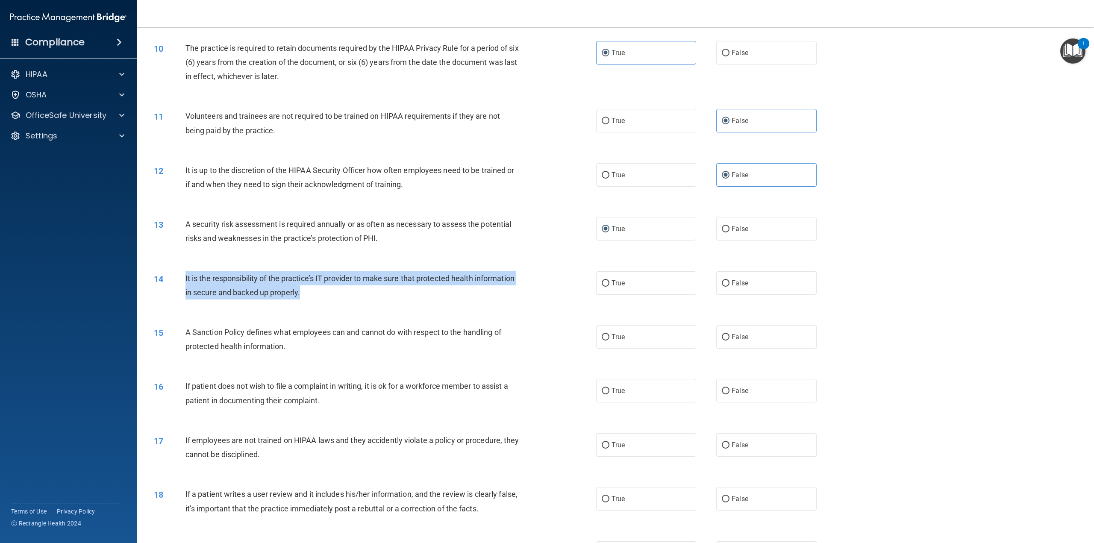
drag, startPoint x: 326, startPoint y: 294, endPoint x: 169, endPoint y: 277, distance: 157.7
click at [169, 277] on div "14 It is the responsibility of the practice’s IT provider to make sure that pro…" at bounding box center [375, 287] width 468 height 32
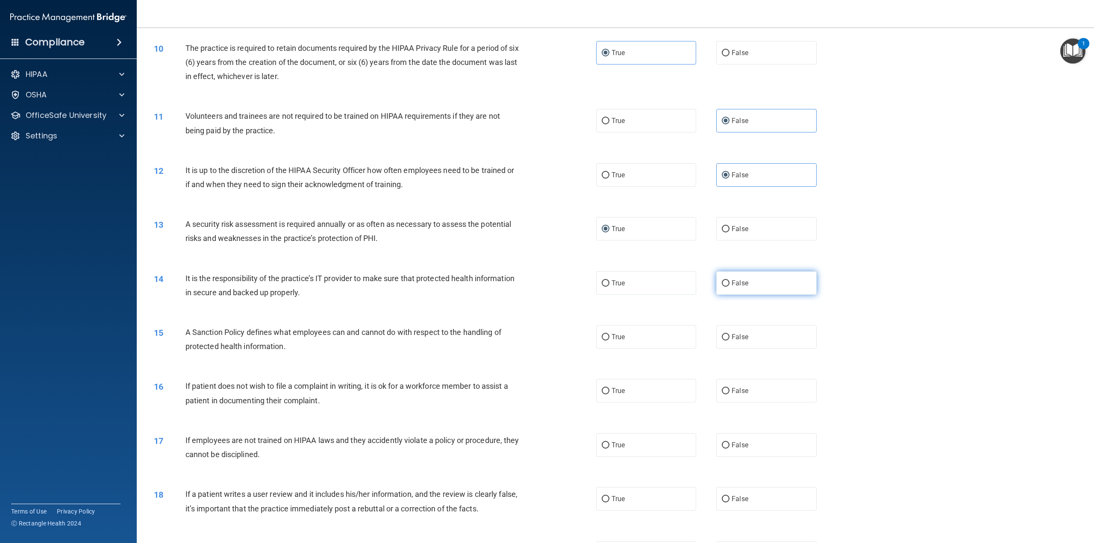
click at [731, 284] on span "False" at bounding box center [739, 283] width 17 height 8
click at [729, 284] on input "False" at bounding box center [725, 283] width 8 height 6
radio input "true"
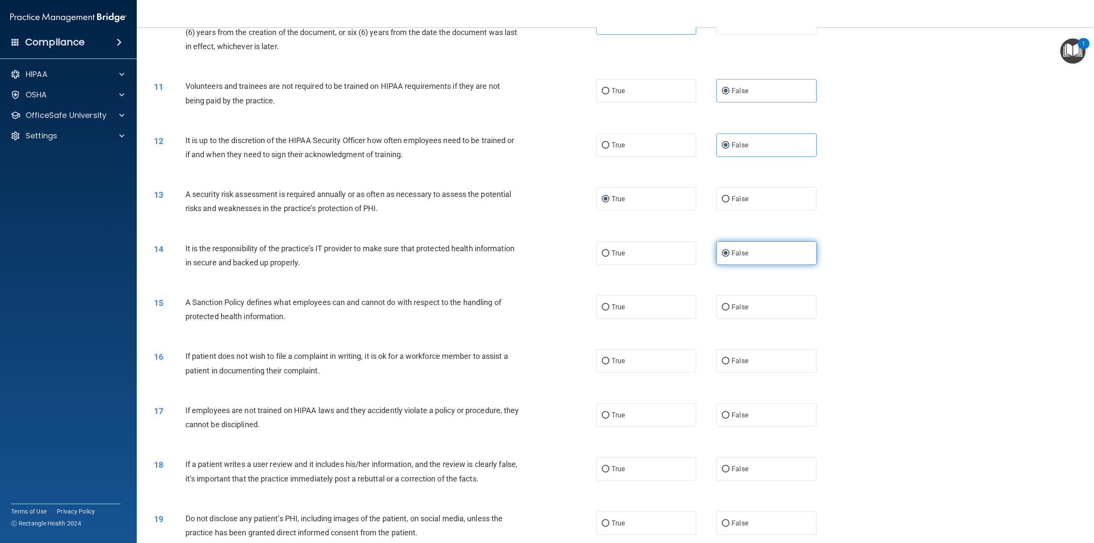
scroll to position [641, 0]
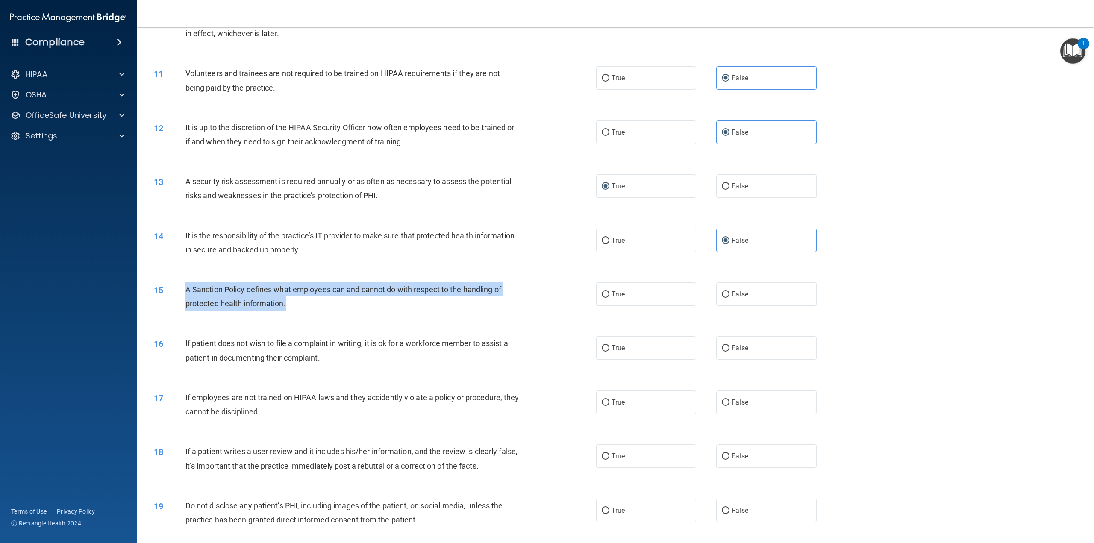
drag, startPoint x: 331, startPoint y: 307, endPoint x: 175, endPoint y: 285, distance: 157.1
click at [175, 285] on div "15 A Sanction Policy defines what employees can and cannot do with respect to t…" at bounding box center [375, 298] width 468 height 32
click at [603, 292] on input "True" at bounding box center [605, 294] width 8 height 6
radio input "true"
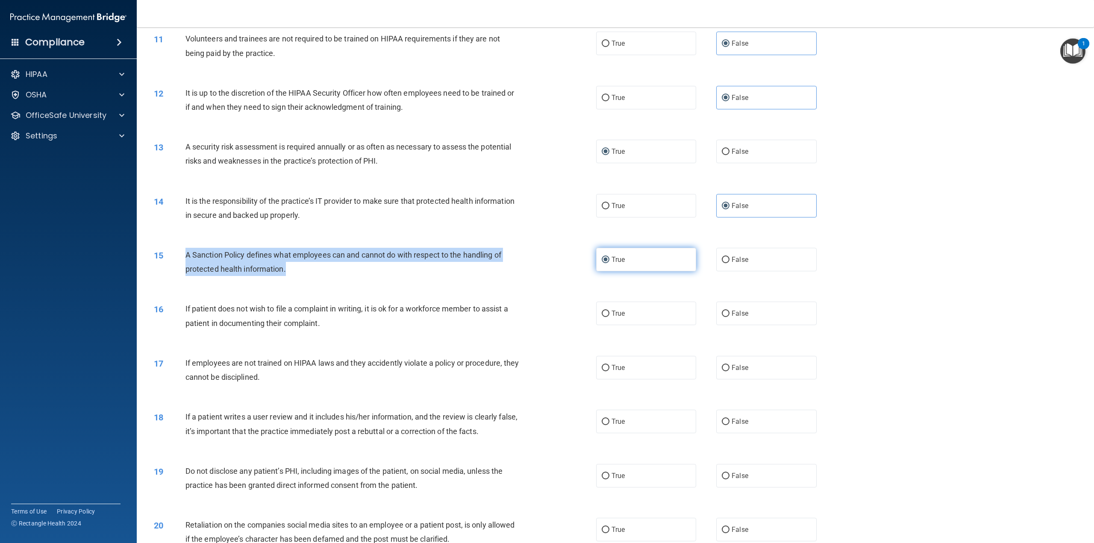
scroll to position [683, 0]
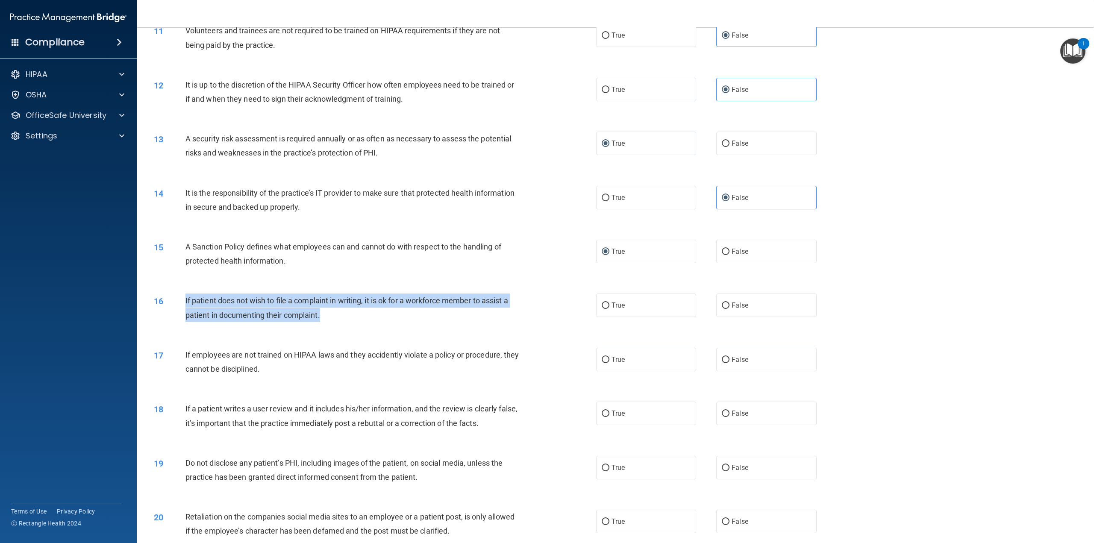
drag, startPoint x: 335, startPoint y: 314, endPoint x: 167, endPoint y: 302, distance: 169.2
click at [167, 302] on div "16 If patient does not wish to file a complaint in writing, it is ok for a work…" at bounding box center [375, 309] width 468 height 32
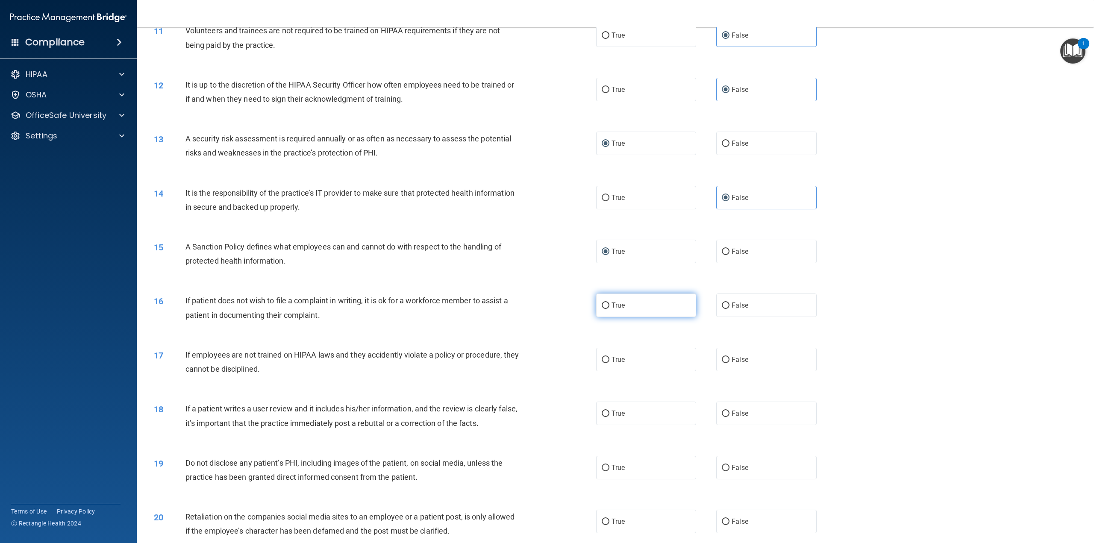
click at [639, 309] on label "True" at bounding box center [646, 304] width 100 height 23
click at [609, 309] on input "True" at bounding box center [605, 305] width 8 height 6
radio input "true"
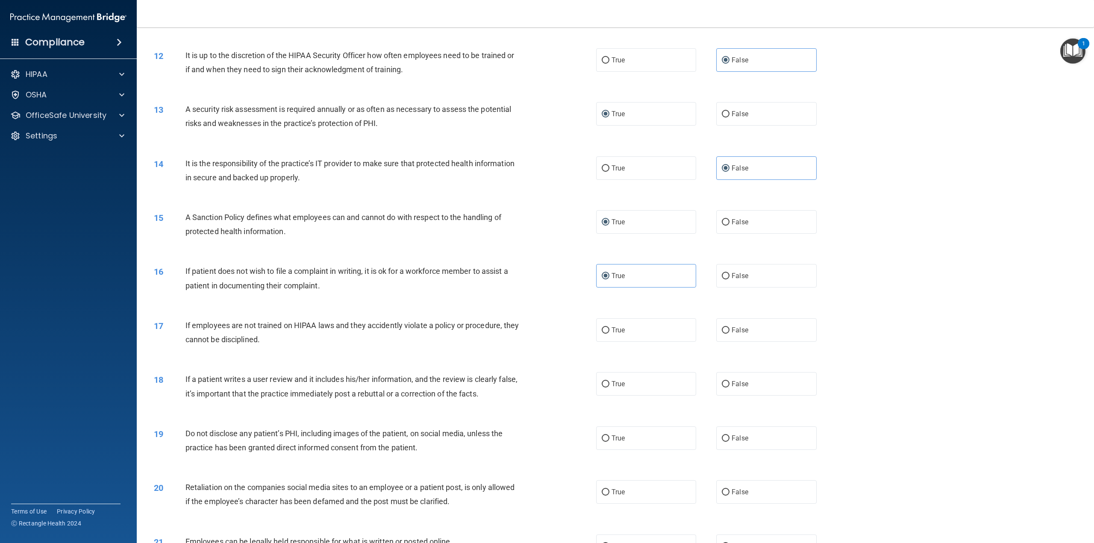
scroll to position [726, 0]
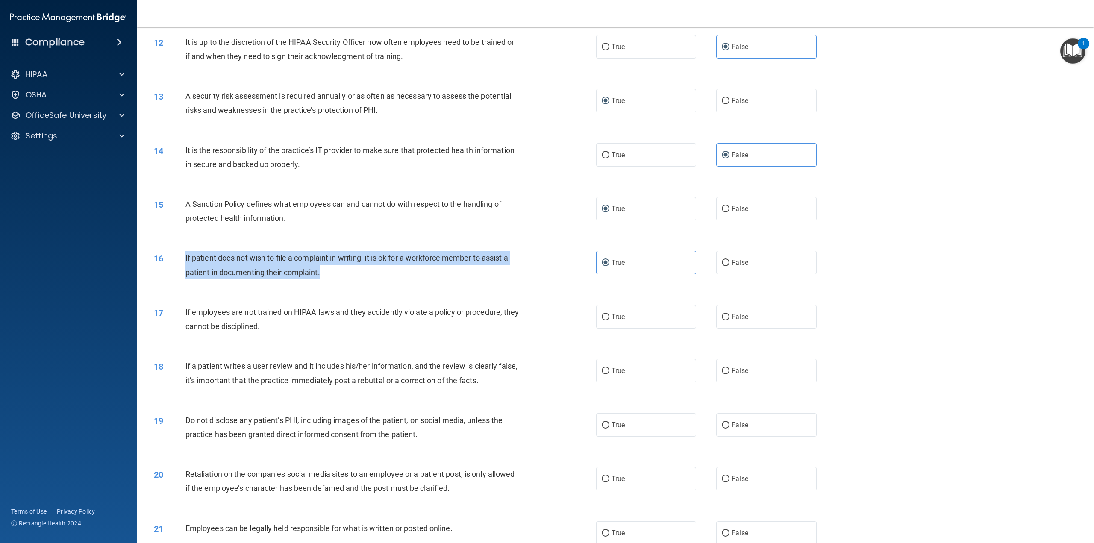
drag, startPoint x: 327, startPoint y: 271, endPoint x: 183, endPoint y: 261, distance: 144.7
click at [183, 261] on div "16 If patient does not wish to file a complaint in writing, it is ok for a work…" at bounding box center [375, 267] width 468 height 32
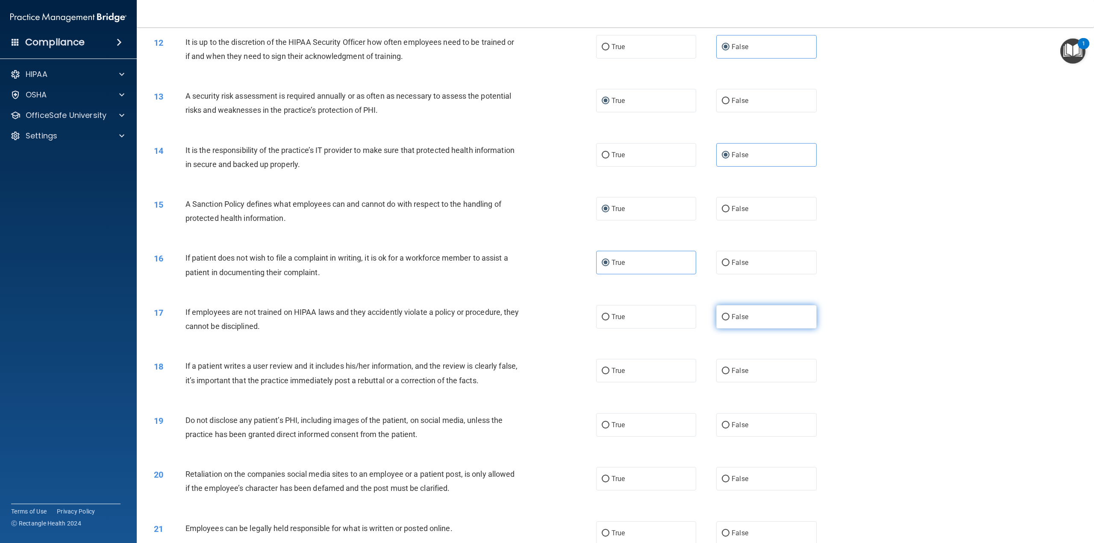
click at [735, 321] on label "False" at bounding box center [766, 316] width 100 height 23
click at [729, 320] on input "False" at bounding box center [725, 317] width 8 height 6
radio input "true"
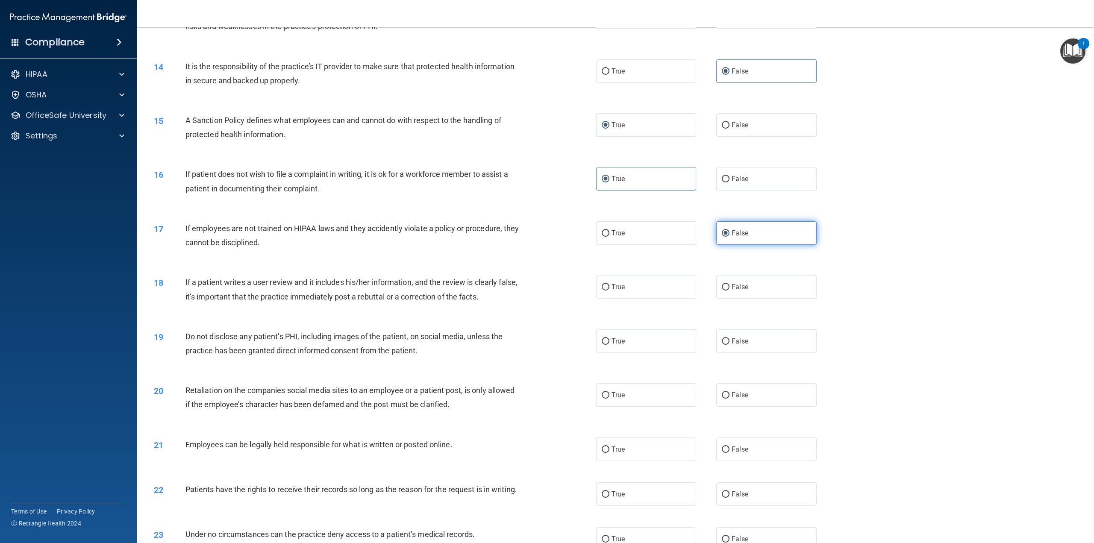
scroll to position [812, 0]
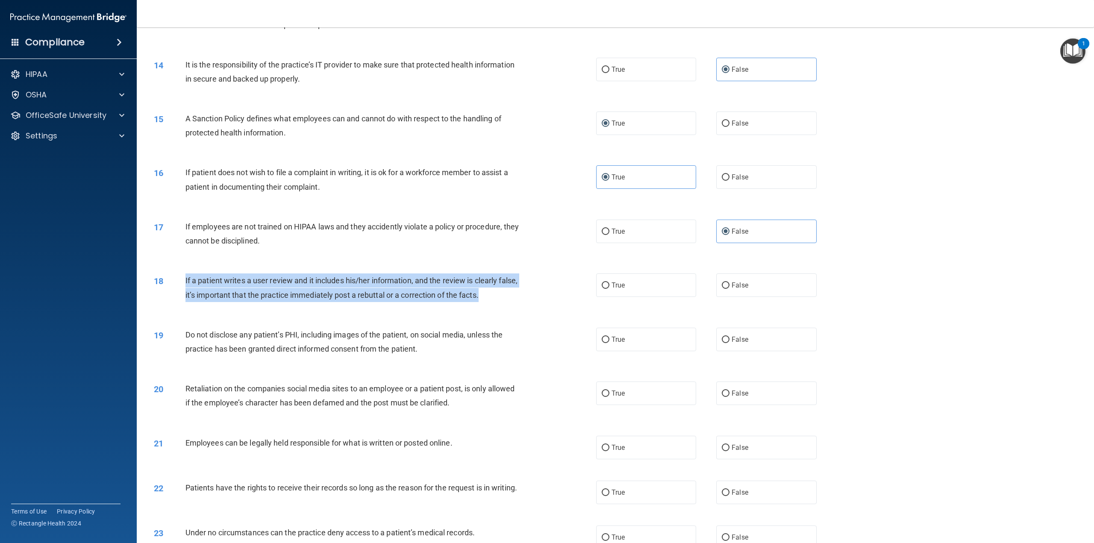
drag, startPoint x: 510, startPoint y: 293, endPoint x: 187, endPoint y: 281, distance: 323.2
click at [187, 281] on div "If a patient writes a user review and it includes his/her information, and the …" at bounding box center [355, 287] width 341 height 28
click at [514, 299] on div "If a patient writes a user review and it includes his/her information, and the …" at bounding box center [355, 287] width 341 height 28
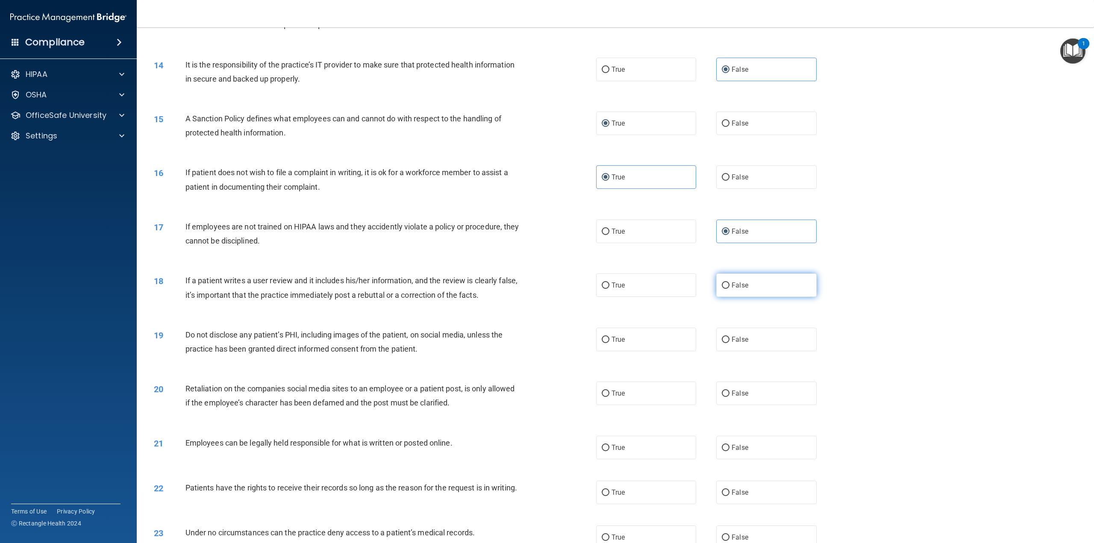
click at [731, 288] on span "False" at bounding box center [739, 285] width 17 height 8
click at [729, 288] on input "False" at bounding box center [725, 285] width 8 height 6
radio input "true"
click at [602, 334] on label "True" at bounding box center [646, 339] width 100 height 23
click at [602, 337] on input "True" at bounding box center [605, 340] width 8 height 6
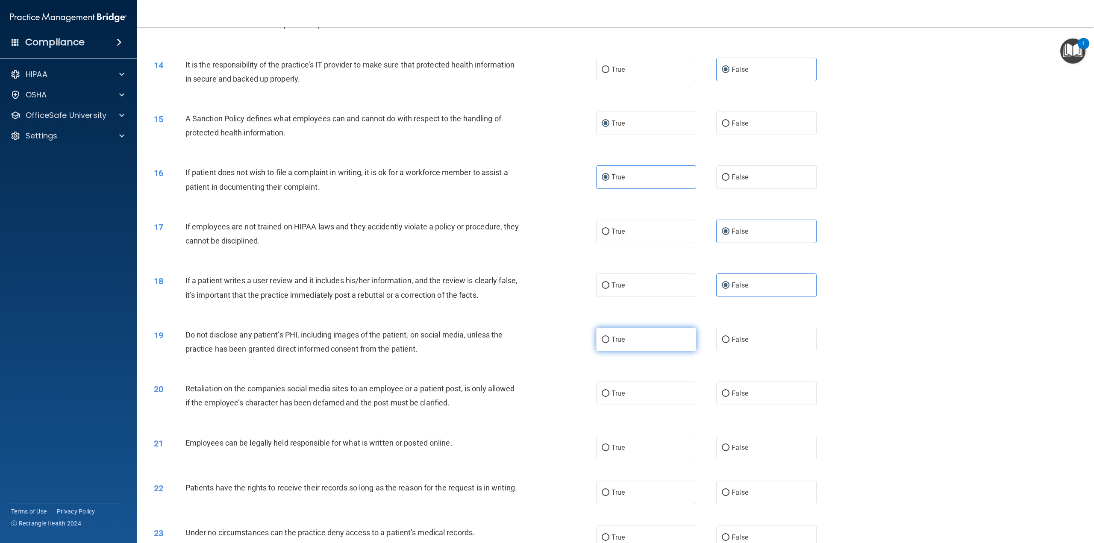
radio input "true"
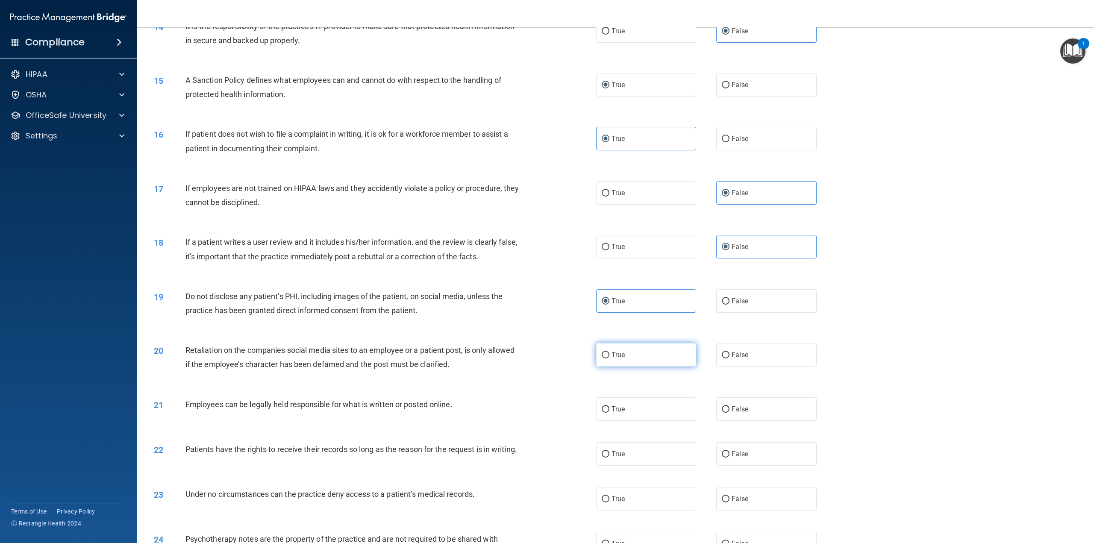
scroll to position [854, 0]
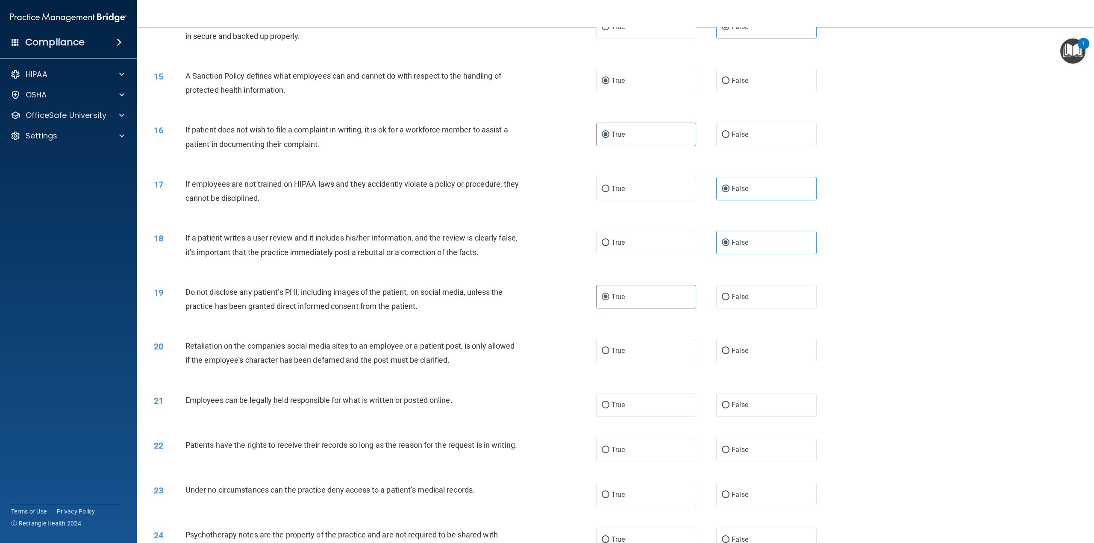
click at [708, 352] on div "True False" at bounding box center [716, 350] width 240 height 23
click at [716, 352] on label "False" at bounding box center [766, 350] width 100 height 23
click at [721, 352] on input "False" at bounding box center [725, 351] width 8 height 6
radio input "true"
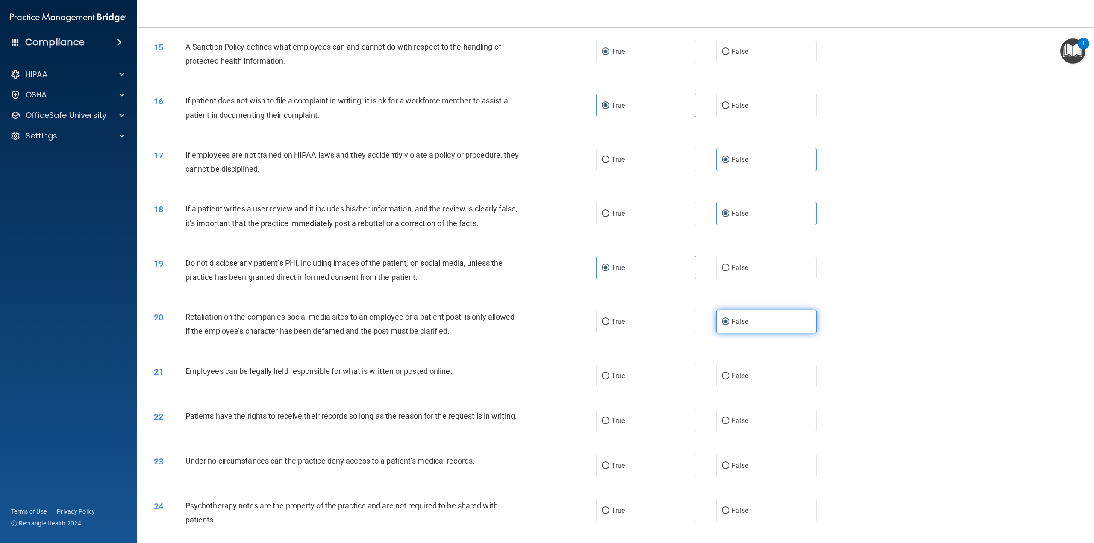
scroll to position [897, 0]
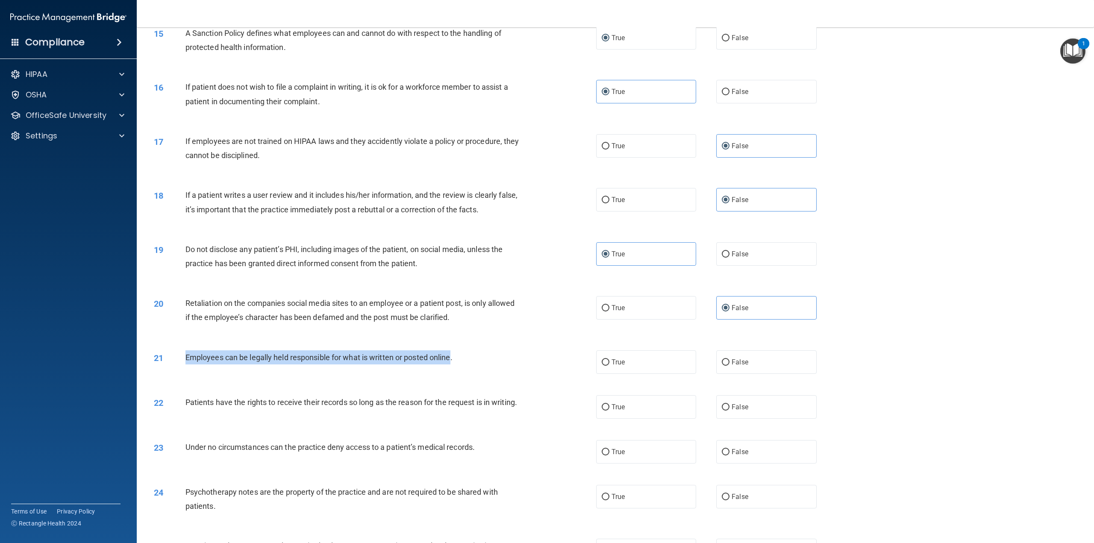
drag, startPoint x: 451, startPoint y: 358, endPoint x: 183, endPoint y: 361, distance: 268.3
click at [183, 361] on div "21 Employees can be legally held responsible for what is written or posted onli…" at bounding box center [375, 359] width 468 height 18
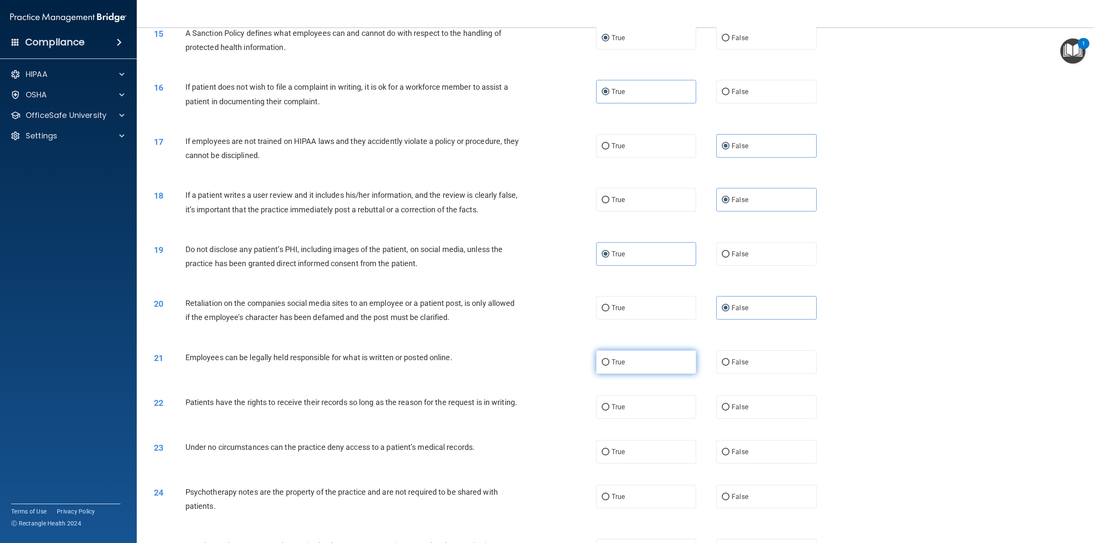
click at [620, 364] on span "True" at bounding box center [617, 362] width 13 height 8
click at [609, 364] on input "True" at bounding box center [605, 362] width 8 height 6
radio input "true"
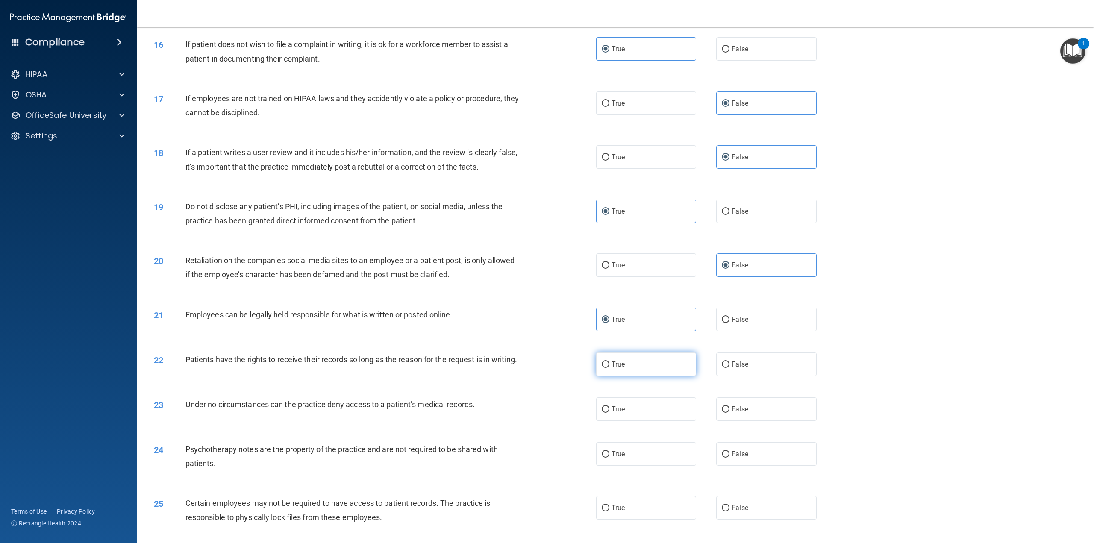
click at [611, 365] on span "True" at bounding box center [617, 364] width 13 height 8
click at [609, 365] on input "True" at bounding box center [605, 364] width 8 height 6
radio input "true"
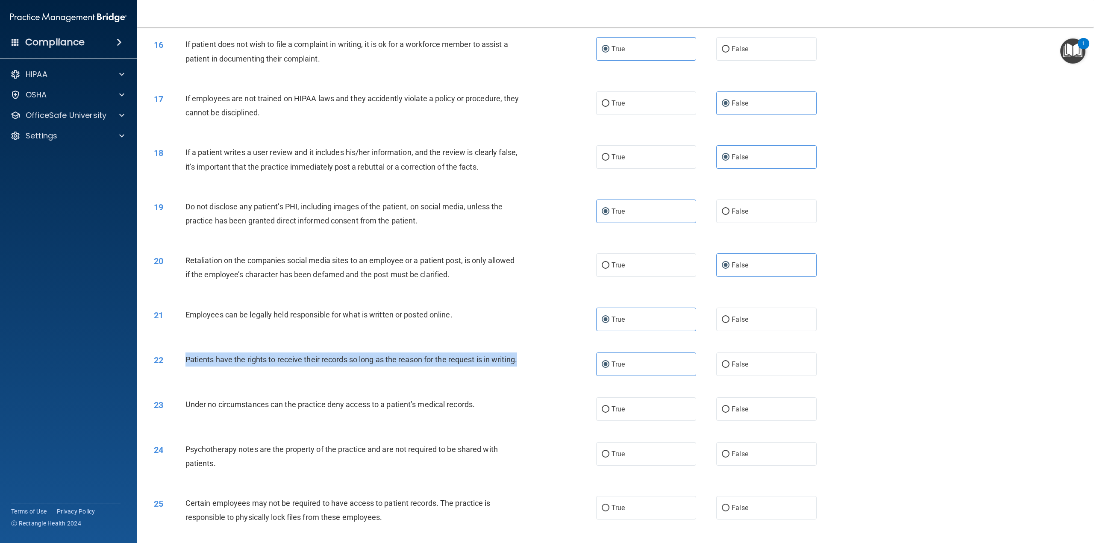
drag, startPoint x: 242, startPoint y: 370, endPoint x: 180, endPoint y: 354, distance: 63.4
click at [180, 354] on div "22 Patients have the rights to receive their records so long as the reason for …" at bounding box center [375, 361] width 468 height 18
click at [642, 418] on label "True" at bounding box center [646, 408] width 100 height 23
click at [609, 413] on input "True" at bounding box center [605, 409] width 8 height 6
radio input "true"
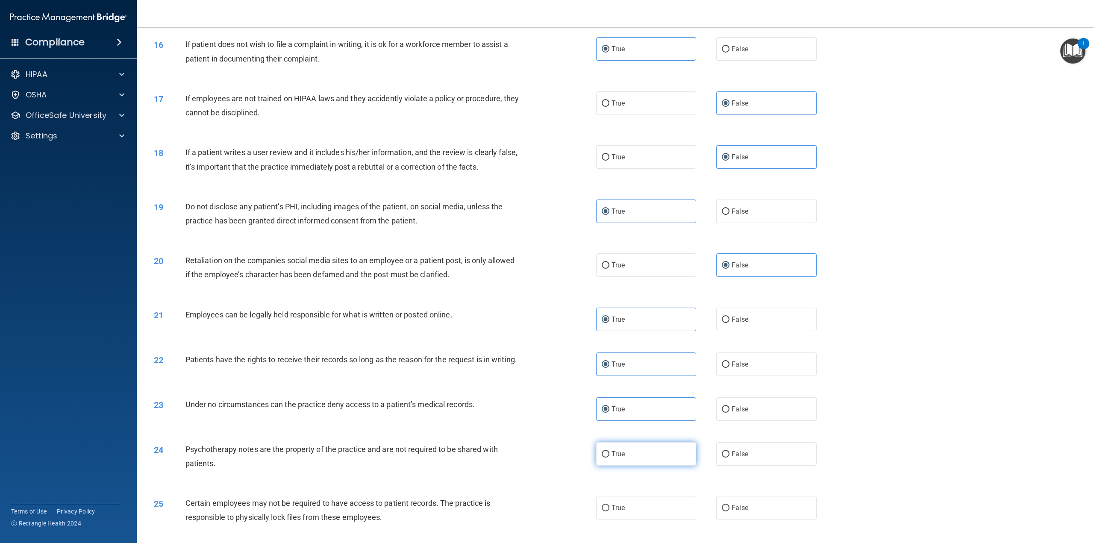
click at [640, 466] on label "True" at bounding box center [646, 453] width 100 height 23
click at [609, 458] on input "True" at bounding box center [605, 454] width 8 height 6
radio input "true"
click at [745, 370] on label "False" at bounding box center [766, 363] width 100 height 23
click at [729, 368] on input "False" at bounding box center [725, 364] width 8 height 6
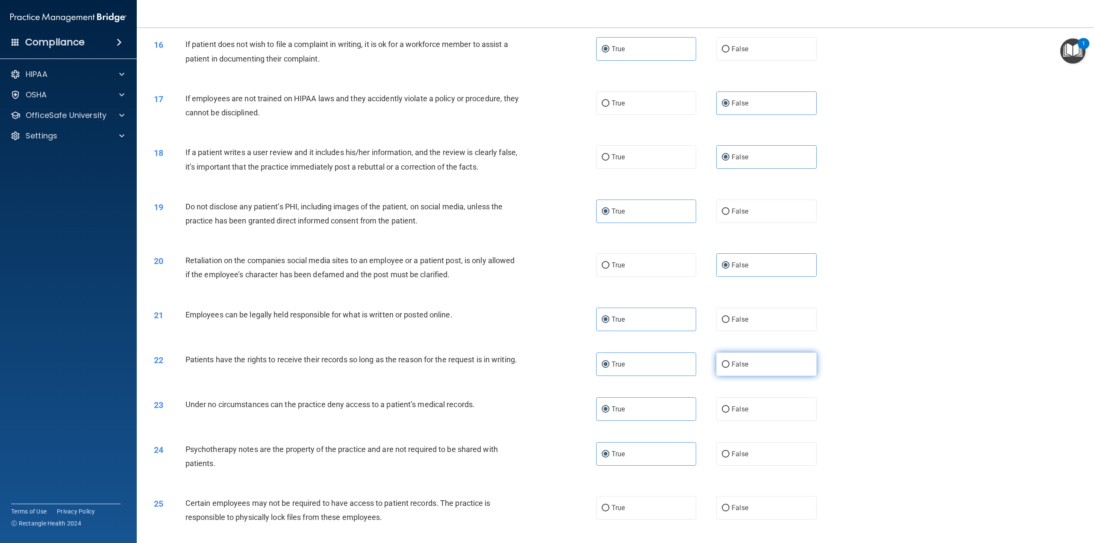
radio input "true"
radio input "false"
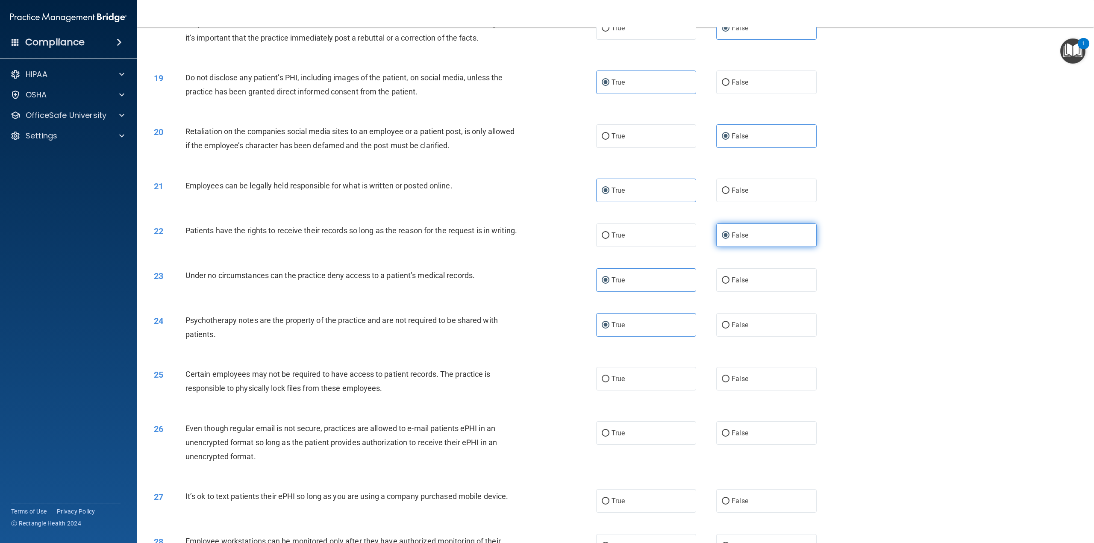
scroll to position [1111, 0]
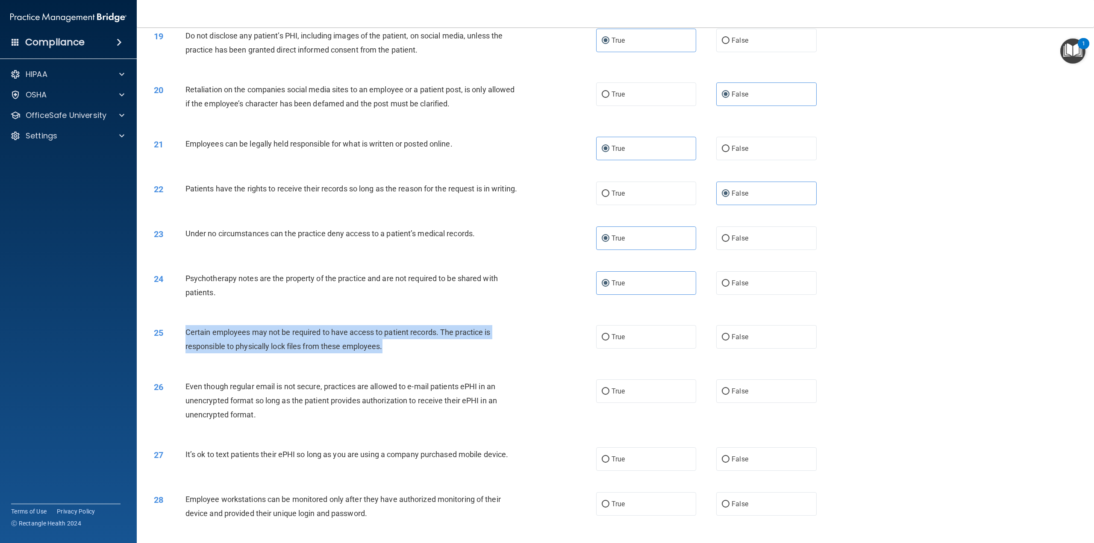
drag, startPoint x: 389, startPoint y: 355, endPoint x: 180, endPoint y: 340, distance: 209.1
click at [180, 340] on div "25 Certain employees may not be required to have access to patient records. The…" at bounding box center [375, 341] width 468 height 32
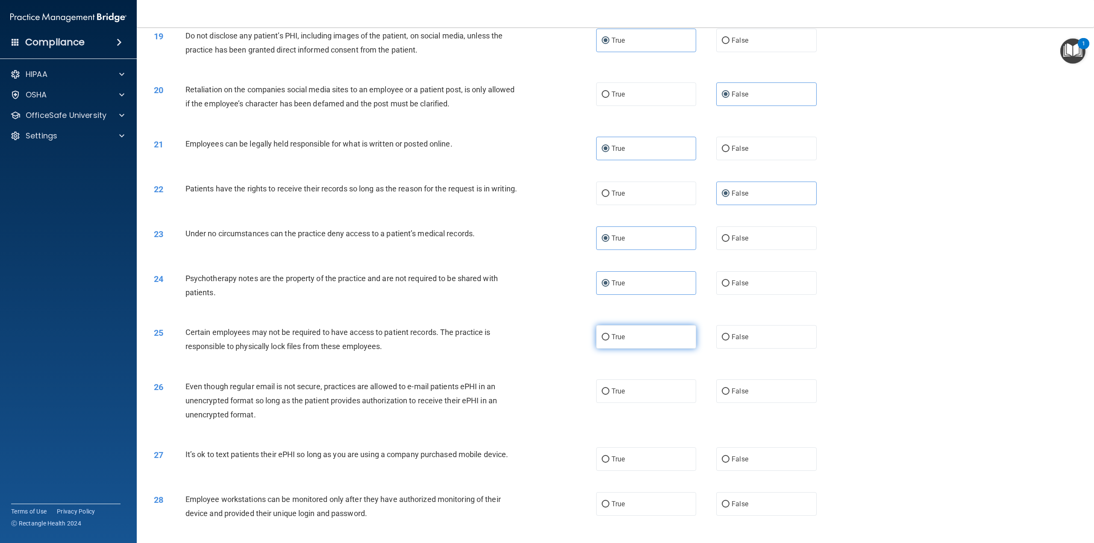
click at [611, 341] on span "True" at bounding box center [617, 337] width 13 height 8
click at [609, 340] on input "True" at bounding box center [605, 337] width 8 height 6
radio input "true"
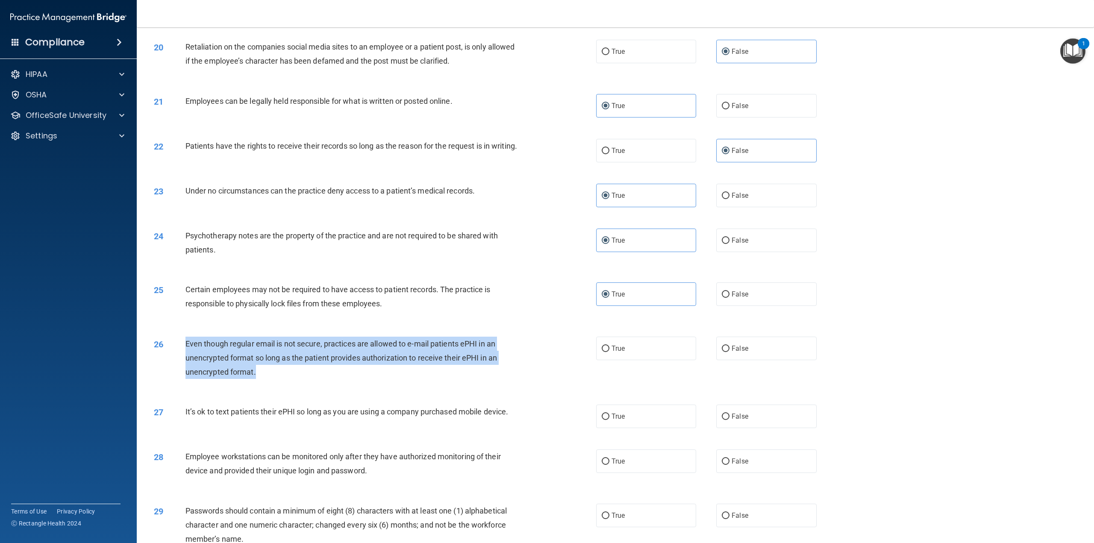
drag, startPoint x: 258, startPoint y: 380, endPoint x: 182, endPoint y: 346, distance: 83.9
click at [182, 346] on div "26 Even though regular email is not secure, practices are allowed to e-mail pat…" at bounding box center [375, 360] width 468 height 47
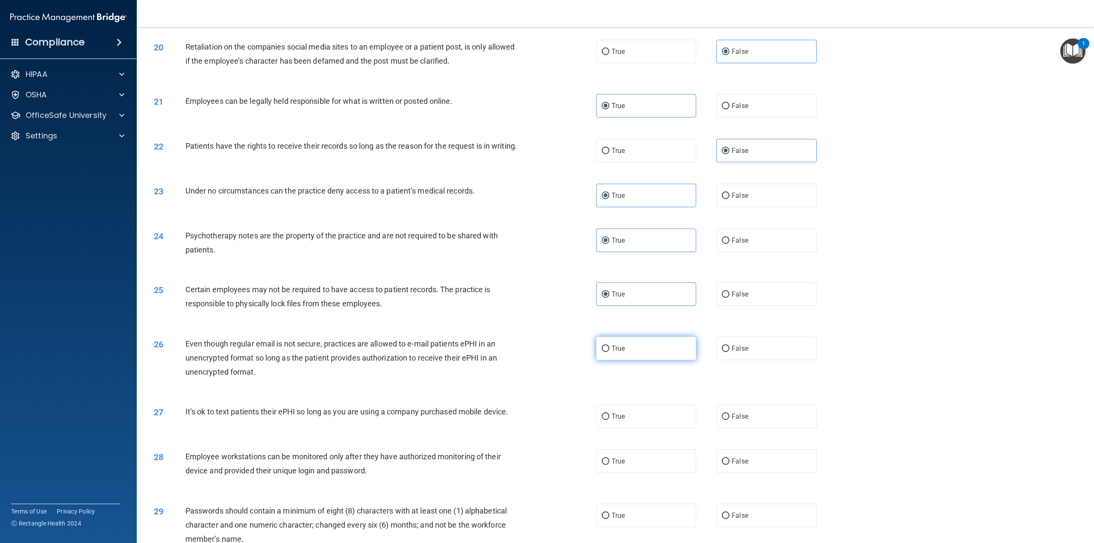
click at [644, 356] on label "True" at bounding box center [646, 348] width 100 height 23
click at [609, 352] on input "True" at bounding box center [605, 349] width 8 height 6
radio input "true"
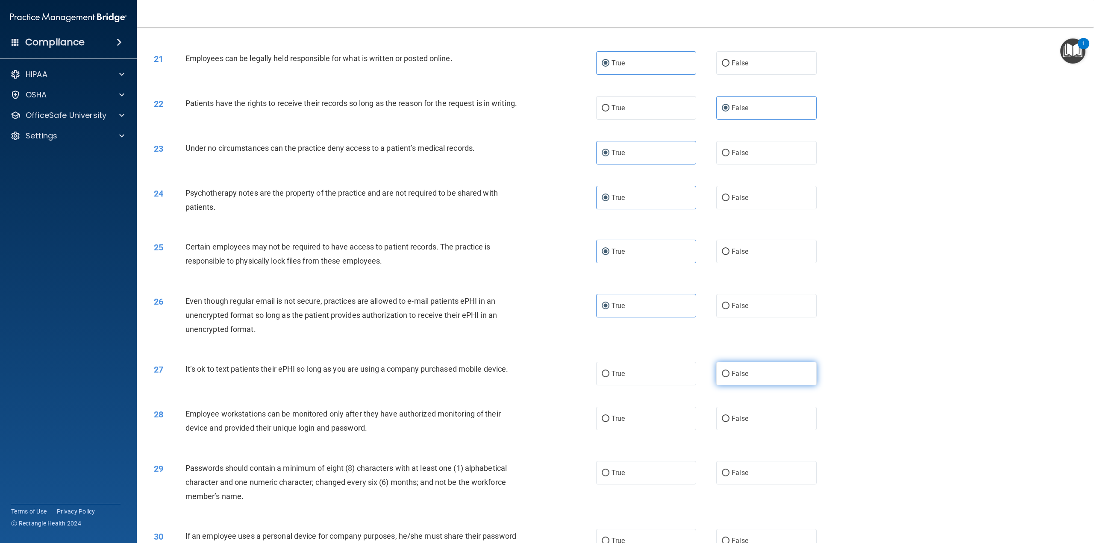
click at [740, 378] on span "False" at bounding box center [739, 374] width 17 height 8
click at [729, 377] on input "False" at bounding box center [725, 374] width 8 height 6
radio input "true"
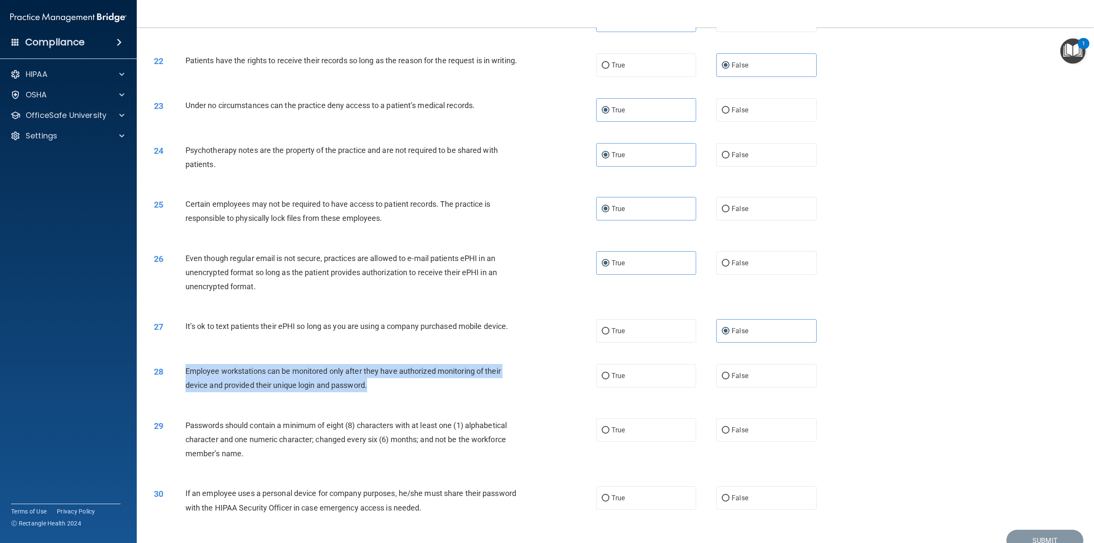
drag, startPoint x: 371, startPoint y: 395, endPoint x: 182, endPoint y: 379, distance: 189.0
click at [182, 379] on div "28 Employee workstations can be monitored only after they have authorized monit…" at bounding box center [375, 380] width 468 height 32
click at [732, 370] on div "28 Employee workstations can be monitored only after they have authorized monit…" at bounding box center [615, 380] width 936 height 54
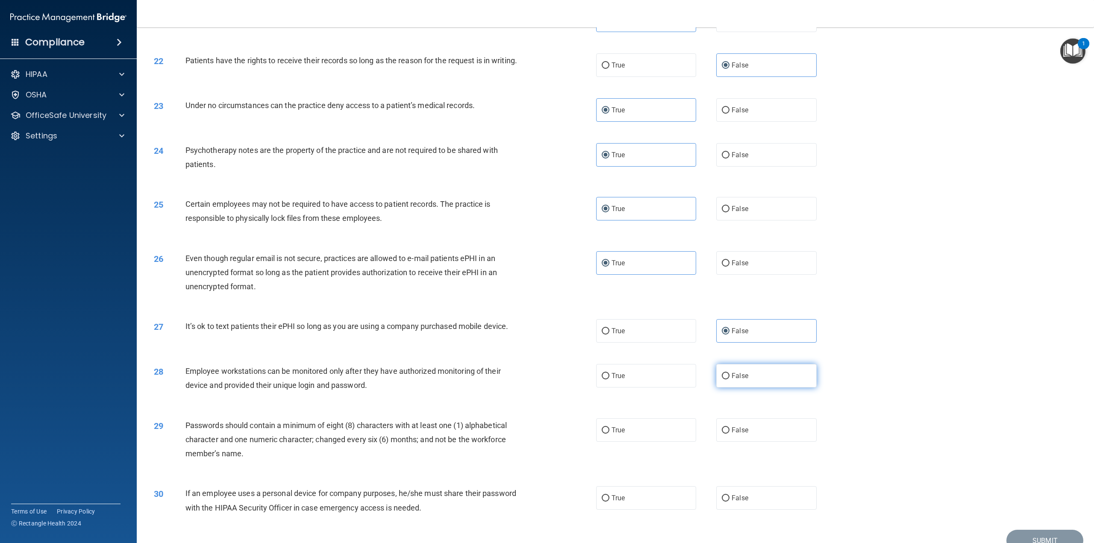
click at [736, 378] on label "False" at bounding box center [766, 375] width 100 height 23
click at [729, 378] on input "False" at bounding box center [725, 376] width 8 height 6
radio input "true"
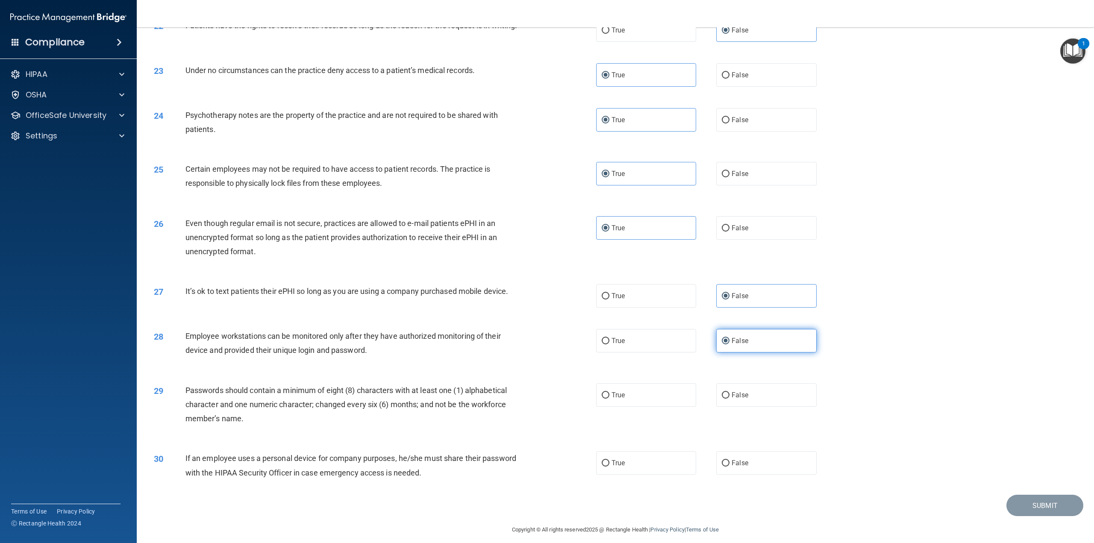
scroll to position [1290, 0]
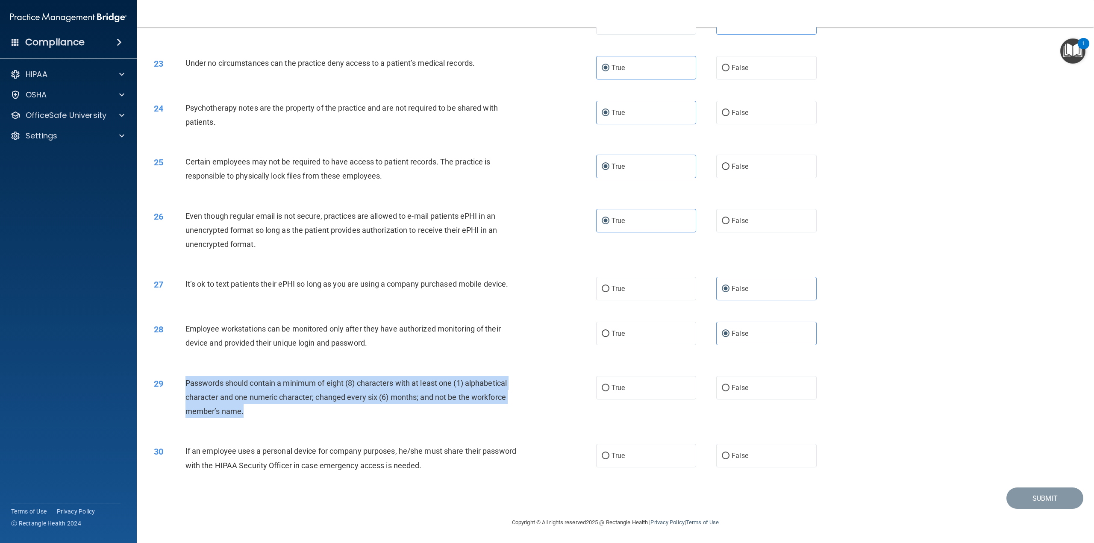
drag, startPoint x: 267, startPoint y: 410, endPoint x: 167, endPoint y: 377, distance: 105.9
click at [167, 377] on div "29 Passwords should contain a minimum of eight (8) characters with at least one…" at bounding box center [375, 399] width 468 height 47
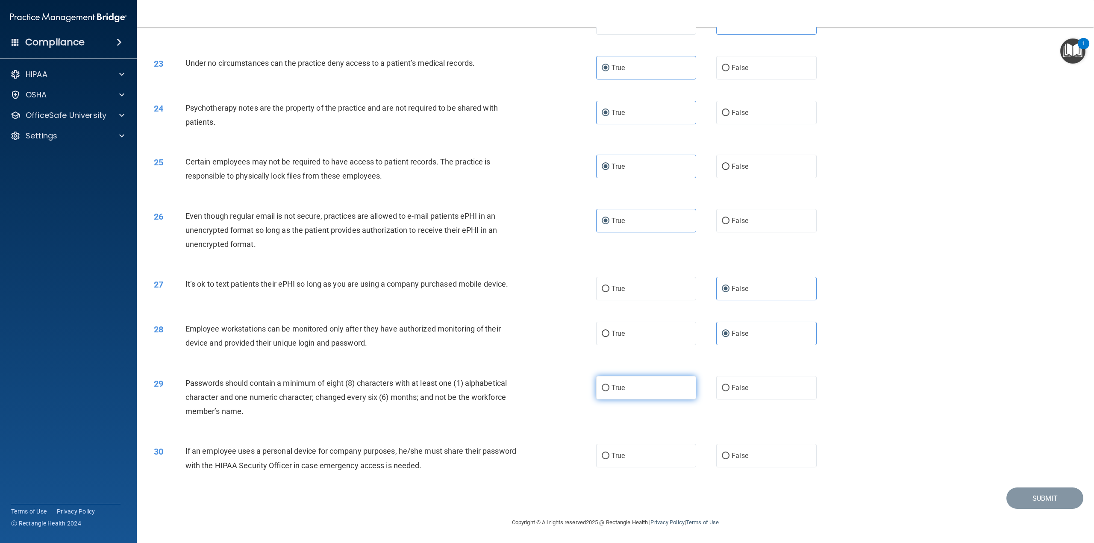
click at [628, 390] on label "True" at bounding box center [646, 387] width 100 height 23
click at [609, 390] on input "True" at bounding box center [605, 388] width 8 height 6
radio input "true"
click at [738, 459] on span "False" at bounding box center [739, 456] width 17 height 8
click at [721, 458] on input "False" at bounding box center [725, 456] width 8 height 6
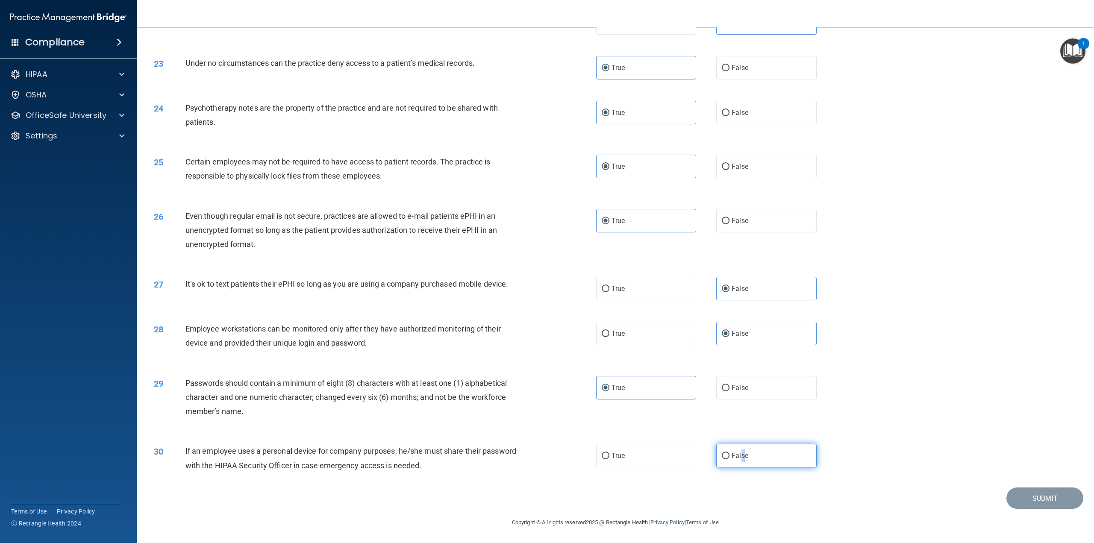
radio input "true"
click at [1028, 501] on button "Submit" at bounding box center [1044, 498] width 77 height 22
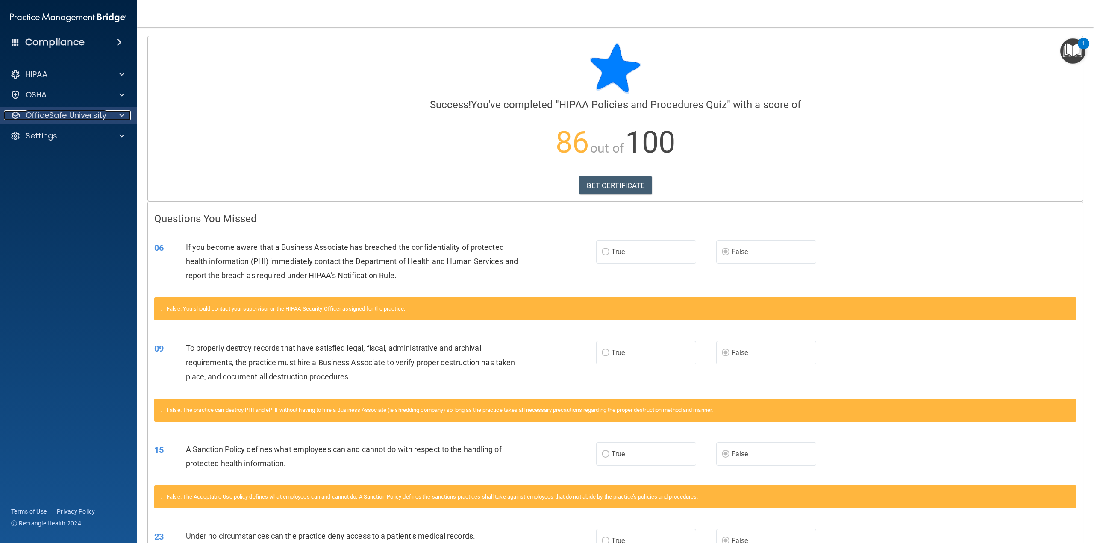
click at [42, 115] on p "OfficeSafe University" at bounding box center [66, 115] width 81 height 10
click at [45, 133] on p "HIPAA Training" at bounding box center [41, 136] width 70 height 9
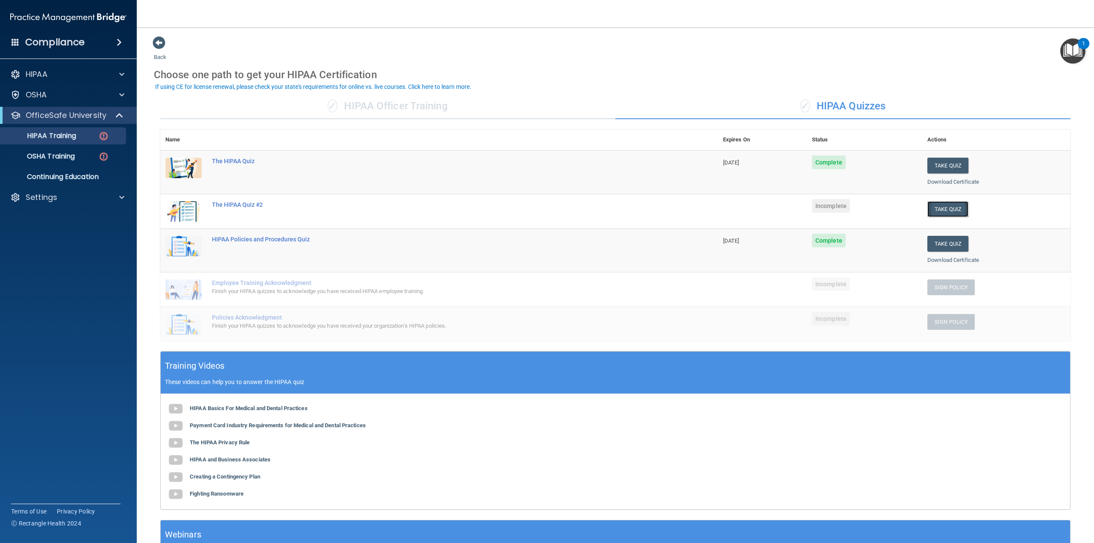
click at [951, 207] on button "Take Quiz" at bounding box center [947, 209] width 41 height 16
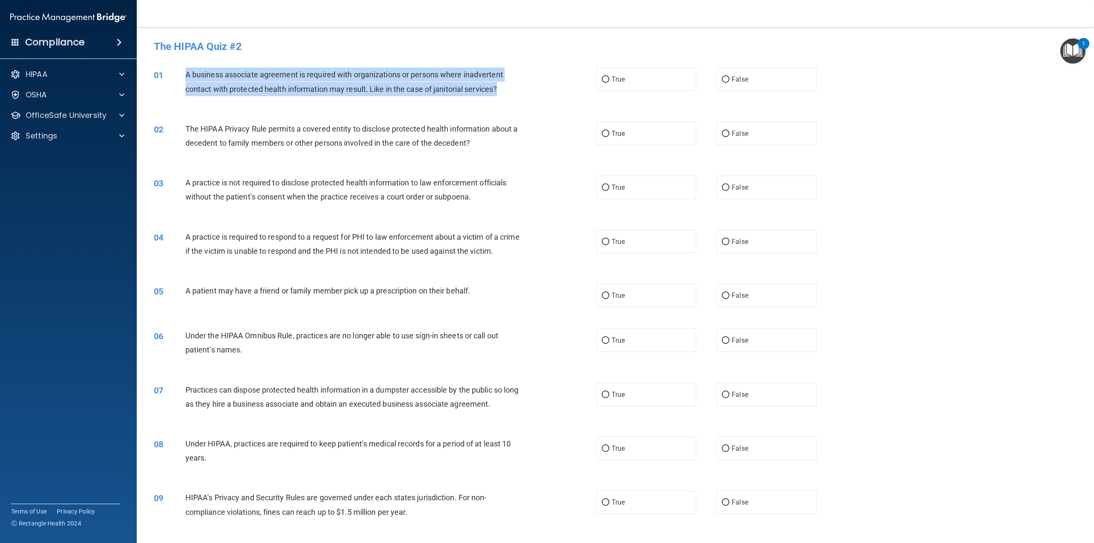
drag, startPoint x: 501, startPoint y: 88, endPoint x: 179, endPoint y: 72, distance: 322.0
click at [179, 72] on div "01 A business associate agreement is required with organizations or persons whe…" at bounding box center [375, 83] width 468 height 32
click at [721, 77] on input "False" at bounding box center [725, 79] width 8 height 6
radio input "true"
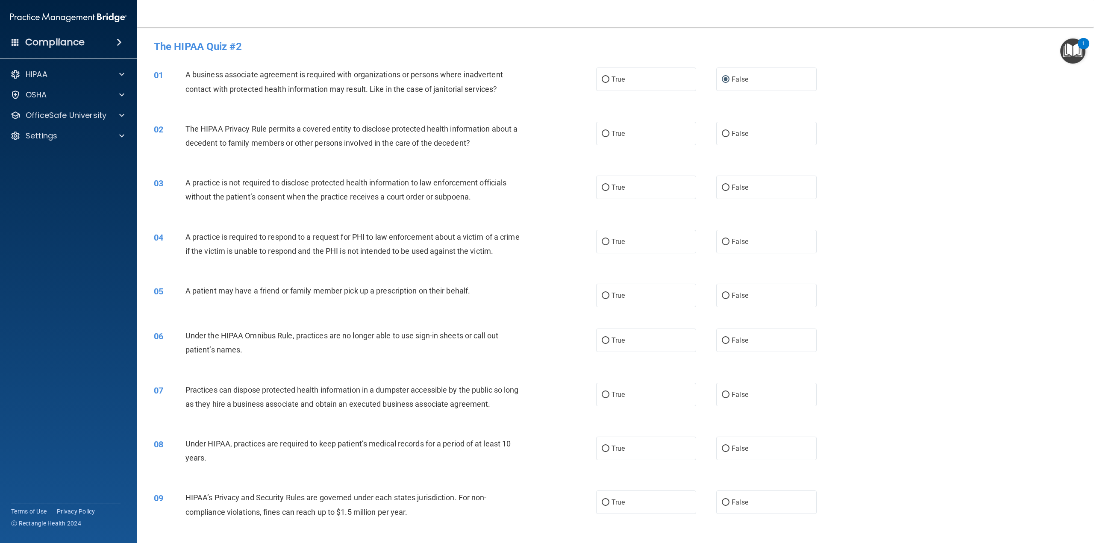
click at [548, 101] on div "01 A business associate agreement is required with organizations or persons whe…" at bounding box center [615, 84] width 936 height 54
click at [306, 134] on div "The HIPAA Privacy Rule permits a covered entity to disclose protected health in…" at bounding box center [355, 136] width 341 height 28
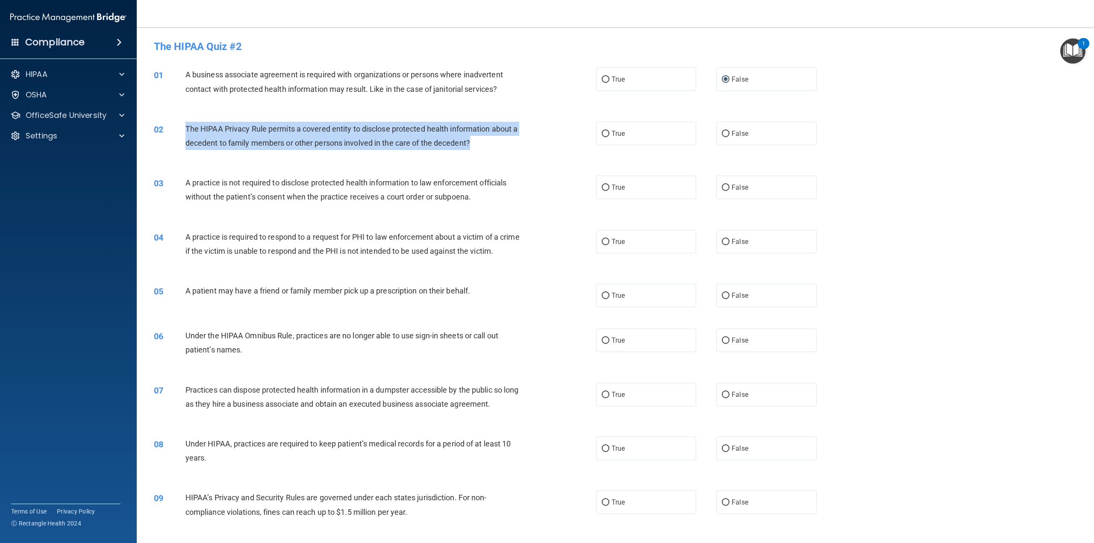
drag, startPoint x: 480, startPoint y: 144, endPoint x: 179, endPoint y: 123, distance: 302.3
click at [179, 123] on div "02 The HIPAA Privacy Rule permits a covered entity to disclose protected health…" at bounding box center [375, 138] width 468 height 32
click at [663, 142] on label "True" at bounding box center [646, 133] width 100 height 23
click at [609, 137] on input "True" at bounding box center [605, 134] width 8 height 6
radio input "true"
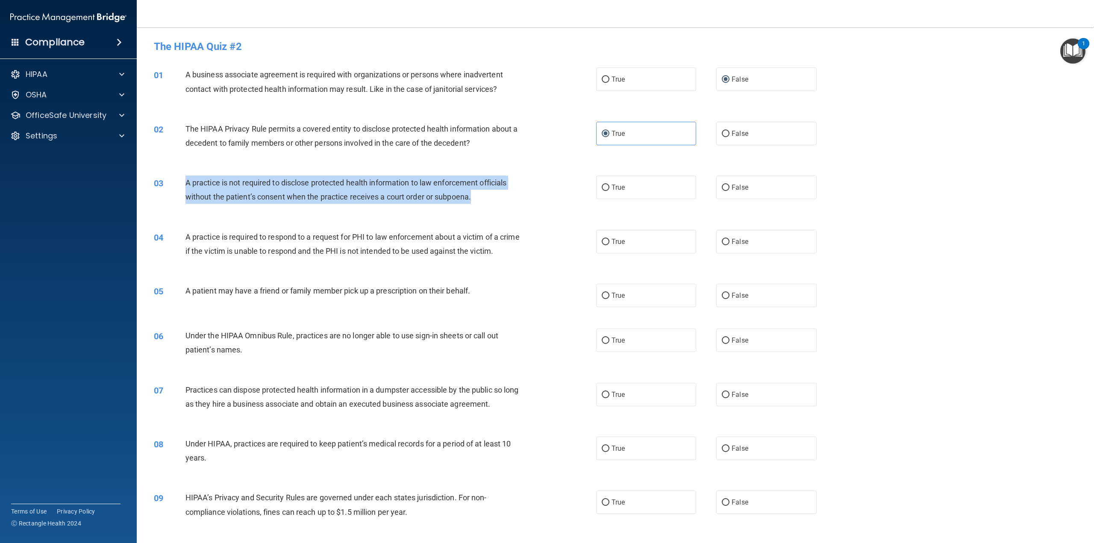
drag, startPoint x: 487, startPoint y: 193, endPoint x: 186, endPoint y: 183, distance: 301.3
click at [186, 183] on div "A practice is not required to disclose protected health information to law enfo…" at bounding box center [355, 190] width 341 height 28
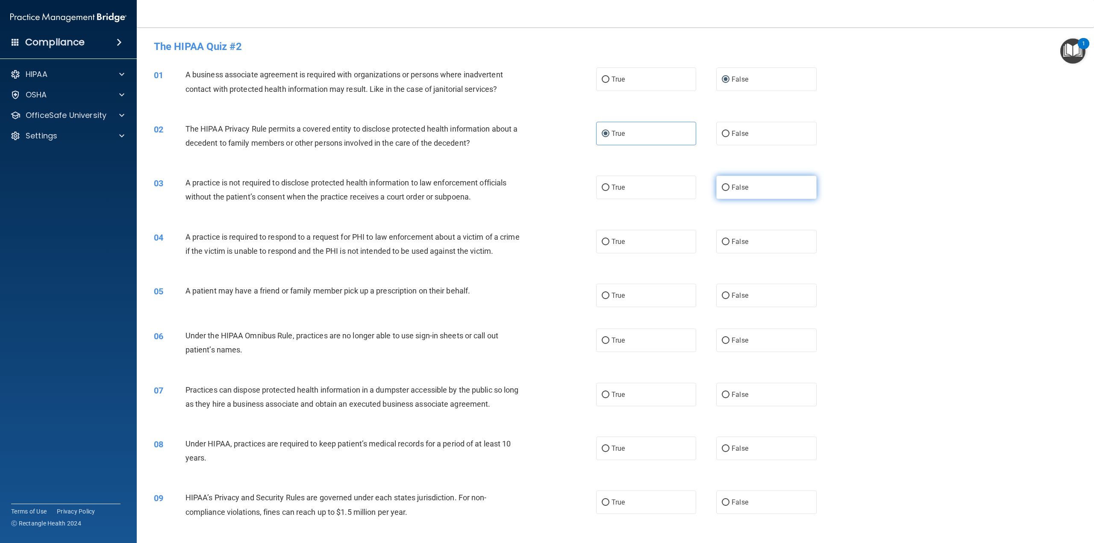
click at [726, 184] on label "False" at bounding box center [766, 187] width 100 height 23
click at [726, 185] on input "False" at bounding box center [725, 188] width 8 height 6
radio input "true"
click at [622, 240] on label "True" at bounding box center [646, 241] width 100 height 23
click at [609, 240] on input "True" at bounding box center [605, 242] width 8 height 6
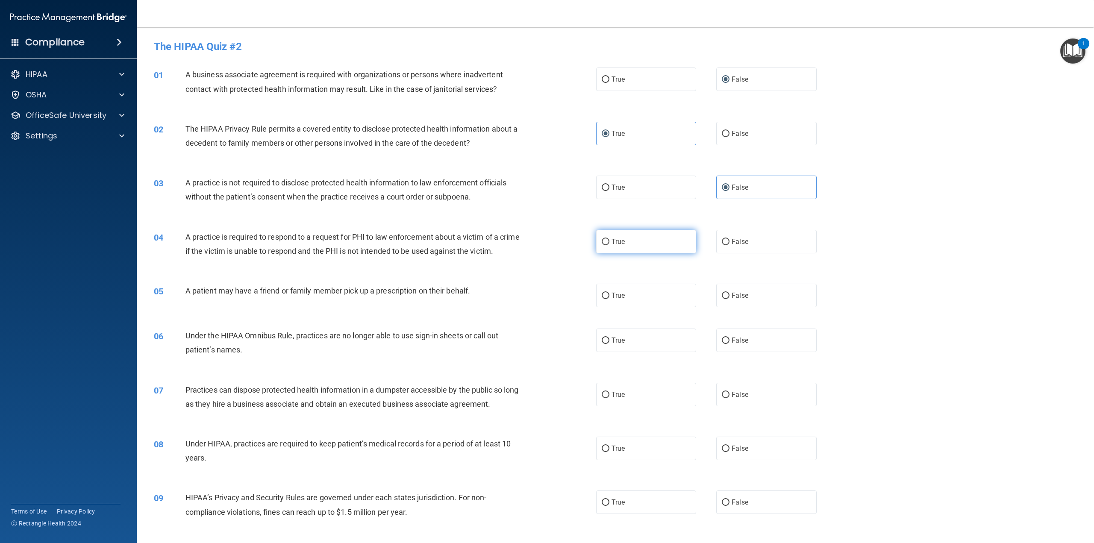
radio input "true"
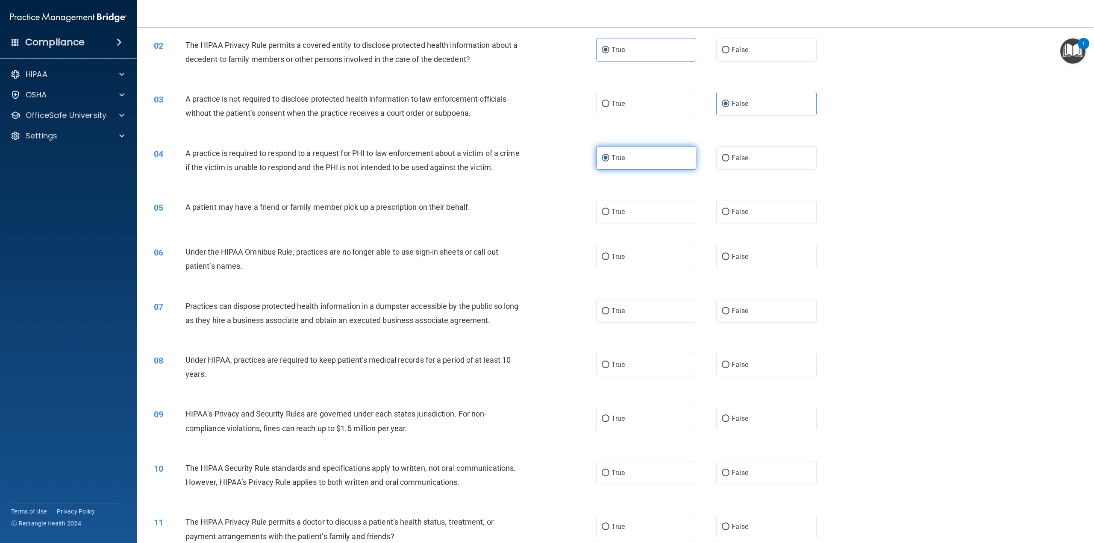
scroll to position [85, 0]
click at [734, 214] on span "False" at bounding box center [739, 210] width 17 height 8
click at [729, 214] on input "False" at bounding box center [725, 210] width 8 height 6
radio input "true"
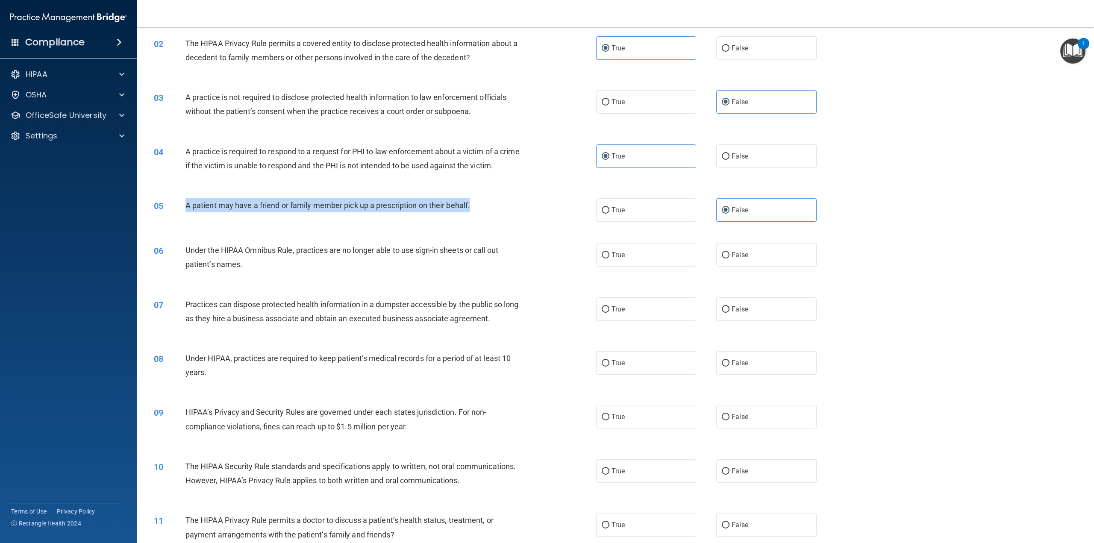
drag, startPoint x: 487, startPoint y: 213, endPoint x: 185, endPoint y: 213, distance: 302.0
click at [185, 212] on div "A patient may have a friend or family member pick up a prescription on their be…" at bounding box center [355, 205] width 341 height 14
click at [601, 214] on input "True" at bounding box center [605, 210] width 8 height 6
radio input "true"
radio input "false"
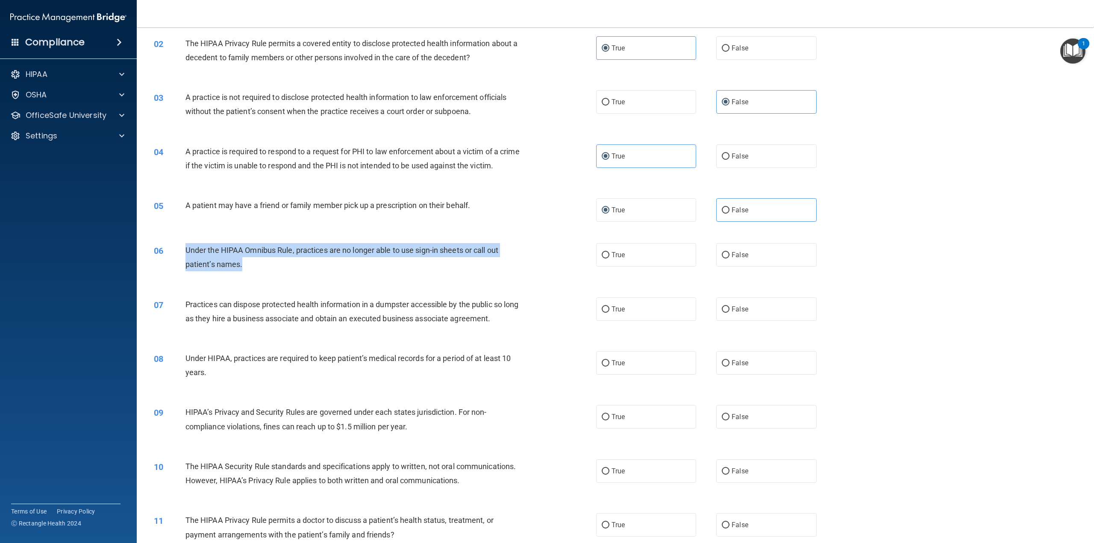
drag, startPoint x: 257, startPoint y: 275, endPoint x: 185, endPoint y: 262, distance: 73.7
click at [185, 262] on div "06 Under the HIPAA Omnibus Rule, practices are no longer able to use sign-in sh…" at bounding box center [375, 259] width 468 height 32
click at [724, 258] on input "False" at bounding box center [725, 255] width 8 height 6
radio input "true"
click at [722, 313] on input "False" at bounding box center [725, 309] width 8 height 6
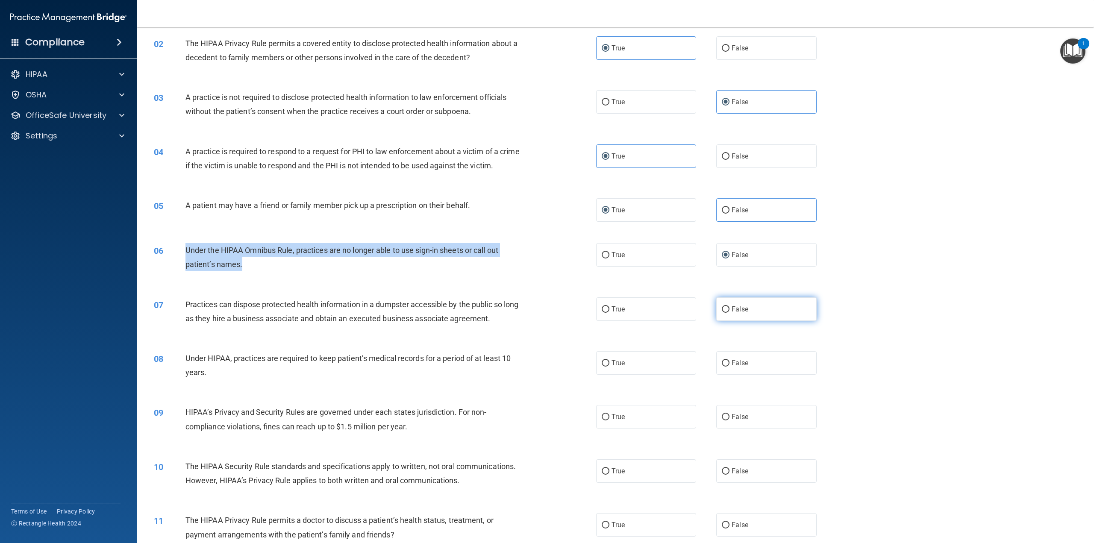
radio input "true"
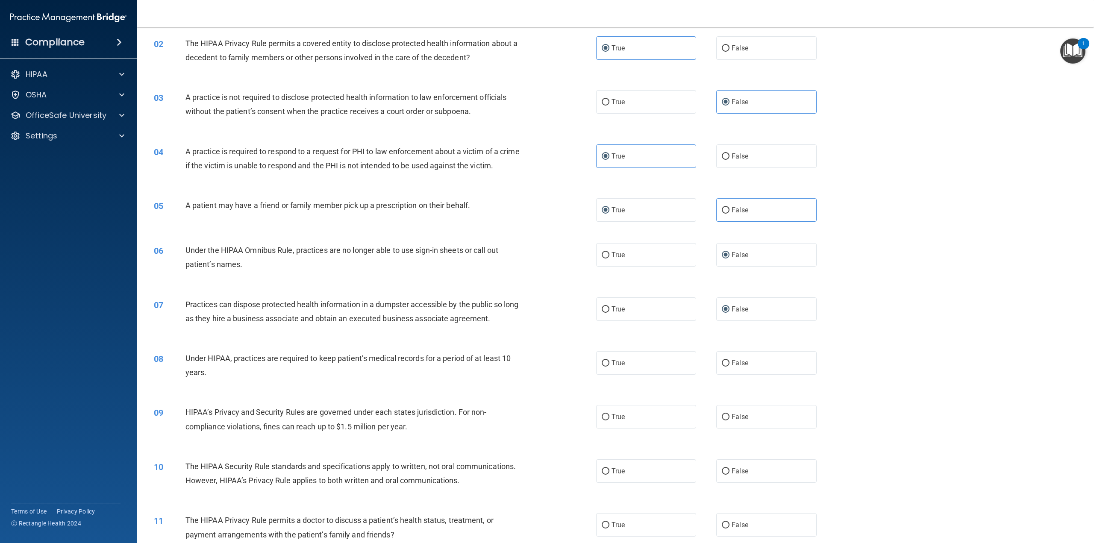
click at [435, 340] on div "07 Practices can dispose protected health information in a dumpster accessible …" at bounding box center [615, 314] width 936 height 54
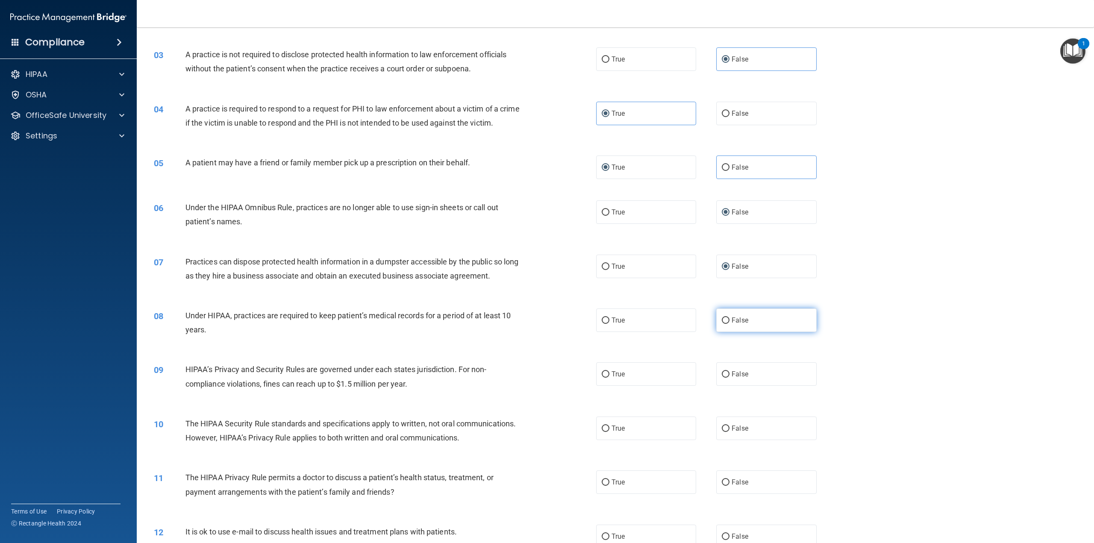
click at [724, 330] on label "False" at bounding box center [766, 319] width 100 height 23
click at [724, 324] on input "False" at bounding box center [725, 320] width 8 height 6
radio input "true"
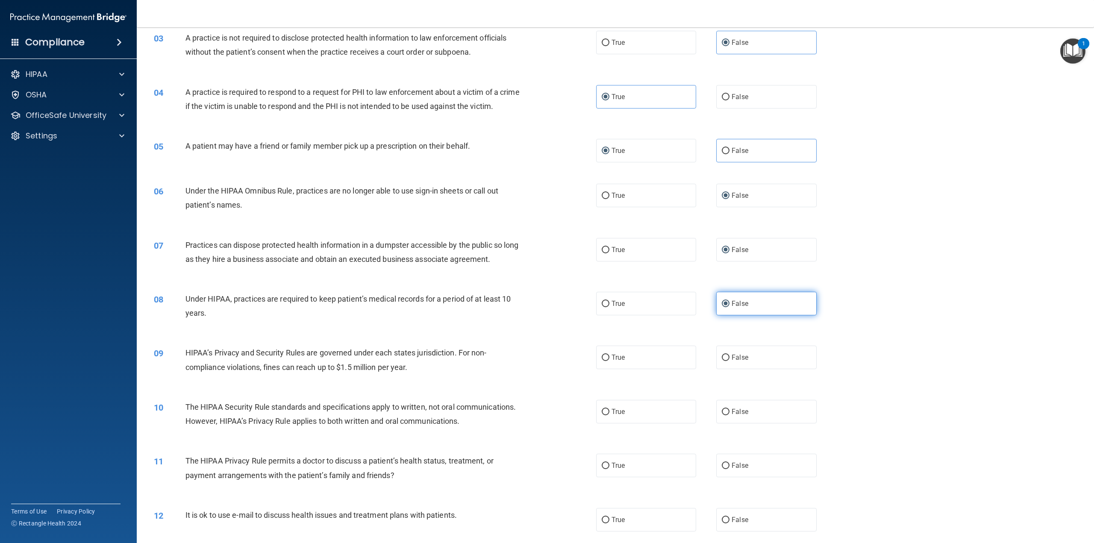
scroll to position [171, 0]
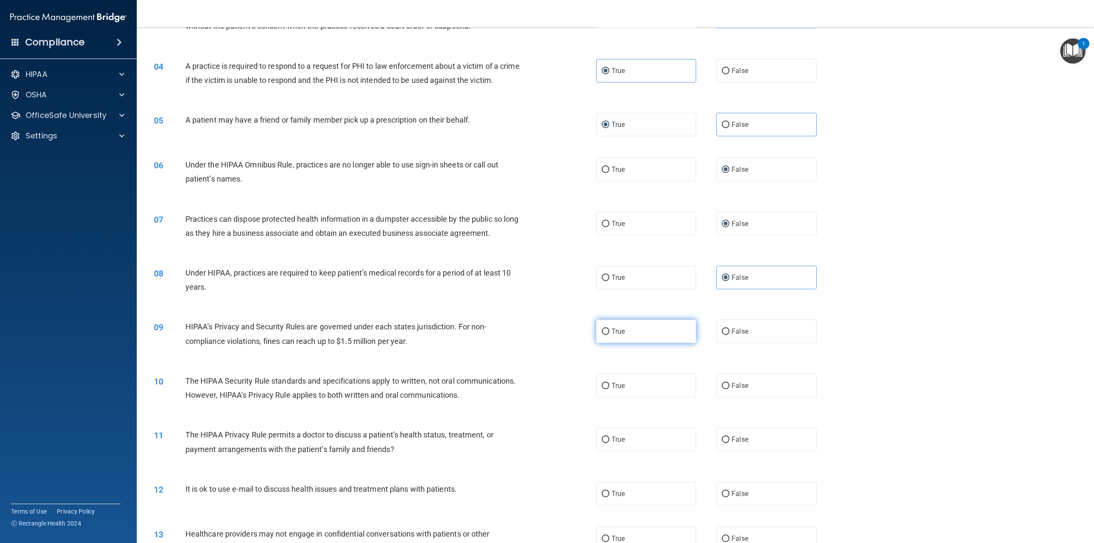
click at [604, 335] on input "True" at bounding box center [605, 331] width 8 height 6
radio input "true"
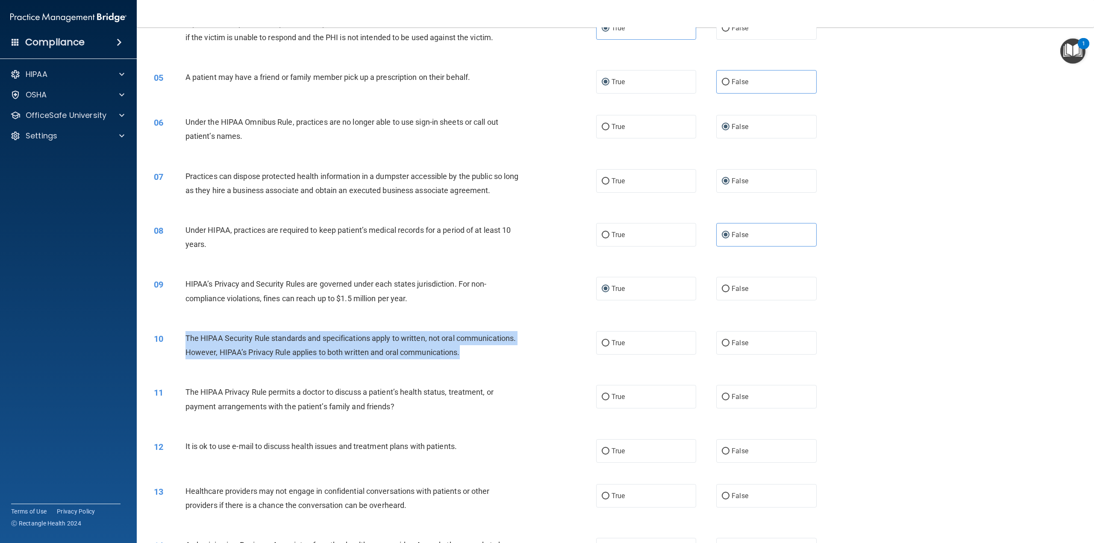
drag, startPoint x: 285, startPoint y: 380, endPoint x: 183, endPoint y: 348, distance: 106.5
click at [183, 348] on div "10 The HIPAA Security Rule standards and specifications apply to written, not o…" at bounding box center [375, 347] width 468 height 32
click at [716, 350] on label "False" at bounding box center [766, 342] width 100 height 23
click at [721, 346] on input "False" at bounding box center [725, 343] width 8 height 6
radio input "true"
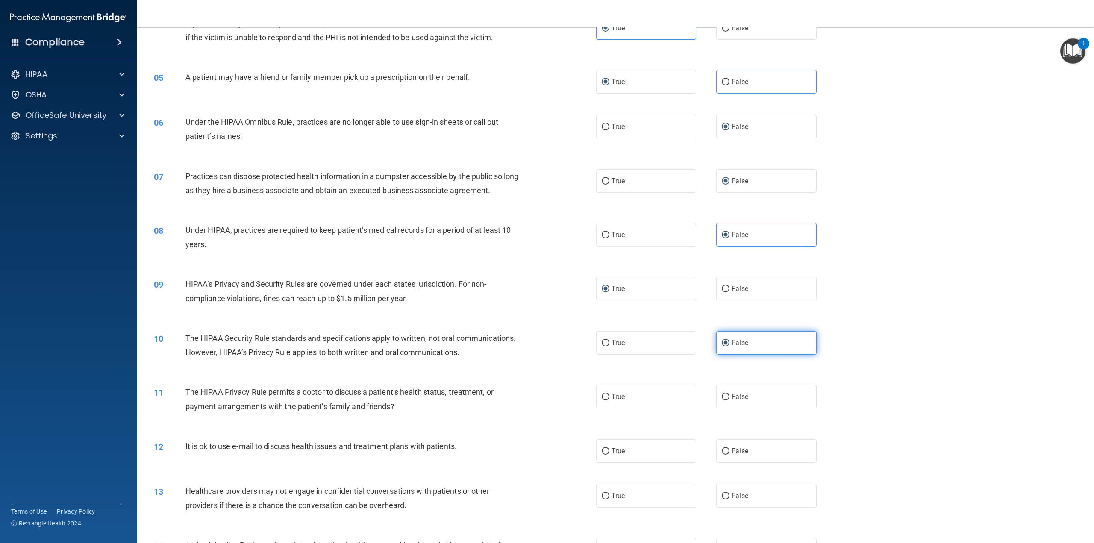
click at [722, 346] on input "False" at bounding box center [725, 343] width 8 height 6
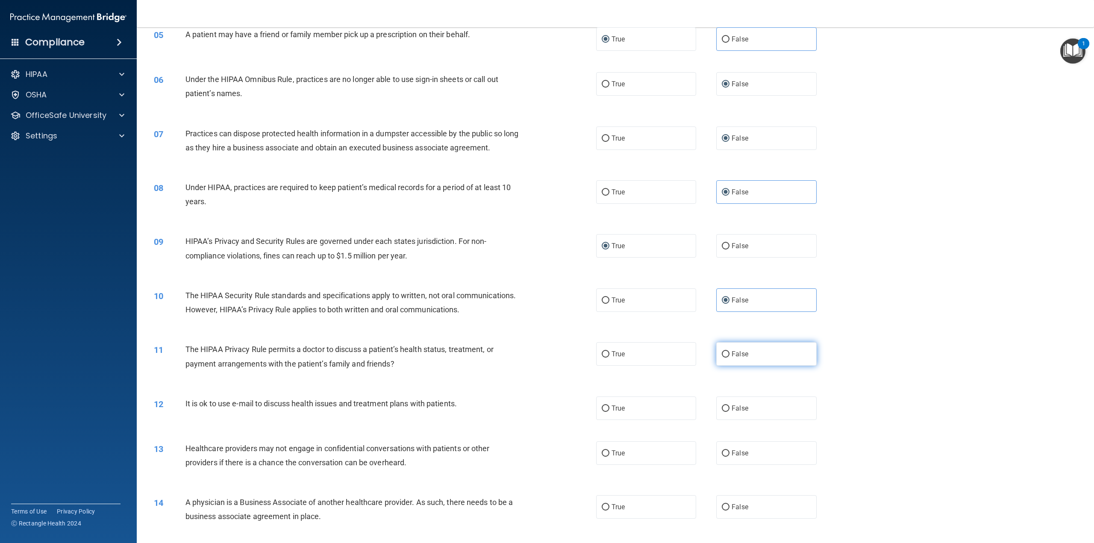
click at [753, 366] on label "False" at bounding box center [766, 353] width 100 height 23
click at [729, 358] on input "False" at bounding box center [725, 354] width 8 height 6
radio input "true"
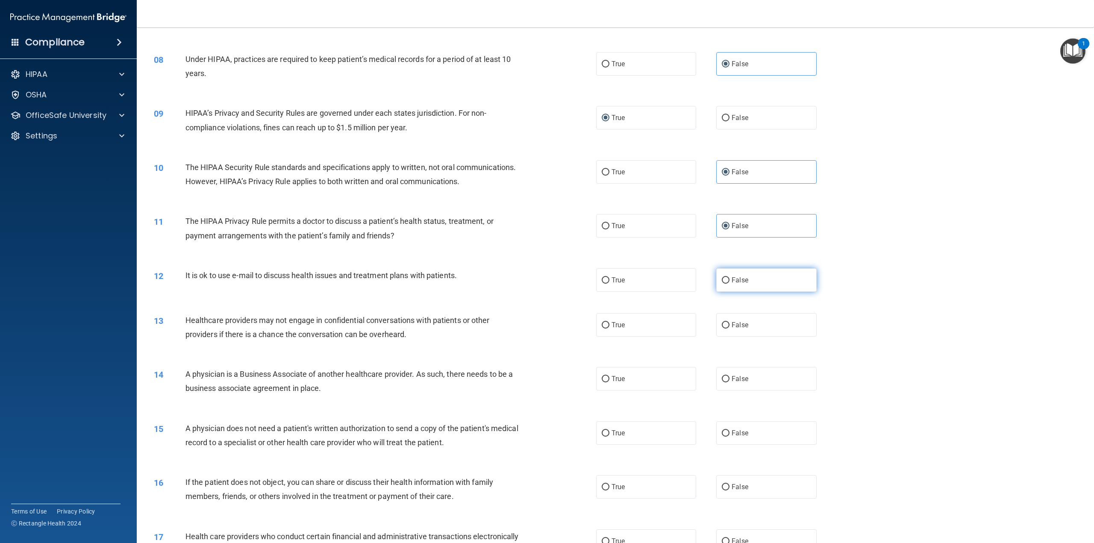
scroll to position [427, 0]
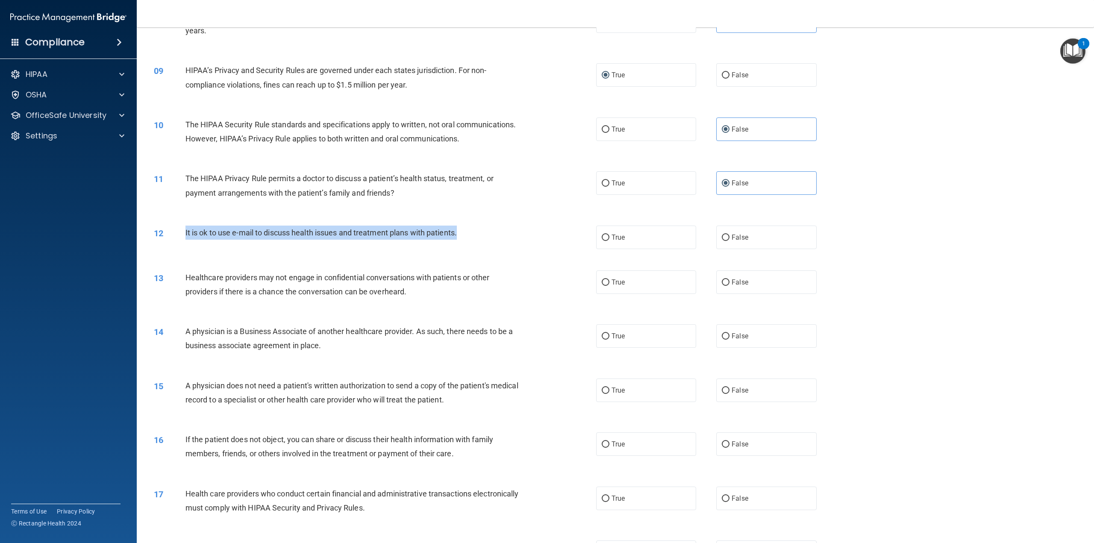
drag, startPoint x: 468, startPoint y: 261, endPoint x: 181, endPoint y: 260, distance: 286.6
click at [181, 244] on div "12 It is ok to use e-mail to discuss health issues and treatment plans with pat…" at bounding box center [375, 235] width 468 height 18
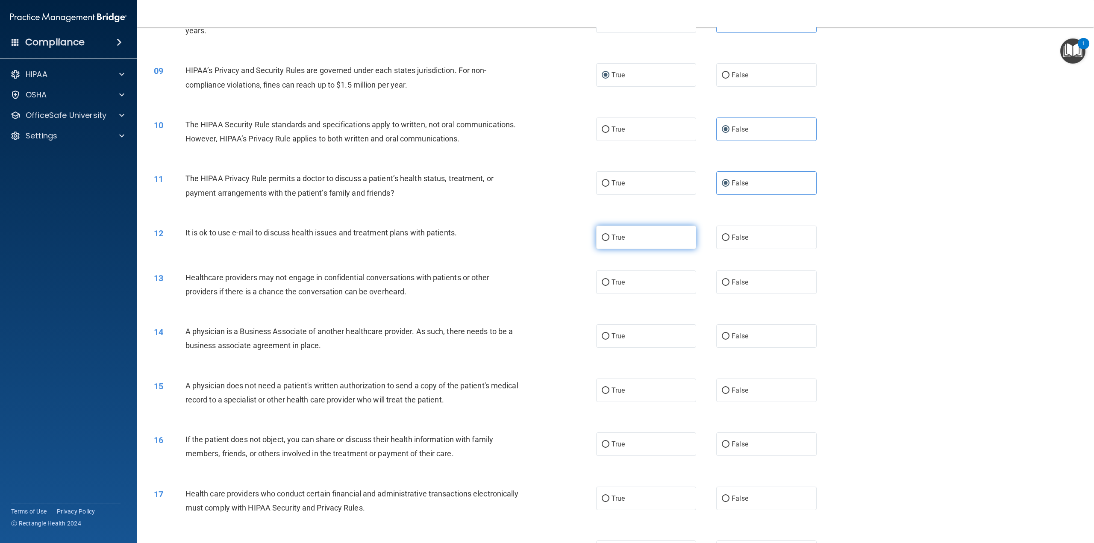
click at [655, 249] on label "True" at bounding box center [646, 237] width 100 height 23
click at [609, 241] on input "True" at bounding box center [605, 238] width 8 height 6
radio input "true"
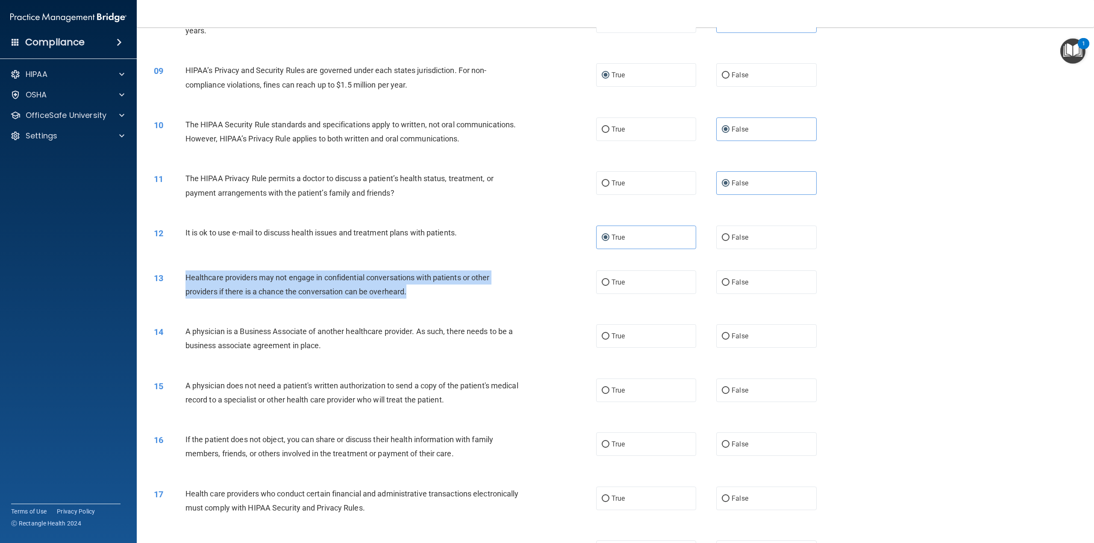
drag, startPoint x: 427, startPoint y: 320, endPoint x: 182, endPoint y: 305, distance: 245.2
click at [182, 303] on div "13 Healthcare providers may not engage in confidential conversations with patie…" at bounding box center [375, 286] width 468 height 32
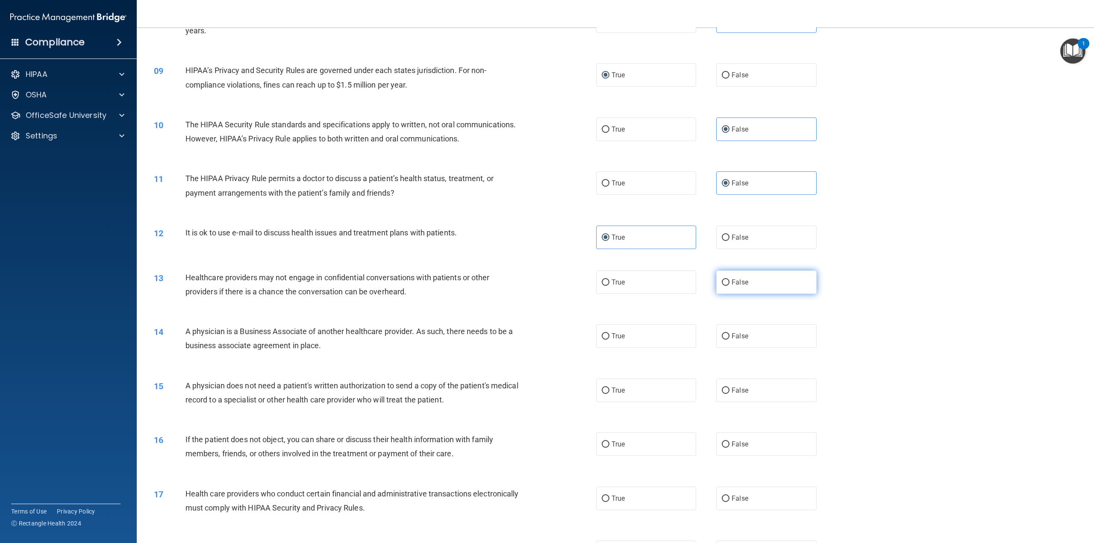
click at [739, 294] on label "False" at bounding box center [766, 281] width 100 height 23
click at [729, 286] on input "False" at bounding box center [725, 282] width 8 height 6
radio input "true"
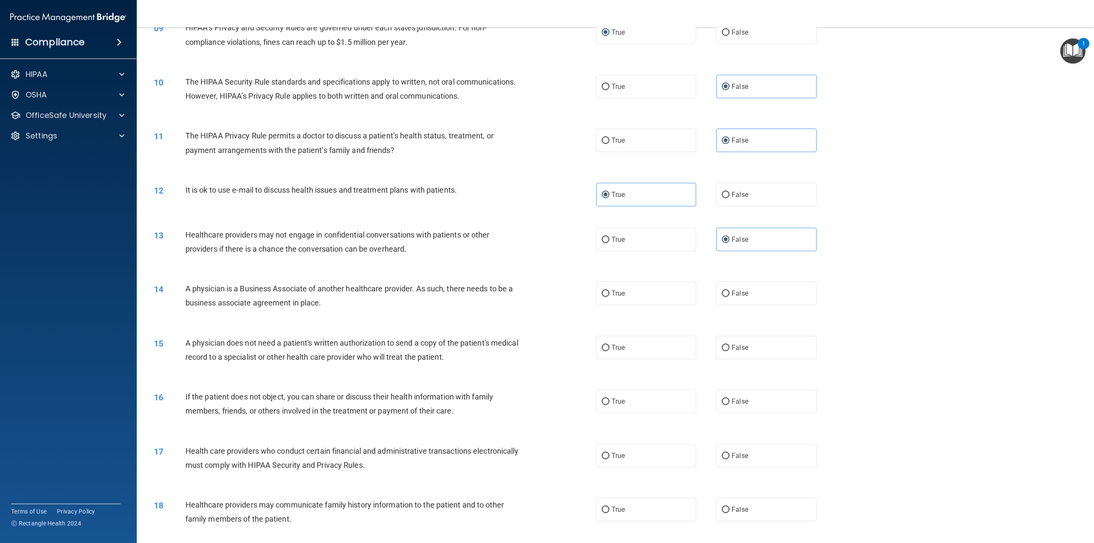
drag, startPoint x: 326, startPoint y: 328, endPoint x: 183, endPoint y: 310, distance: 143.9
click at [183, 310] on div "14 A physician is a Business Associate of another healthcare provider. As such,…" at bounding box center [375, 298] width 468 height 32
click at [746, 305] on label "False" at bounding box center [766, 293] width 100 height 23
click at [729, 297] on input "False" at bounding box center [725, 293] width 8 height 6
radio input "true"
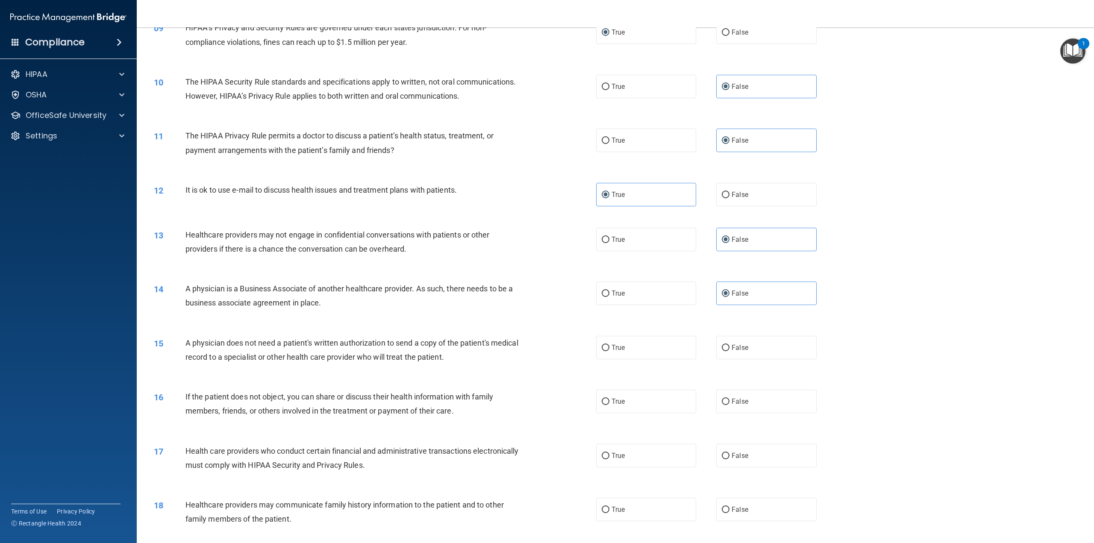
drag, startPoint x: 511, startPoint y: 377, endPoint x: 503, endPoint y: 387, distance: 12.8
click at [503, 364] on div "A physician does not need a patient's written authorization to send a copy of t…" at bounding box center [355, 350] width 341 height 28
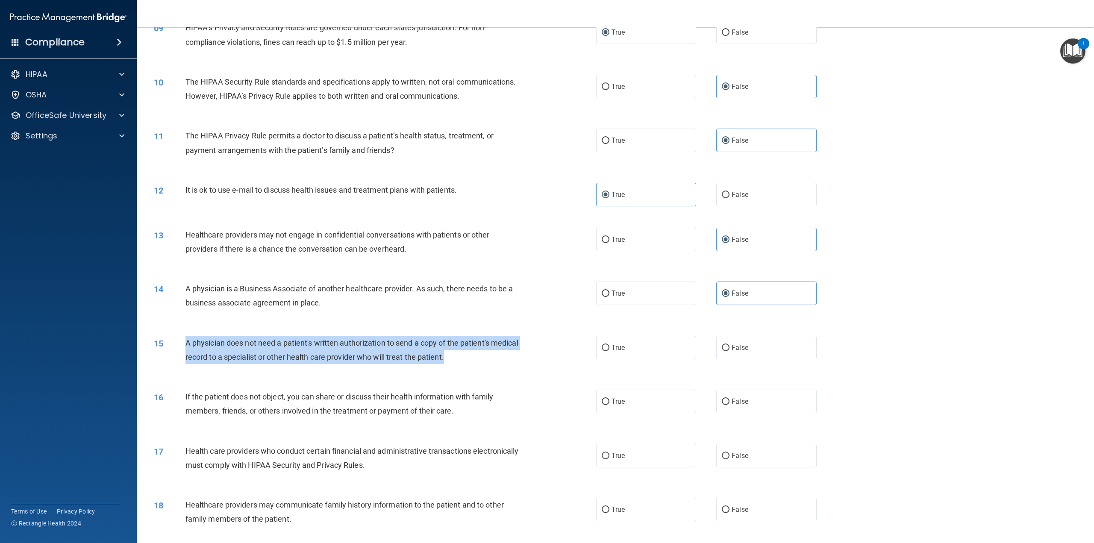
drag, startPoint x: 478, startPoint y: 386, endPoint x: 172, endPoint y: 366, distance: 306.9
click at [172, 366] on div "15 A physician does not need a patient's written authorization to send a copy o…" at bounding box center [375, 352] width 468 height 32
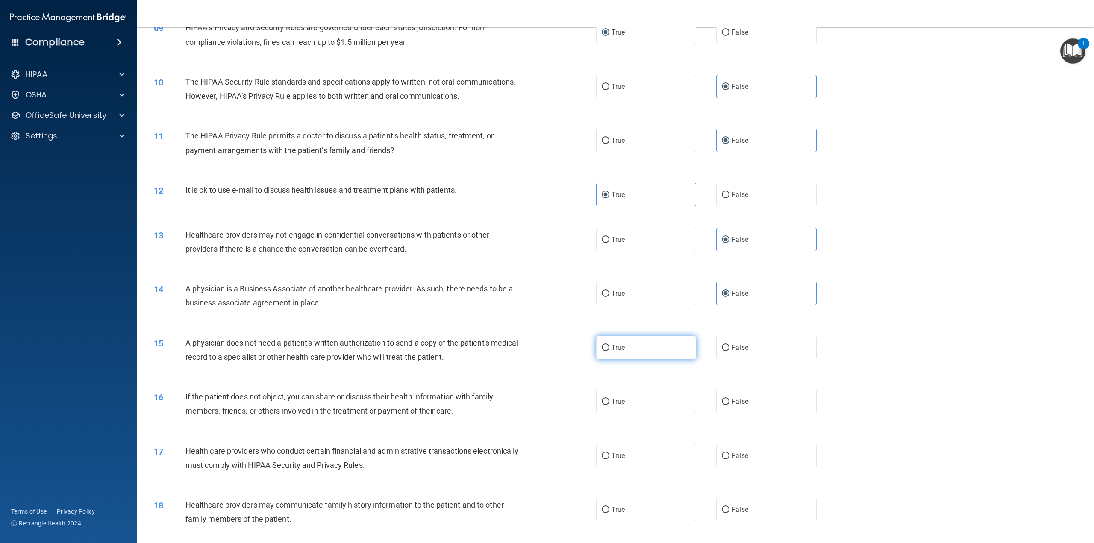
click at [642, 359] on label "True" at bounding box center [646, 347] width 100 height 23
click at [609, 351] on input "True" at bounding box center [605, 348] width 8 height 6
radio input "true"
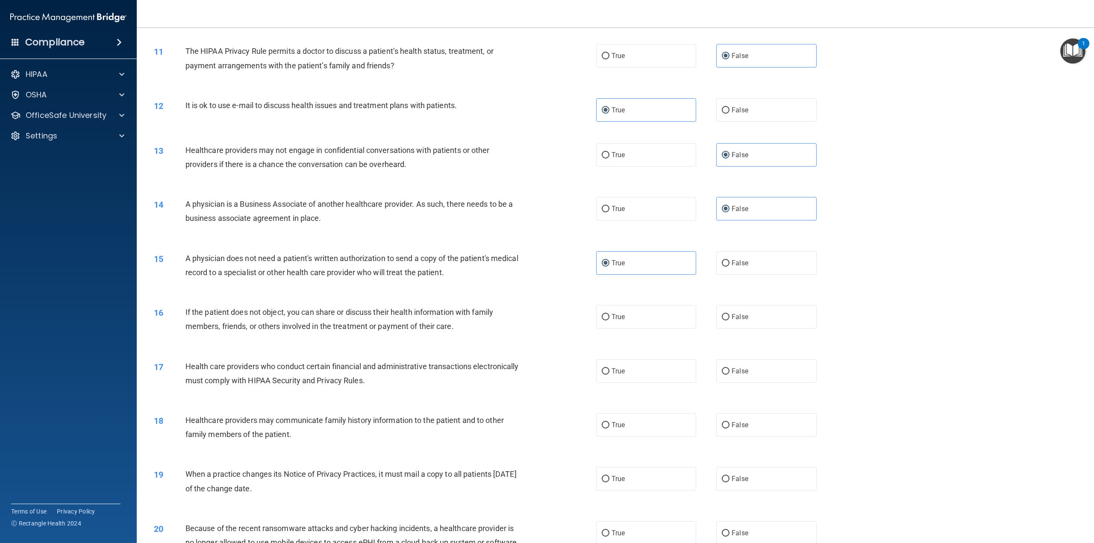
scroll to position [555, 0]
click at [724, 320] on input "False" at bounding box center [725, 316] width 8 height 6
radio input "true"
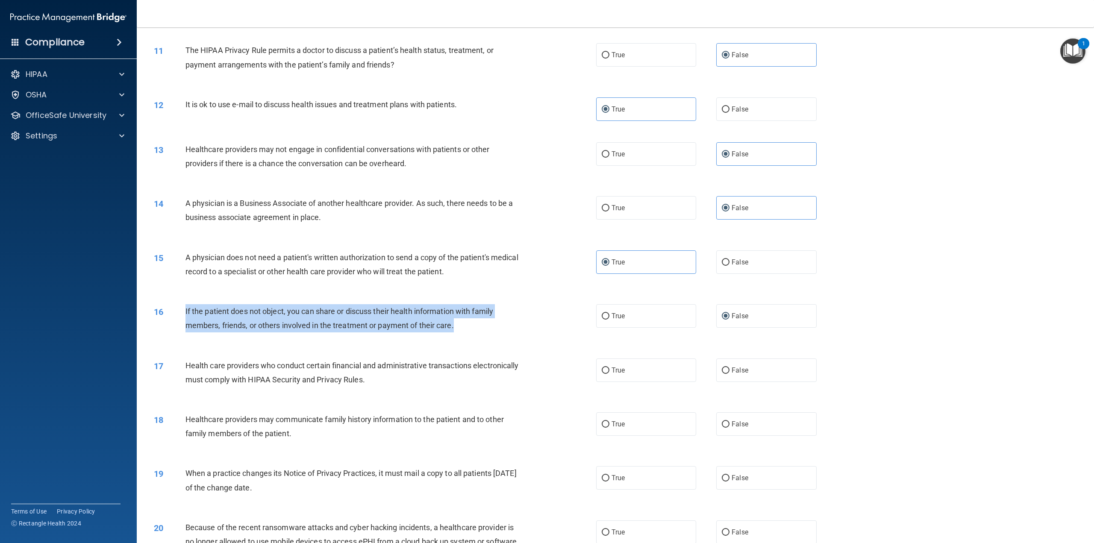
drag, startPoint x: 475, startPoint y: 349, endPoint x: 179, endPoint y: 338, distance: 297.1
click at [179, 337] on div "16 If the patient does not object, you can share or discuss their health inform…" at bounding box center [375, 320] width 468 height 32
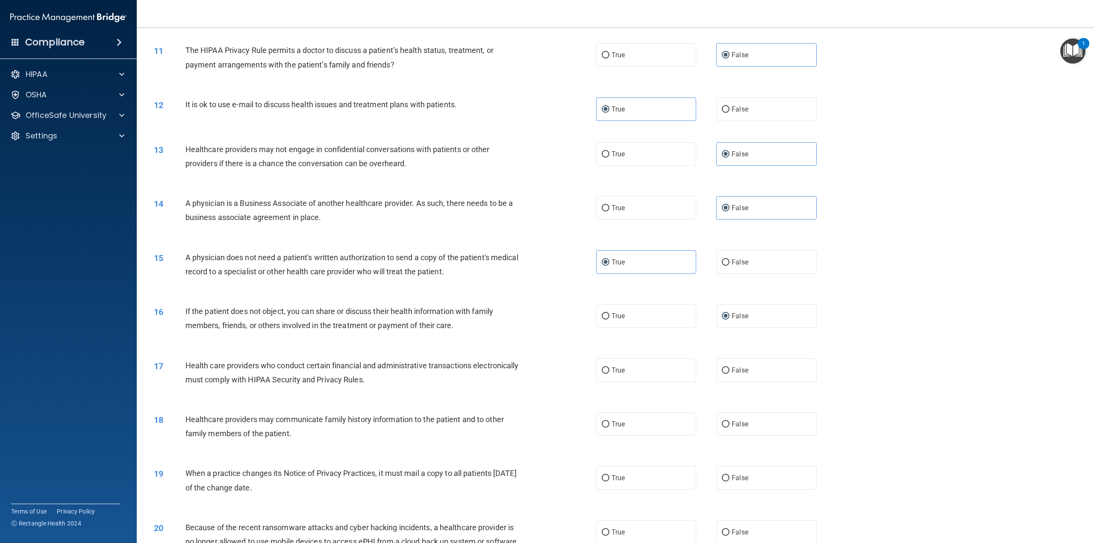
click at [548, 347] on div "16 If the patient does not object, you can share or discuss their health inform…" at bounding box center [615, 320] width 936 height 54
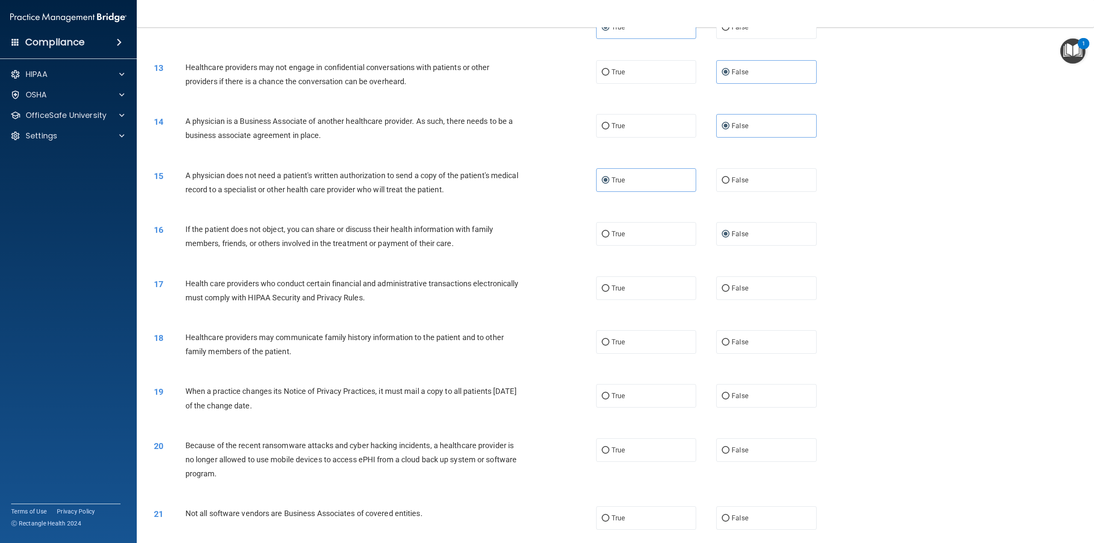
scroll to position [641, 0]
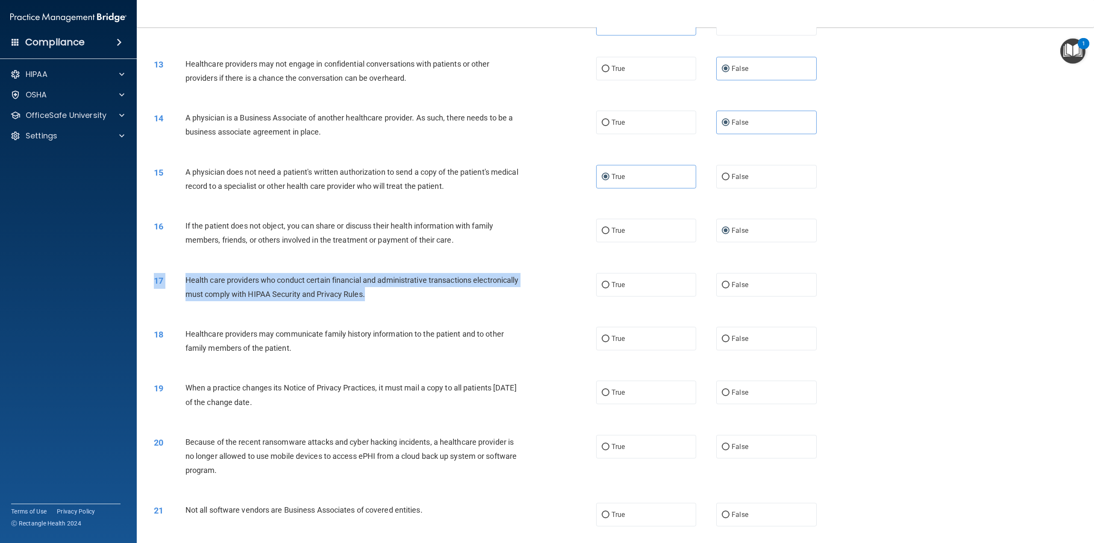
drag, startPoint x: 416, startPoint y: 322, endPoint x: 184, endPoint y: 301, distance: 232.9
click at [184, 301] on div "17 Health care providers who conduct certain financial and administrative trans…" at bounding box center [375, 289] width 468 height 32
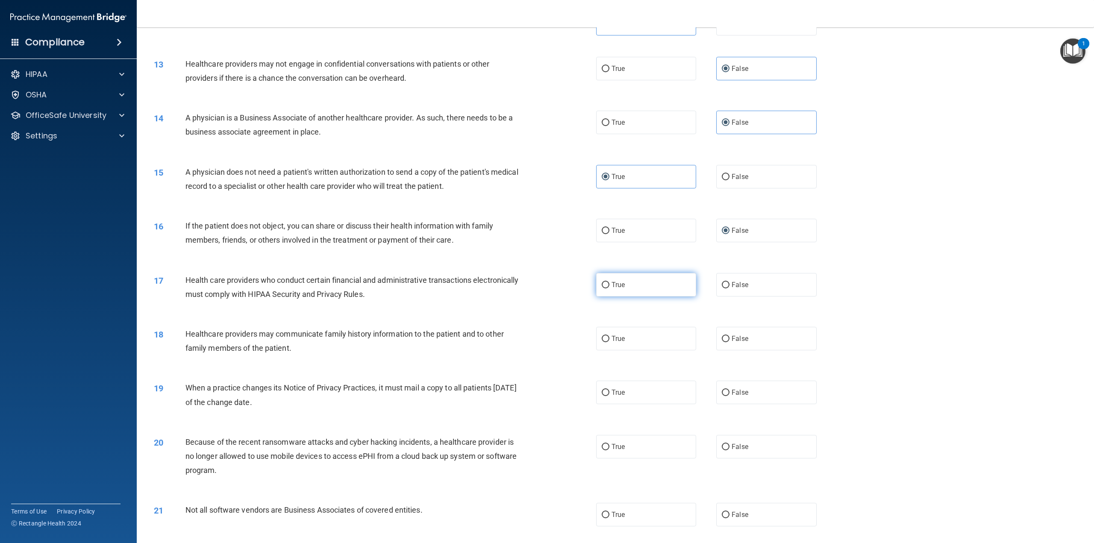
click at [634, 296] on label "True" at bounding box center [646, 284] width 100 height 23
click at [609, 288] on input "True" at bounding box center [605, 285] width 8 height 6
radio input "true"
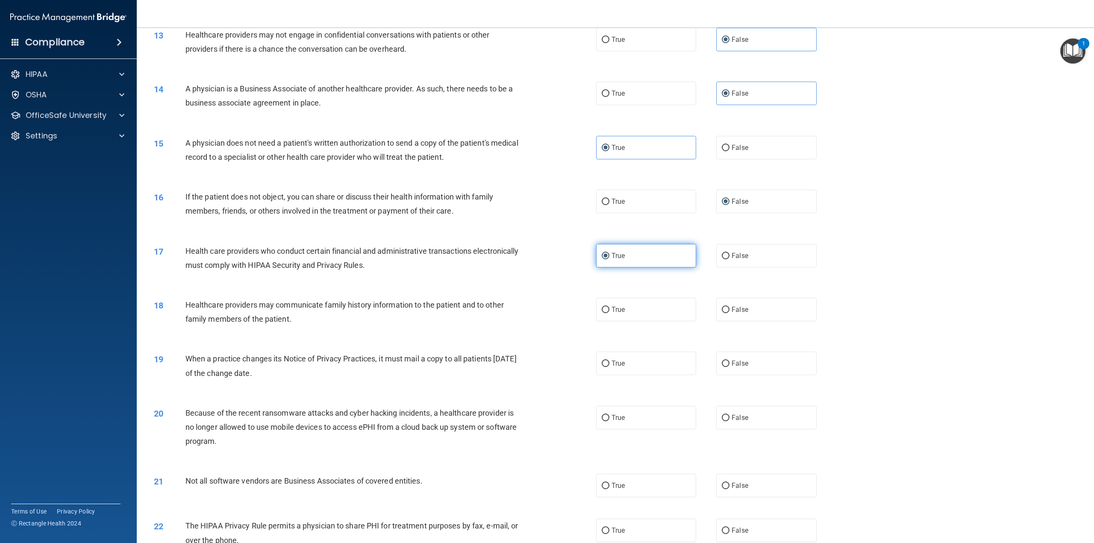
scroll to position [683, 0]
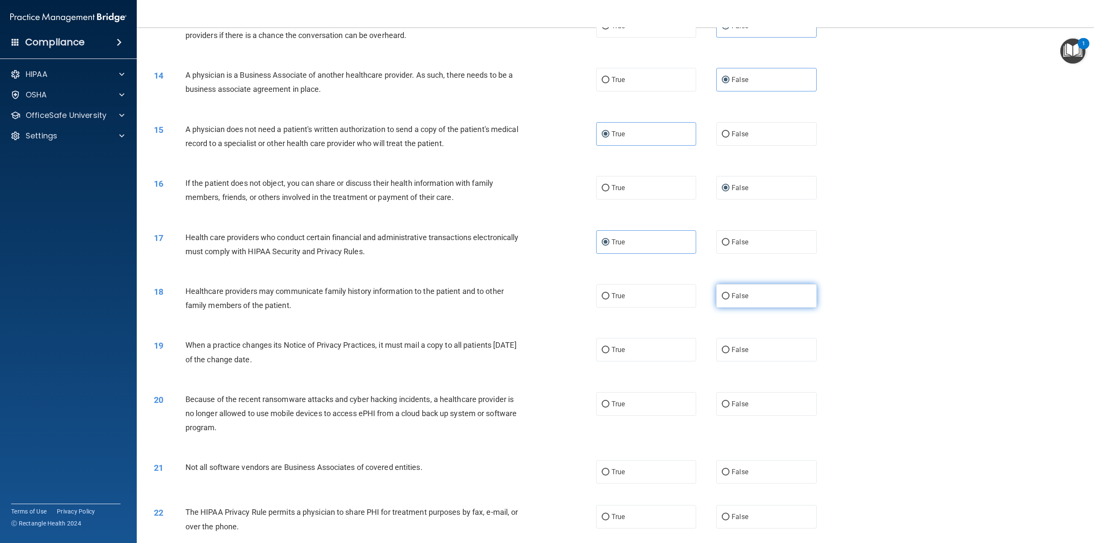
click at [731, 300] on span "False" at bounding box center [739, 296] width 17 height 8
click at [729, 299] on input "False" at bounding box center [725, 296] width 8 height 6
radio input "true"
click at [615, 354] on span "True" at bounding box center [617, 350] width 13 height 8
click at [609, 353] on input "True" at bounding box center [605, 350] width 8 height 6
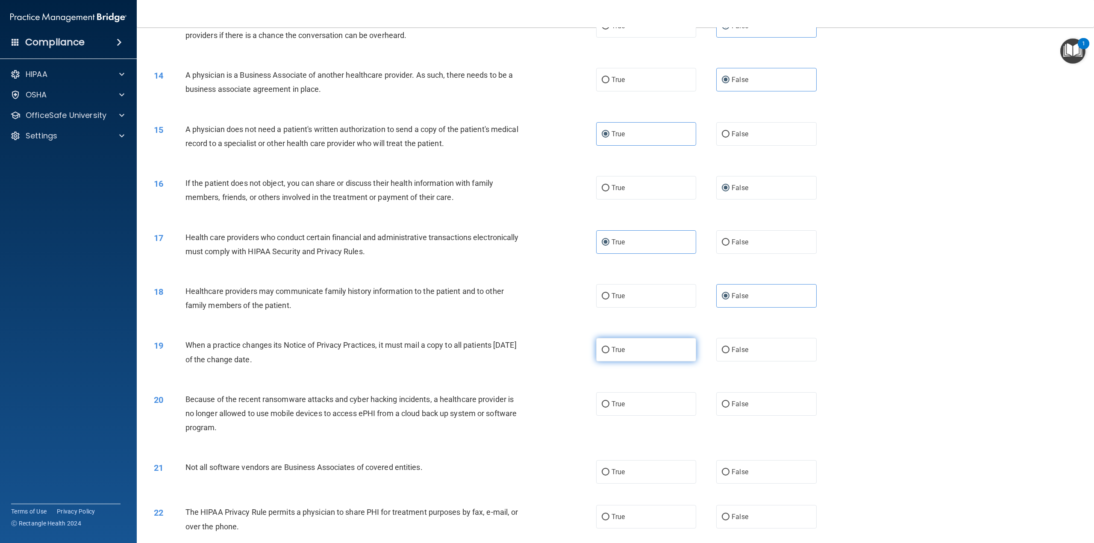
radio input "true"
drag, startPoint x: 315, startPoint y: 388, endPoint x: 182, endPoint y: 372, distance: 134.2
click at [182, 370] on div "19 When a practice changes its Notice of Privacy Practices, it must mail a copy…" at bounding box center [375, 354] width 468 height 32
click at [721, 353] on input "False" at bounding box center [725, 350] width 8 height 6
radio input "true"
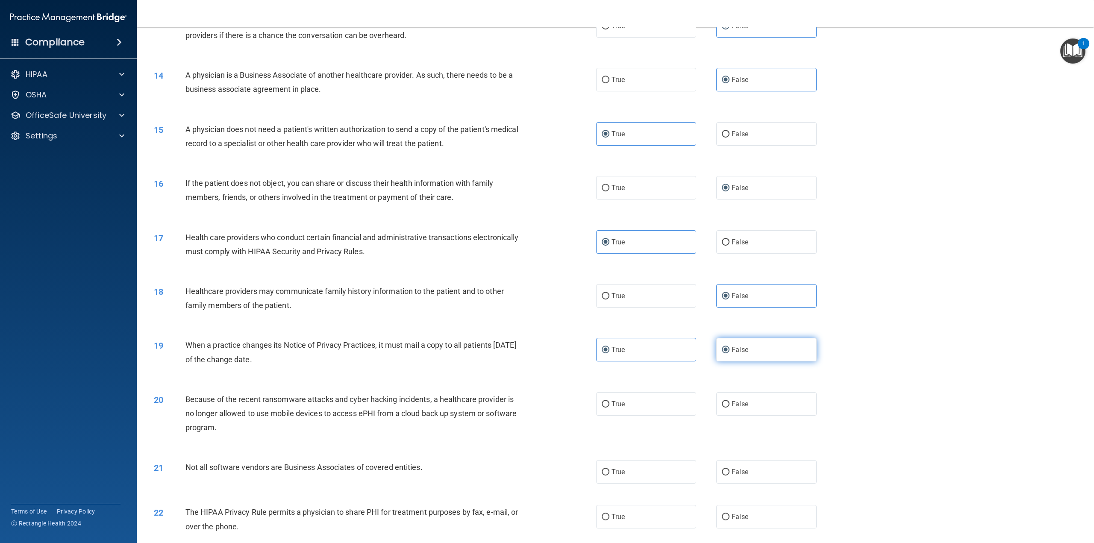
radio input "false"
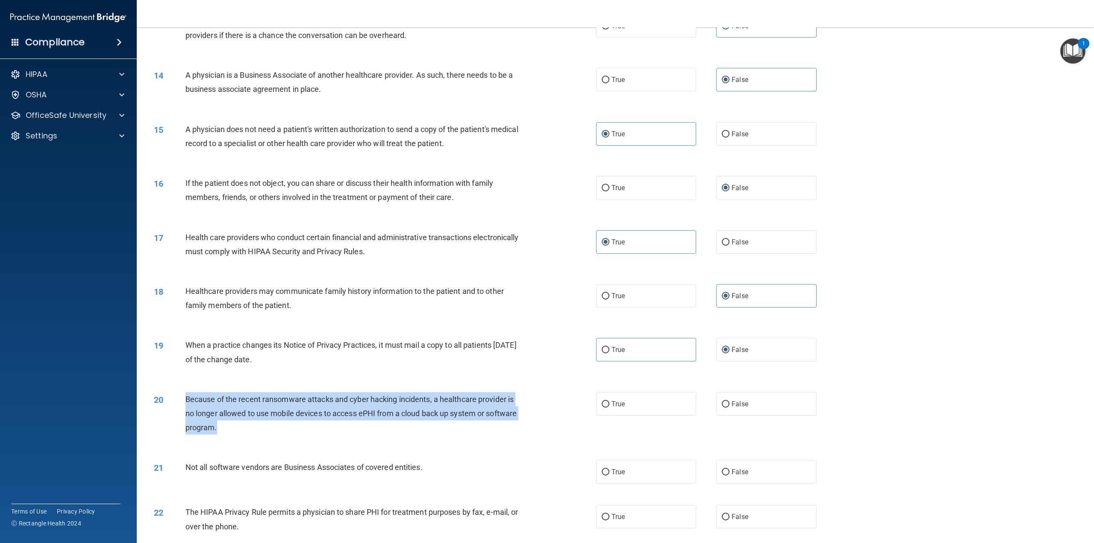
drag, startPoint x: 261, startPoint y: 452, endPoint x: 185, endPoint y: 425, distance: 80.8
click at [185, 425] on div "Because of the recent ransomware attacks and cyber hacking incidents, a healthc…" at bounding box center [355, 413] width 341 height 43
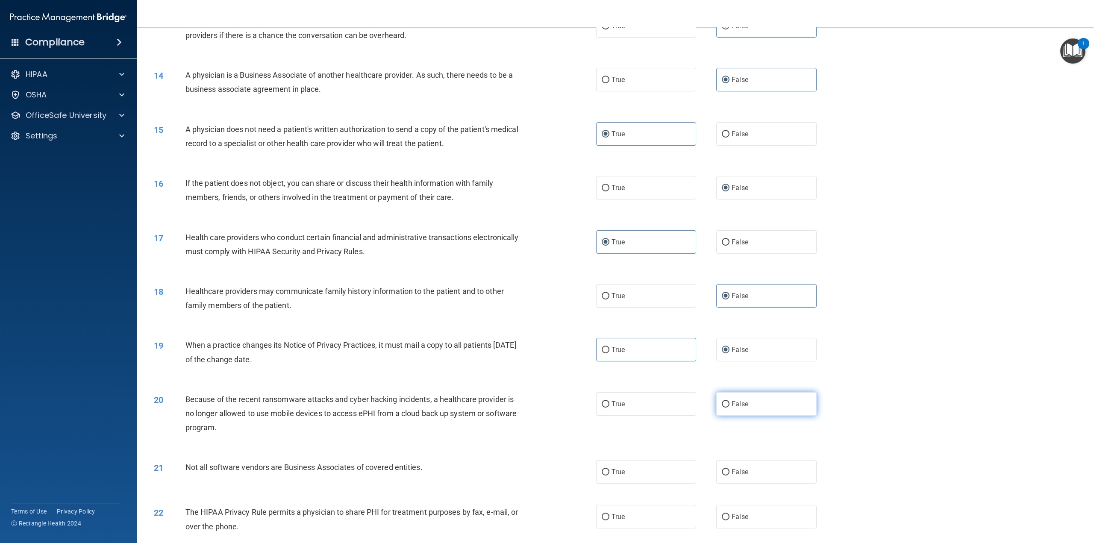
click at [735, 408] on span "False" at bounding box center [739, 404] width 17 height 8
click at [729, 408] on input "False" at bounding box center [725, 404] width 8 height 6
radio input "true"
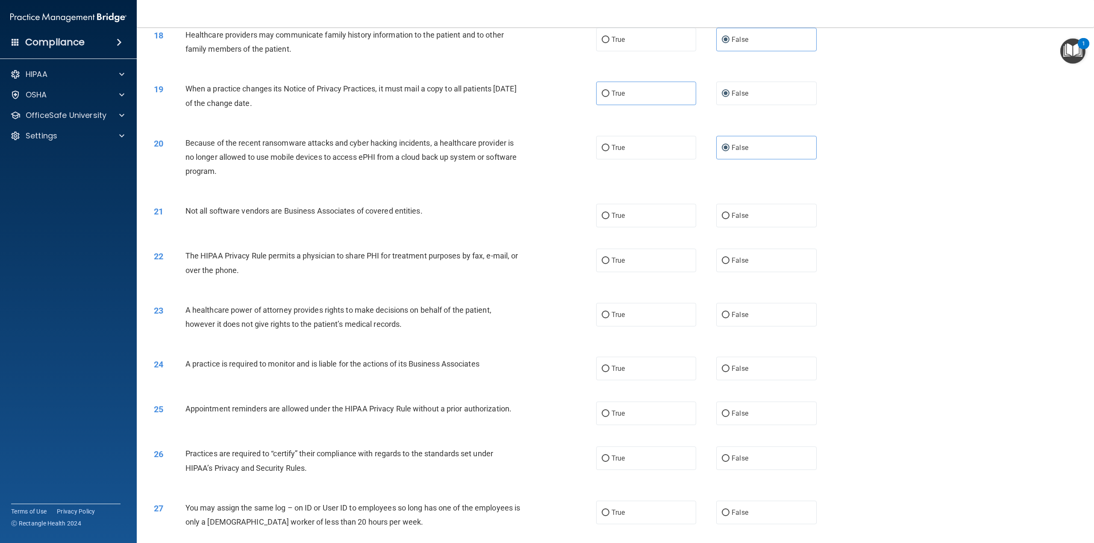
scroll to position [982, 0]
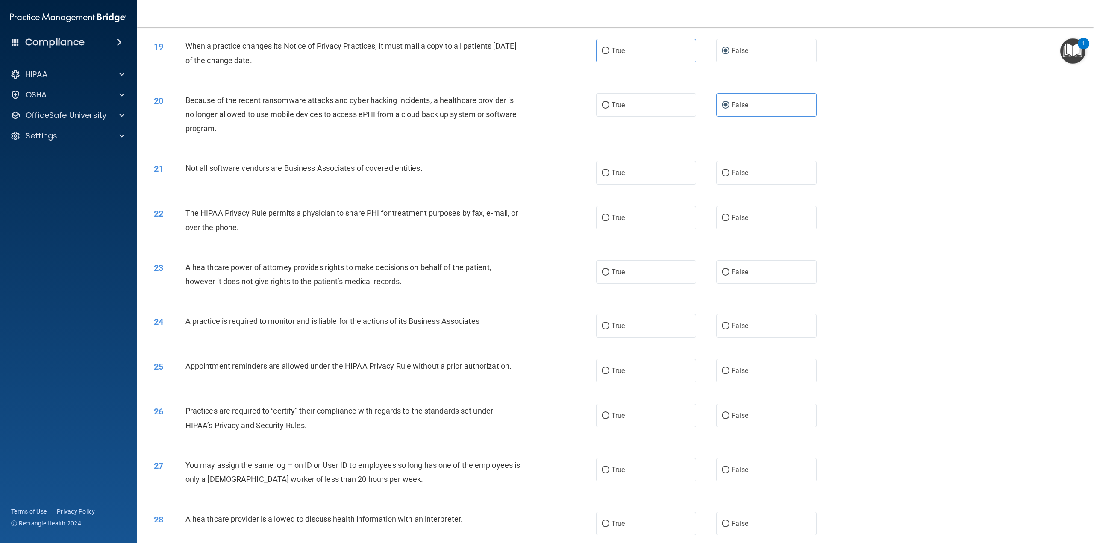
click at [360, 151] on div "20 Because of the recent ransomware attacks and cyber hacking incidents, a heal…" at bounding box center [615, 116] width 936 height 68
drag, startPoint x: 433, startPoint y: 197, endPoint x: 155, endPoint y: 191, distance: 277.7
click at [155, 179] on div "21 Not all software vendors are Business Associates of covered entities." at bounding box center [375, 170] width 468 height 18
click at [266, 234] on div "The HIPAA Privacy Rule permits a physician to share PHI for treatment purposes …" at bounding box center [355, 220] width 341 height 28
click at [724, 229] on label "False" at bounding box center [766, 217] width 100 height 23
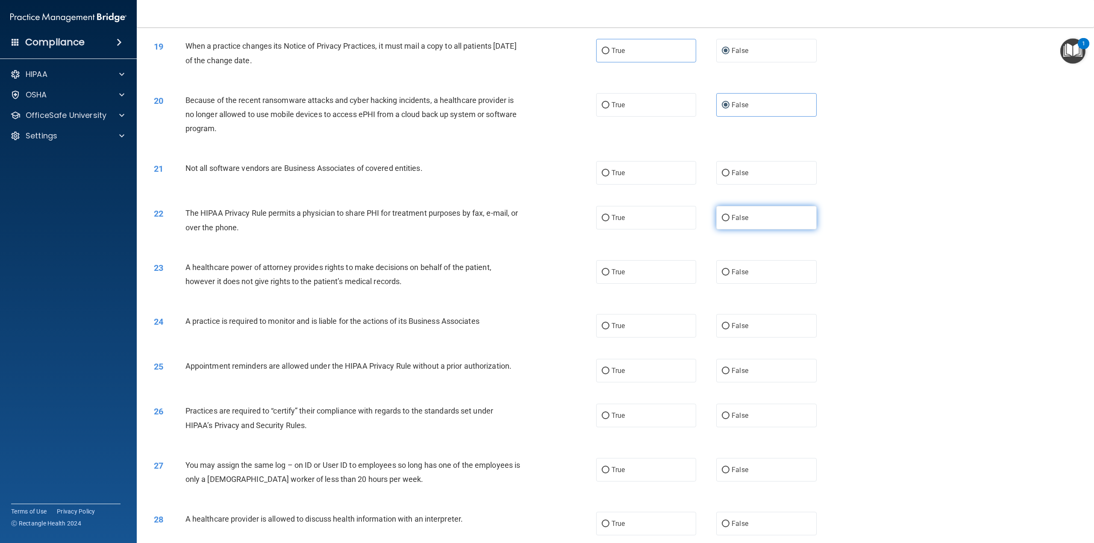
click at [724, 221] on input "False" at bounding box center [725, 218] width 8 height 6
radio input "true"
click at [305, 234] on div "The HIPAA Privacy Rule permits a physician to share PHI for treatment purposes …" at bounding box center [355, 220] width 341 height 28
click at [614, 177] on span "True" at bounding box center [617, 173] width 13 height 8
click at [609, 176] on input "True" at bounding box center [605, 173] width 8 height 6
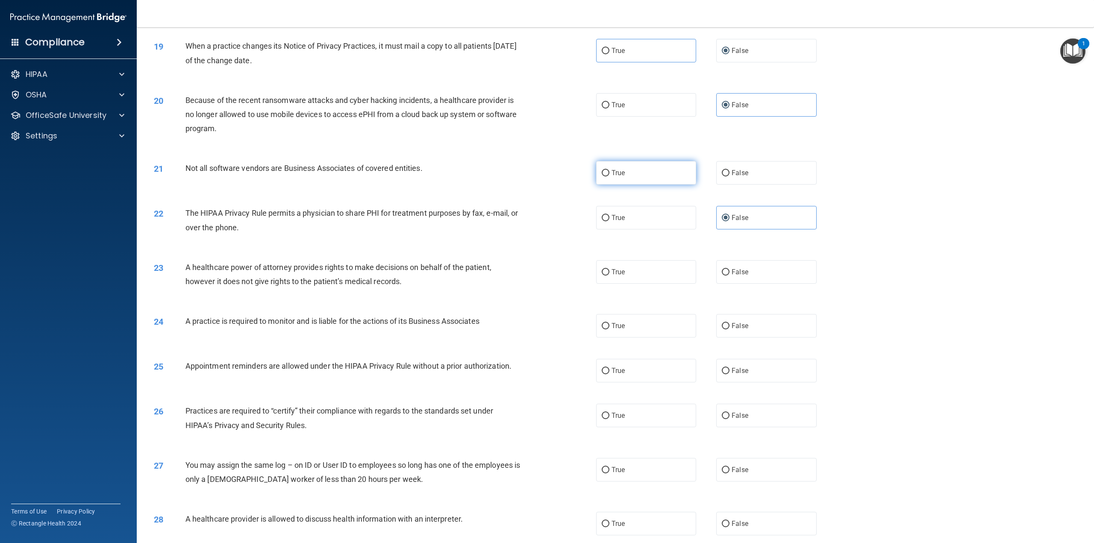
radio input "true"
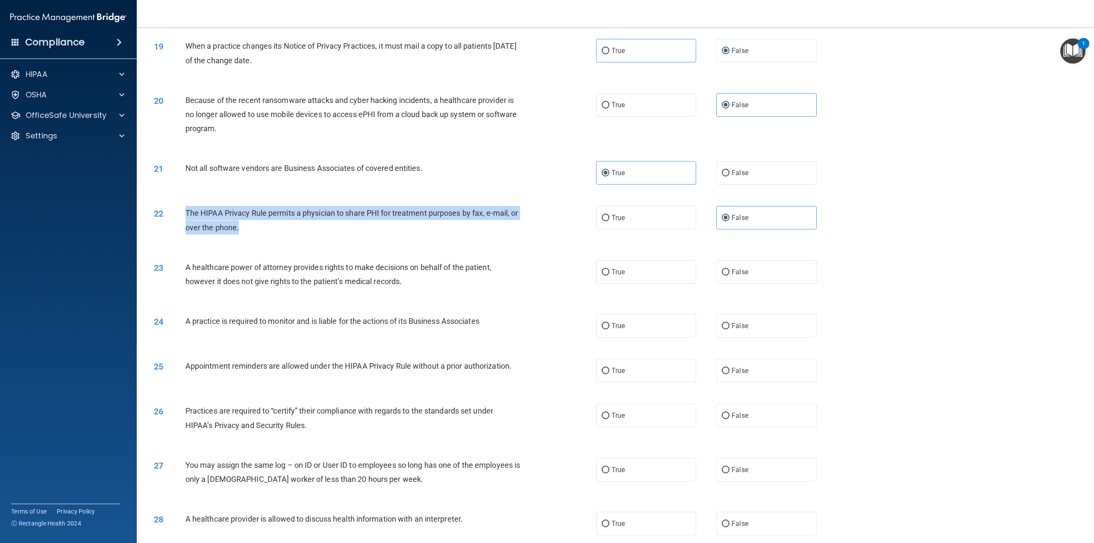
drag, startPoint x: 281, startPoint y: 260, endPoint x: 181, endPoint y: 245, distance: 101.1
click at [181, 238] on div "22 The HIPAA Privacy Rule permits a physician to share PHI for treatment purpos…" at bounding box center [375, 222] width 468 height 32
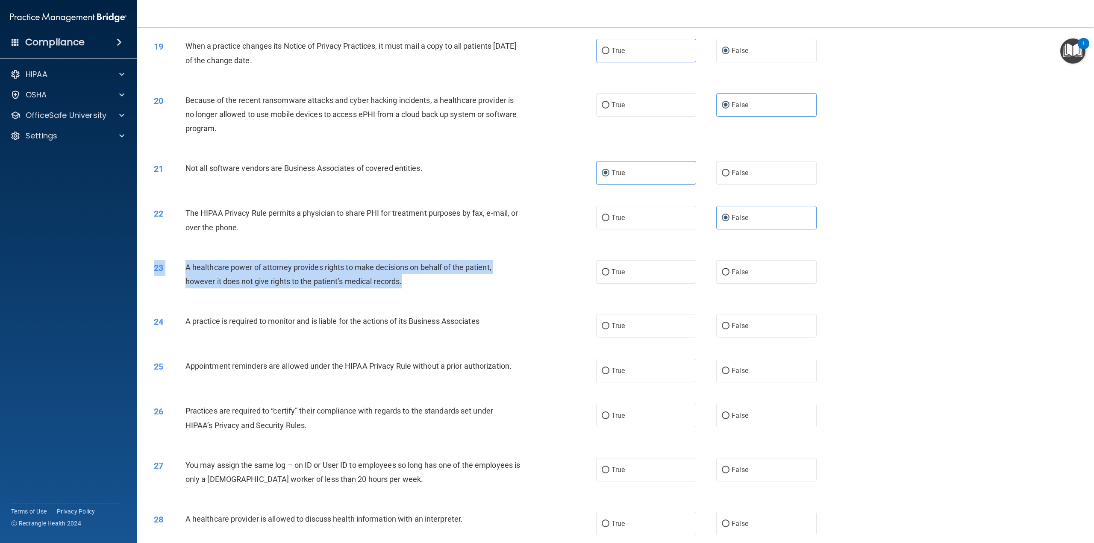
drag, startPoint x: 418, startPoint y: 311, endPoint x: 173, endPoint y: 284, distance: 246.2
click at [173, 284] on div "23 A healthcare power of attorney provides rights to make decisions on behalf o…" at bounding box center [615, 276] width 936 height 54
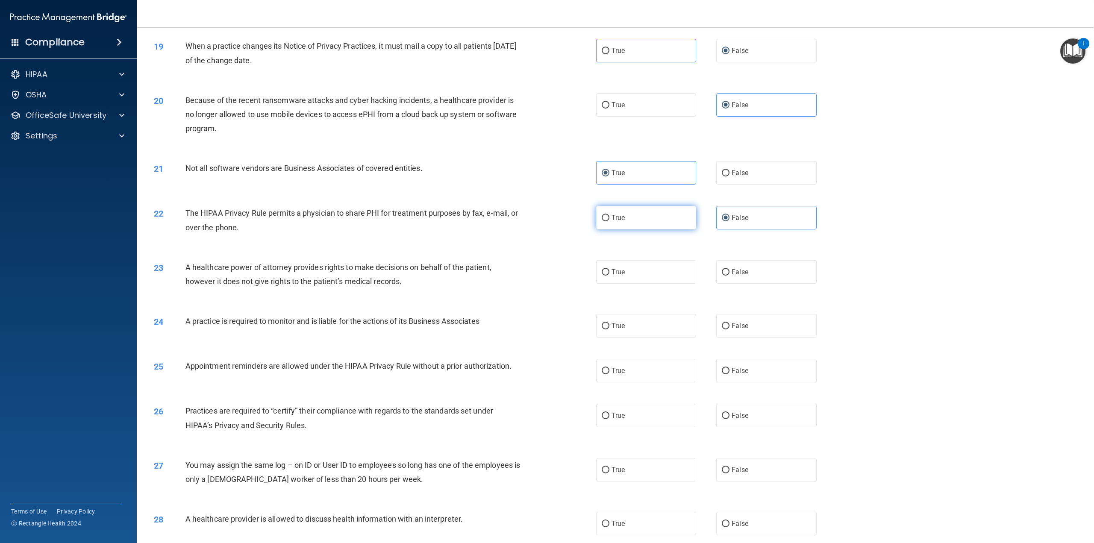
click at [616, 222] on span "True" at bounding box center [617, 218] width 13 height 8
click at [609, 221] on input "True" at bounding box center [605, 218] width 8 height 6
radio input "true"
radio input "false"
click at [732, 276] on span "False" at bounding box center [739, 272] width 17 height 8
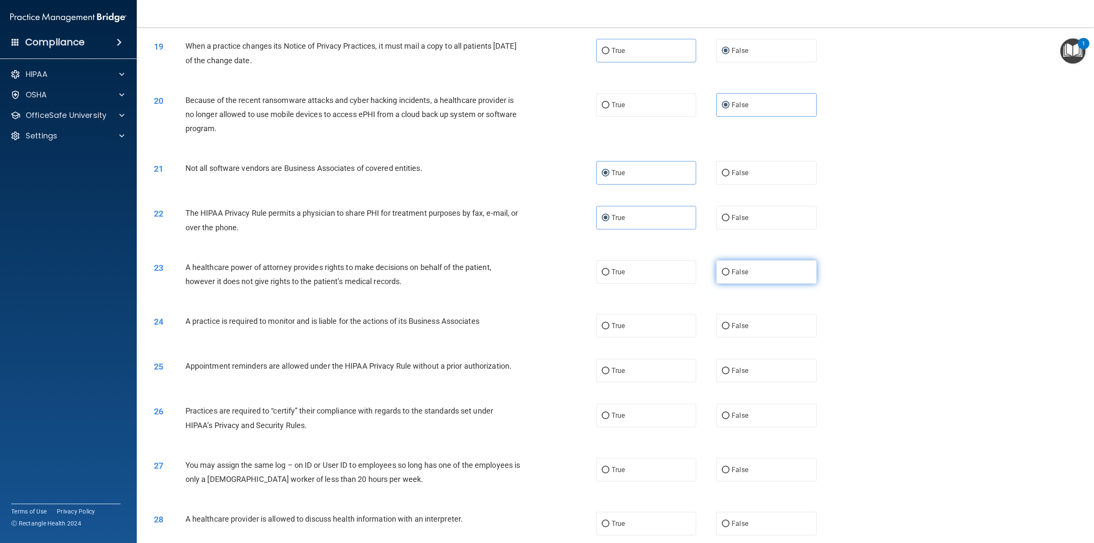
click at [729, 276] on input "False" at bounding box center [725, 272] width 8 height 6
radio input "true"
click at [670, 337] on label "True" at bounding box center [646, 325] width 100 height 23
click at [609, 329] on input "True" at bounding box center [605, 326] width 8 height 6
radio input "true"
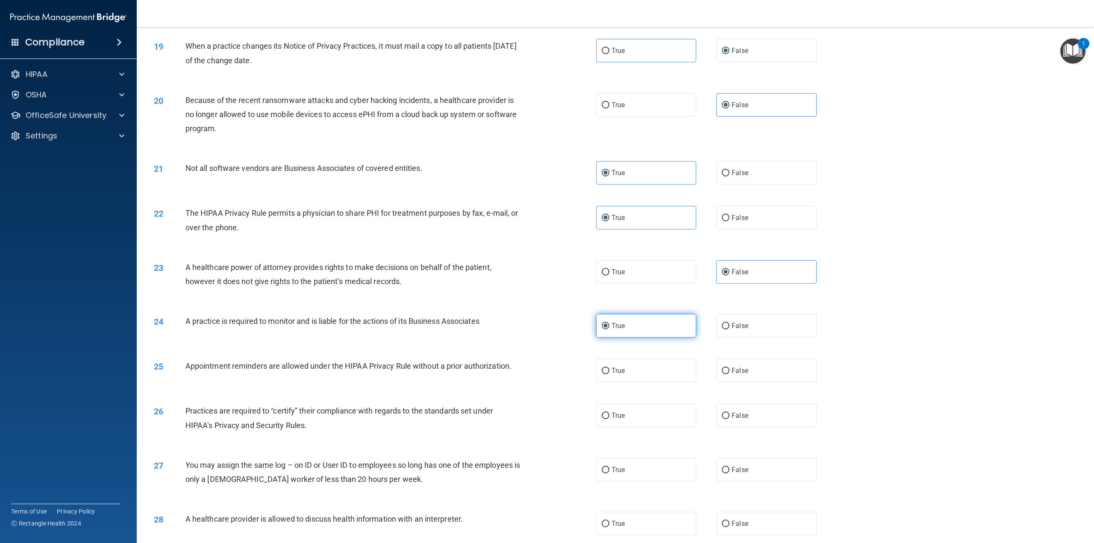
scroll to position [1025, 0]
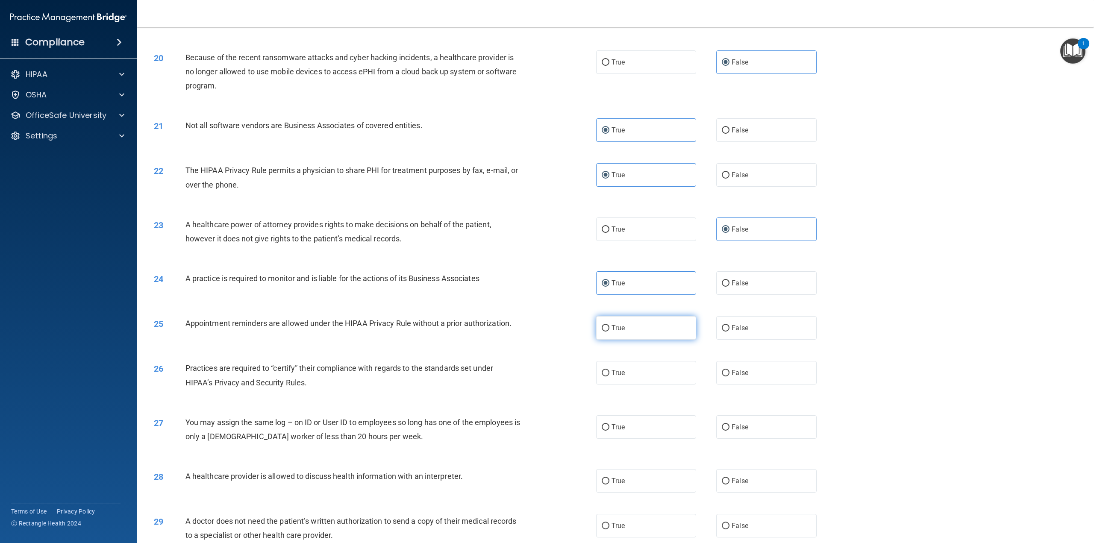
click at [653, 340] on label "True" at bounding box center [646, 327] width 100 height 23
click at [609, 331] on input "True" at bounding box center [605, 328] width 8 height 6
radio input "true"
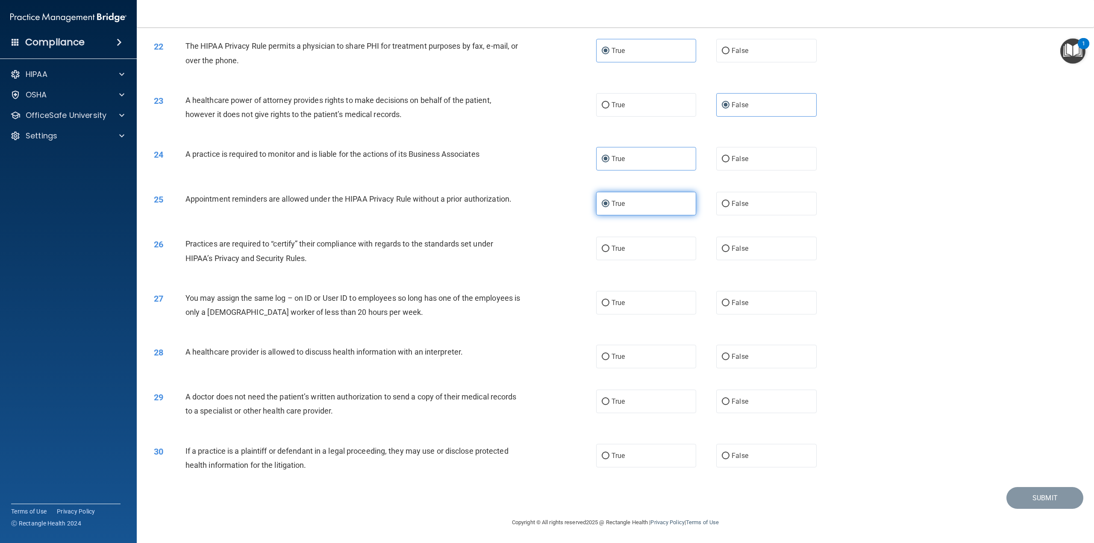
scroll to position [1153, 0]
click at [324, 265] on div "Practices are required to “certify” their compliance with regards to the standa…" at bounding box center [355, 251] width 341 height 28
click at [610, 260] on label "True" at bounding box center [646, 248] width 100 height 23
click at [609, 252] on input "True" at bounding box center [605, 249] width 8 height 6
radio input "true"
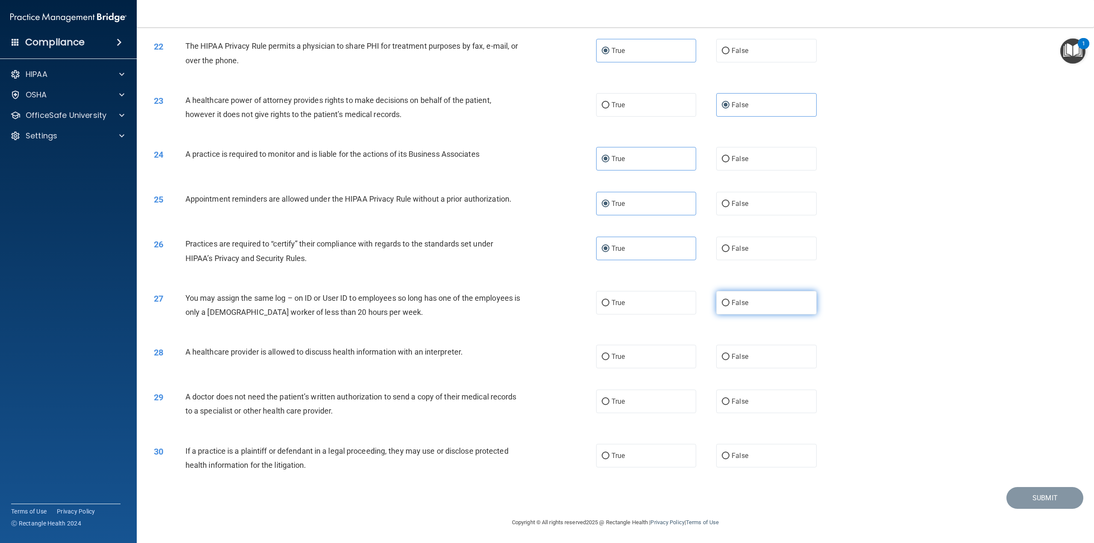
click at [734, 307] on span "False" at bounding box center [739, 303] width 17 height 8
click at [729, 306] on input "False" at bounding box center [725, 303] width 8 height 6
radio input "true"
click at [630, 361] on label "True" at bounding box center [646, 356] width 100 height 23
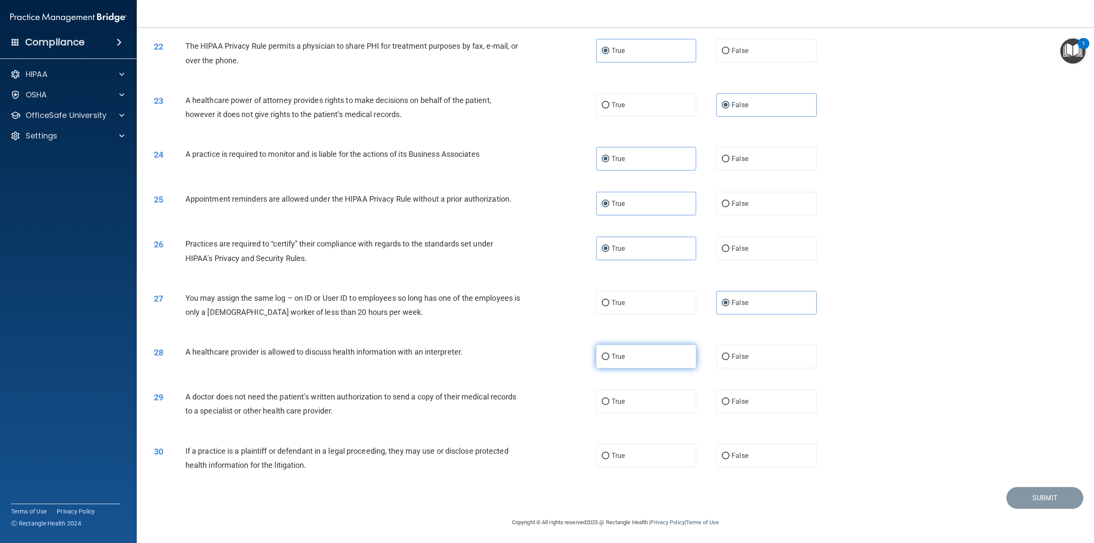
click at [609, 360] on input "True" at bounding box center [605, 357] width 8 height 6
radio input "true"
drag, startPoint x: 472, startPoint y: 352, endPoint x: 185, endPoint y: 349, distance: 287.9
click at [185, 349] on div "A healthcare provider is allowed to discuss health information with an interpre…" at bounding box center [355, 352] width 341 height 14
click at [635, 401] on label "True" at bounding box center [646, 401] width 100 height 23
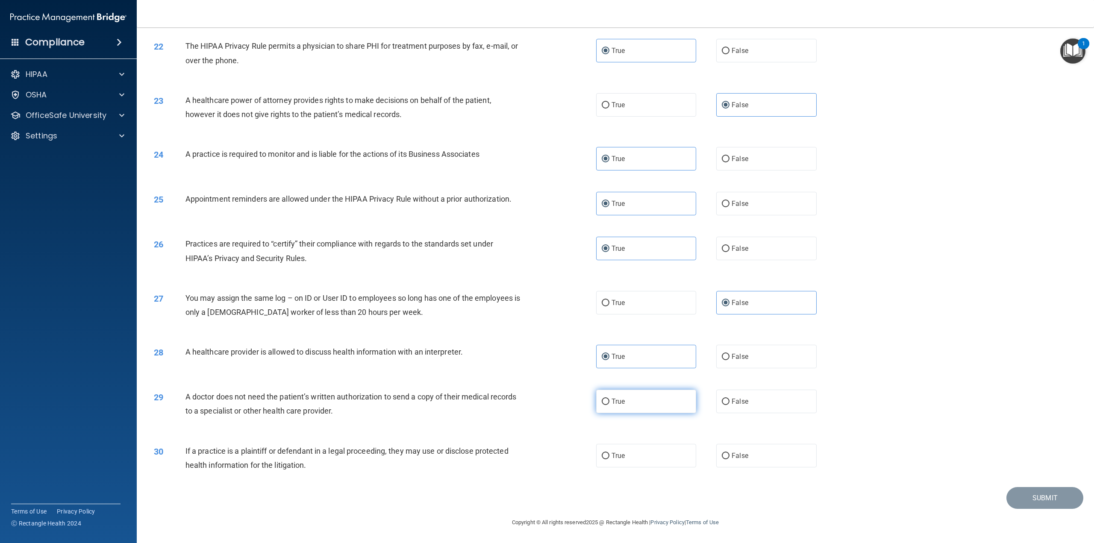
click at [609, 401] on input "True" at bounding box center [605, 402] width 8 height 6
radio input "true"
click at [631, 457] on label "True" at bounding box center [646, 455] width 100 height 23
click at [609, 457] on input "True" at bounding box center [605, 456] width 8 height 6
radio input "true"
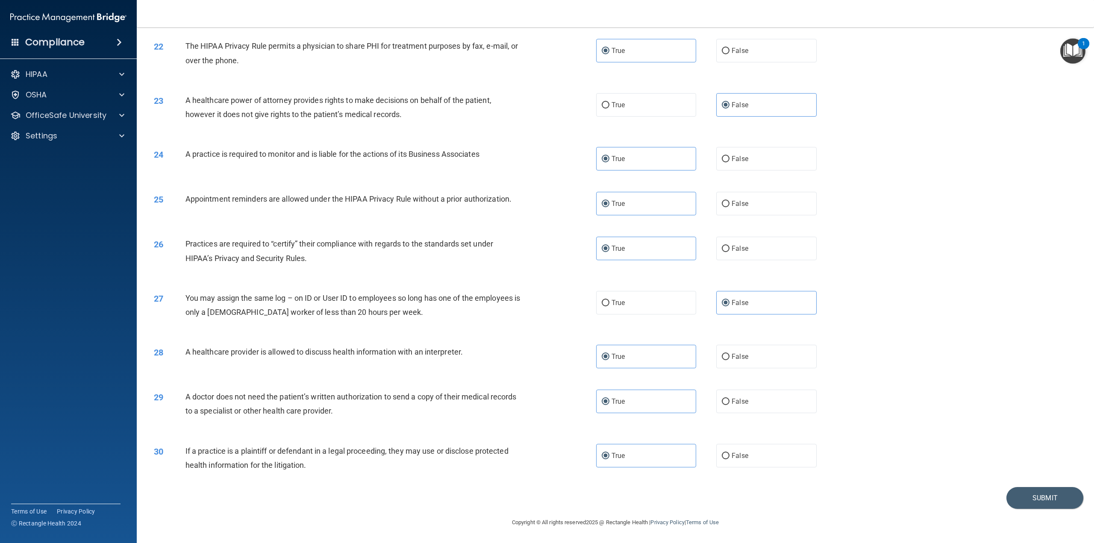
click at [358, 463] on div "If a practice is a plaintiff or defendant in a legal proceeding, they may use o…" at bounding box center [355, 458] width 341 height 28
click at [1011, 495] on button "Submit" at bounding box center [1044, 498] width 77 height 22
click at [1027, 496] on button "Submit" at bounding box center [1044, 498] width 77 height 22
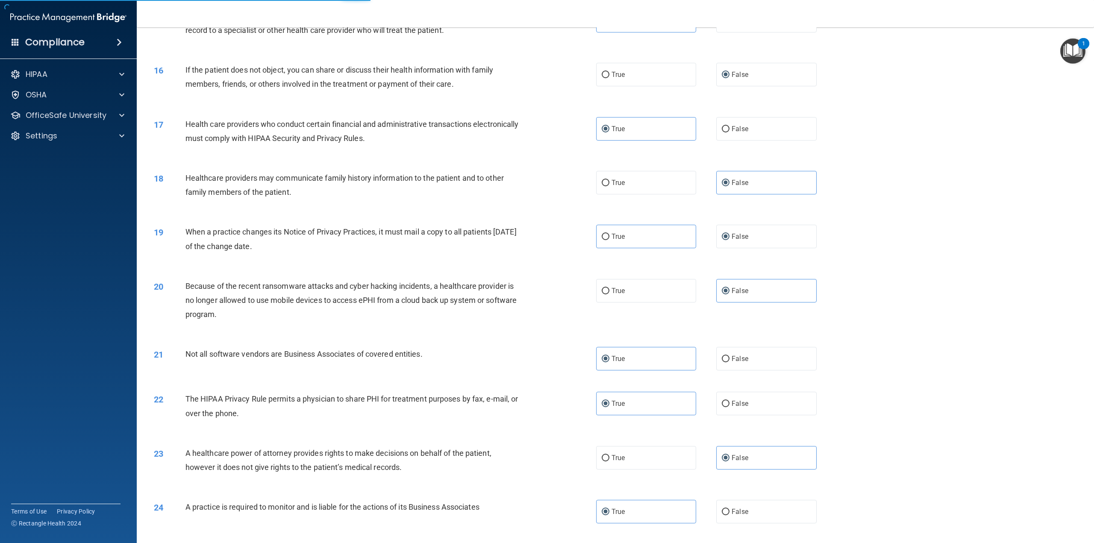
scroll to position [793, 0]
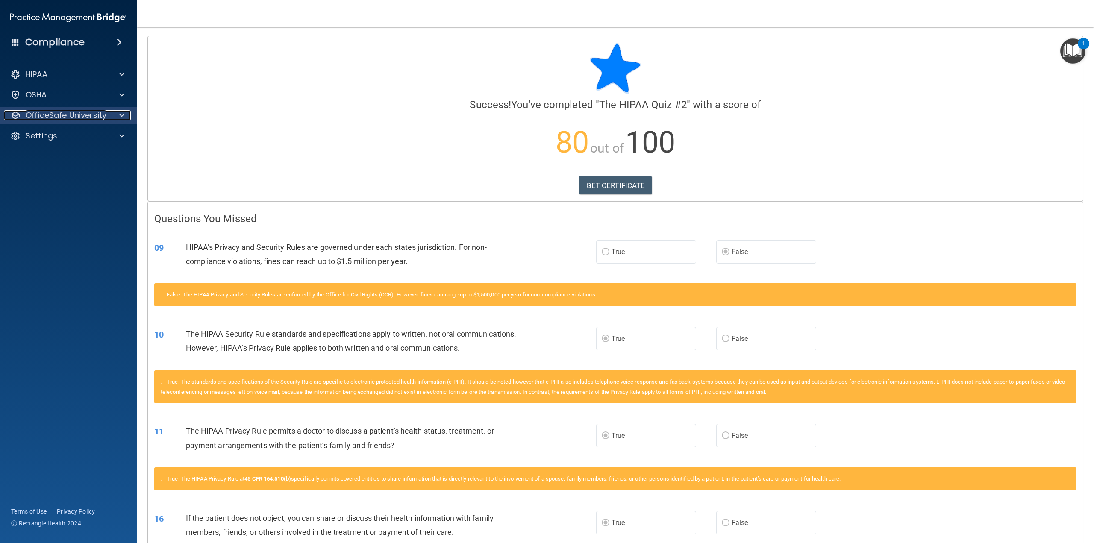
click at [102, 112] on p "OfficeSafe University" at bounding box center [66, 115] width 81 height 10
click at [66, 135] on p "HIPAA Training" at bounding box center [41, 136] width 70 height 9
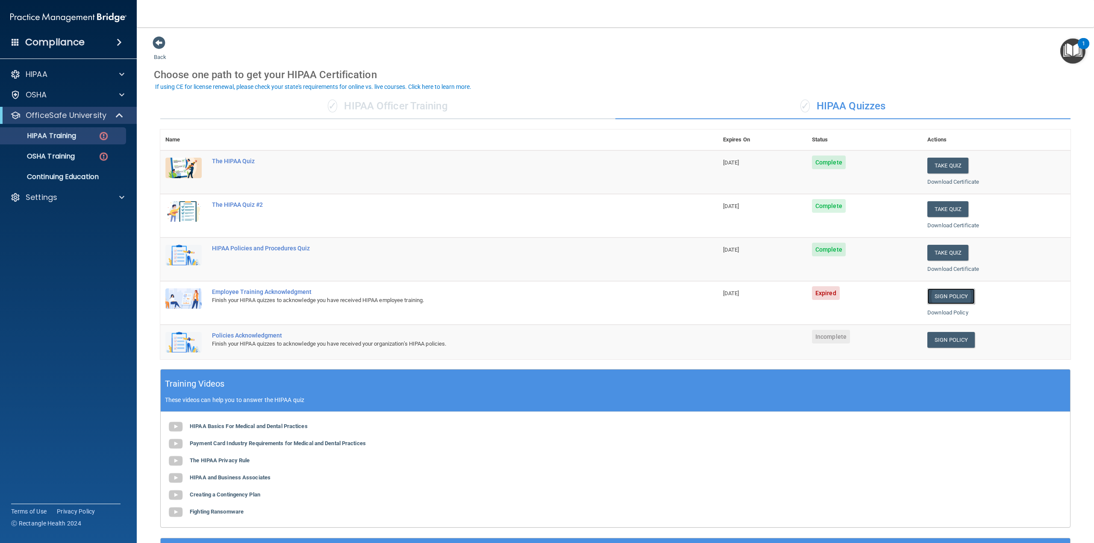
click at [942, 293] on link "Sign Policy" at bounding box center [950, 296] width 47 height 16
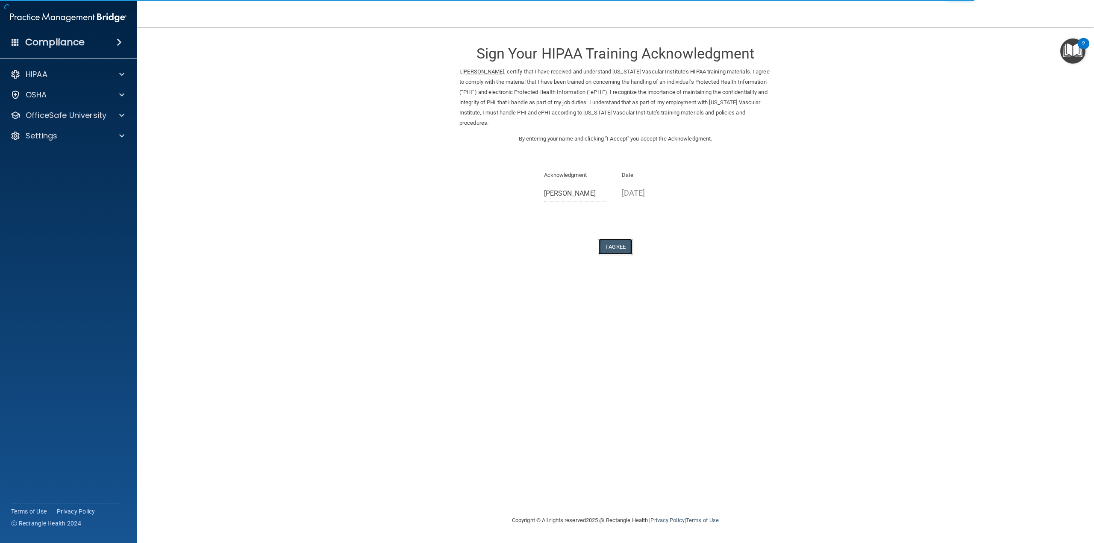
click at [618, 239] on button "I Agree" at bounding box center [615, 247] width 34 height 16
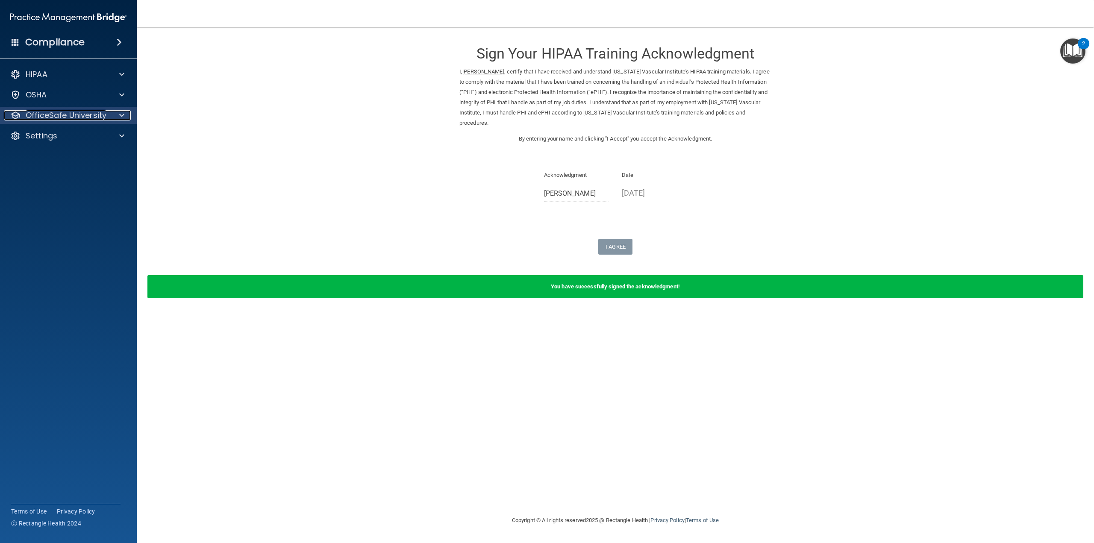
click at [58, 110] on p "OfficeSafe University" at bounding box center [66, 115] width 81 height 10
click at [45, 138] on p "HIPAA Training" at bounding box center [41, 136] width 70 height 9
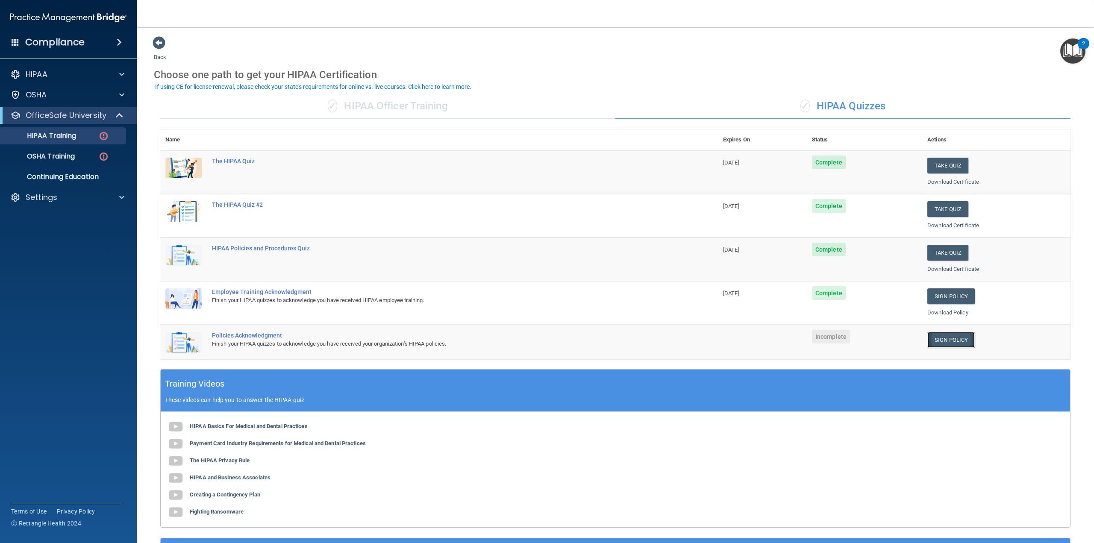
click at [947, 334] on link "Sign Policy" at bounding box center [950, 340] width 47 height 16
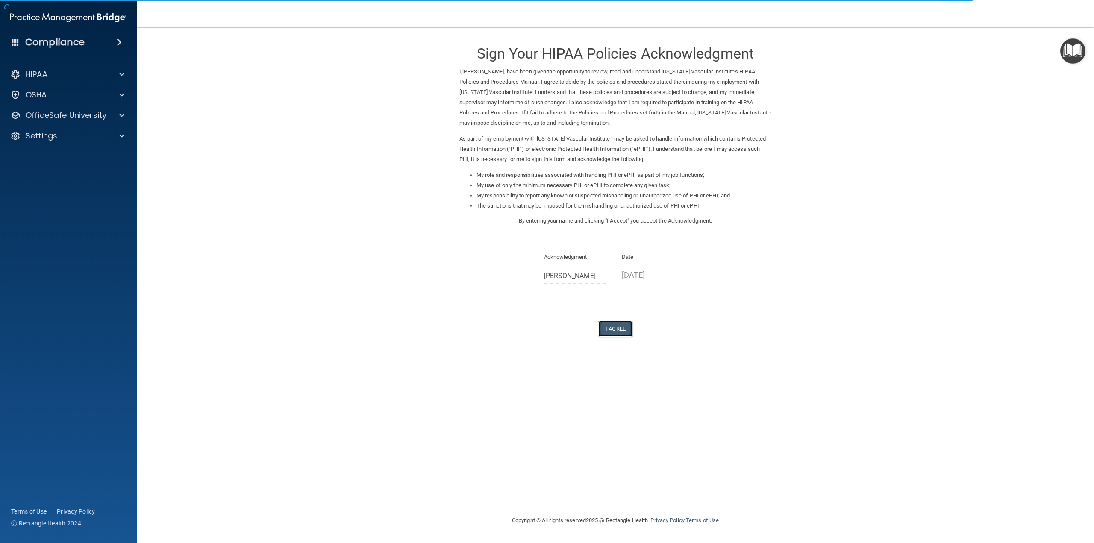
click at [613, 327] on button "I Agree" at bounding box center [615, 329] width 34 height 16
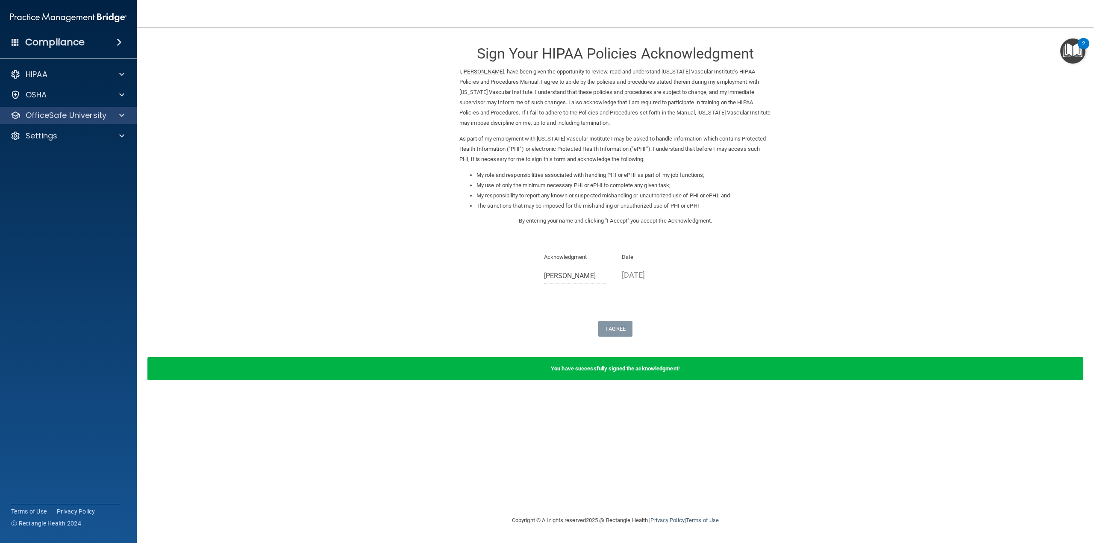
click at [63, 120] on div "OfficeSafe University" at bounding box center [68, 115] width 137 height 17
click at [56, 120] on p "OfficeSafe University" at bounding box center [66, 115] width 81 height 10
click at [57, 134] on p "HIPAA Training" at bounding box center [41, 136] width 70 height 9
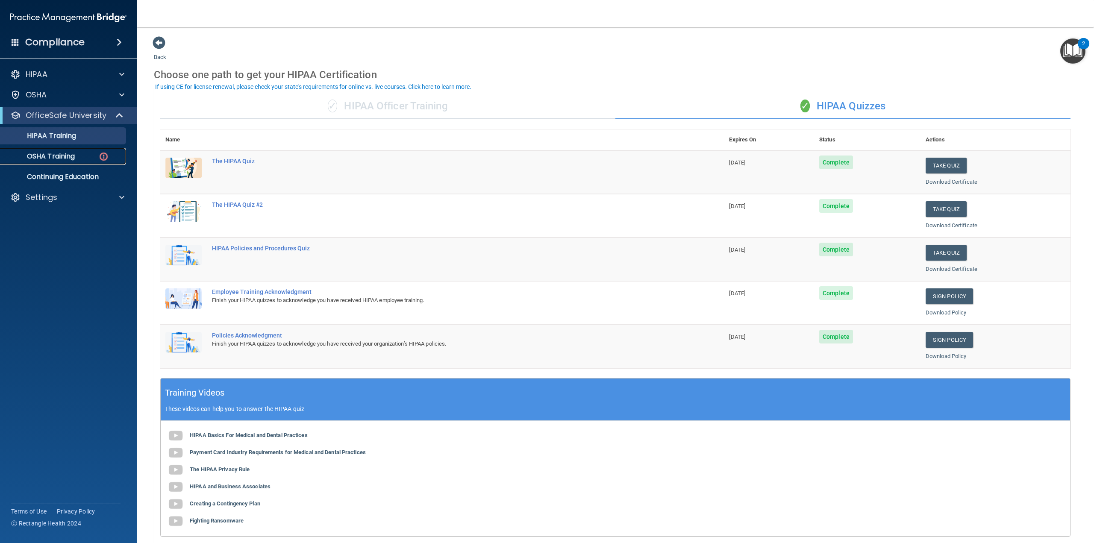
click at [37, 159] on p "OSHA Training" at bounding box center [40, 156] width 69 height 9
